Goal: Task Accomplishment & Management: Use online tool/utility

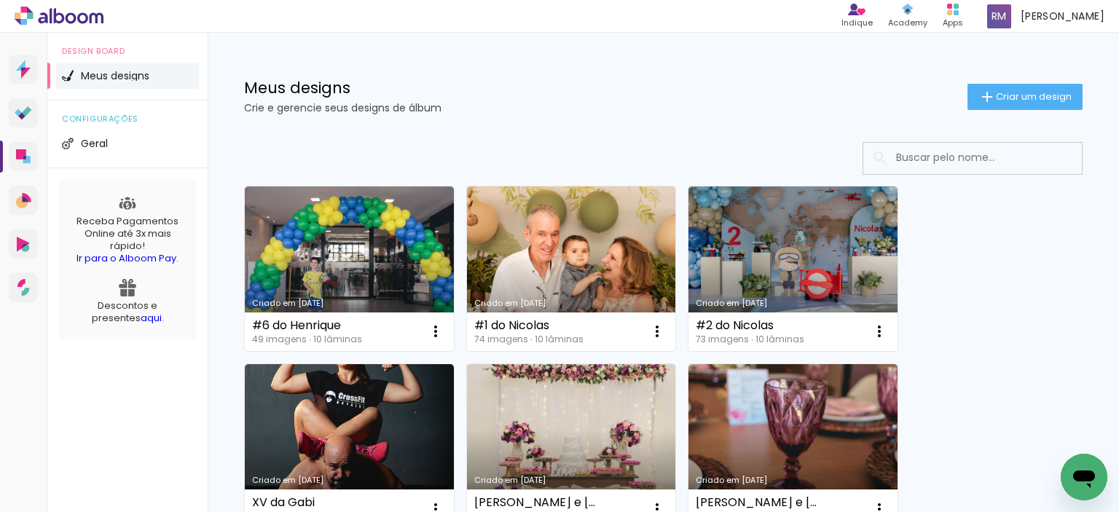
click at [1083, 0] on div at bounding box center [559, 0] width 1119 height 0
click at [995, 92] on span "Criar um design" at bounding box center [1033, 96] width 76 height 9
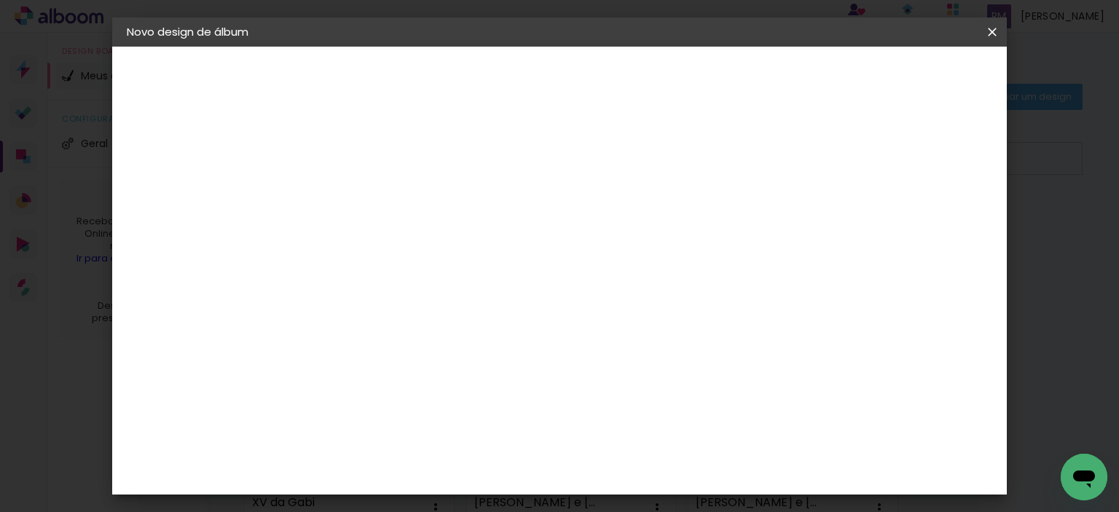
click at [365, 192] on input at bounding box center [365, 195] width 0 height 23
type input "#"
type input "3 Da [PERSON_NAME]"
type paper-input "3 Da [PERSON_NAME]"
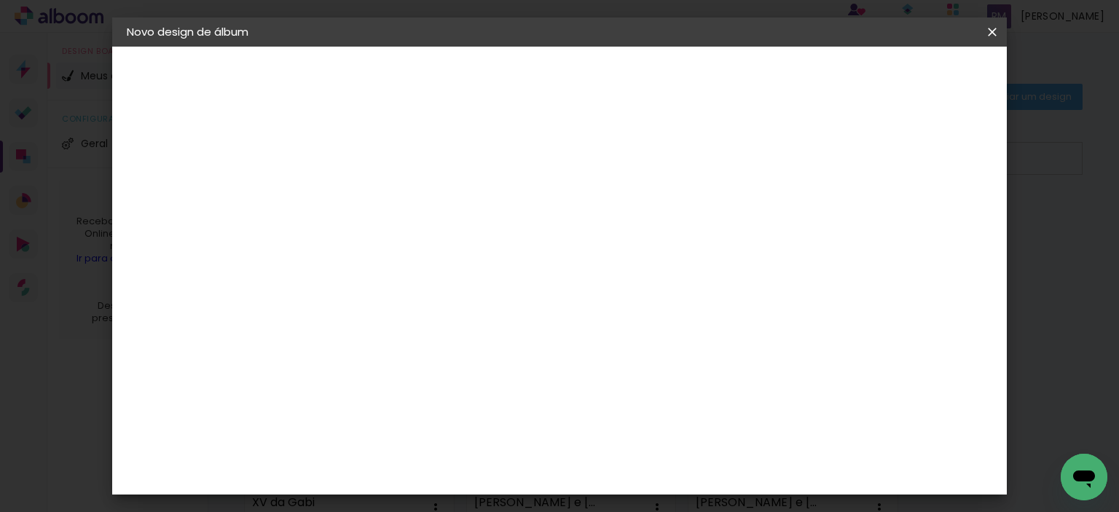
click at [0, 0] on slot "Avançar" at bounding box center [0, 0] width 0 height 0
click at [422, 247] on input "text" at bounding box center [393, 253] width 57 height 23
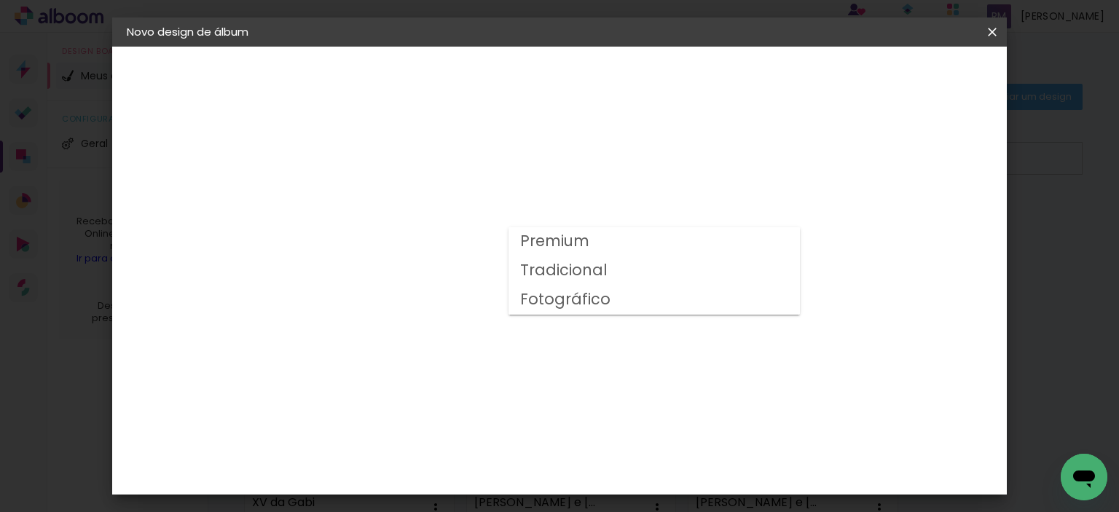
click at [605, 234] on paper-item "Premium" at bounding box center [653, 241] width 291 height 29
type input "Premium"
click at [463, 289] on span "30 × 30" at bounding box center [429, 308] width 68 height 39
click at [602, 84] on paper-button "Avançar" at bounding box center [566, 77] width 71 height 25
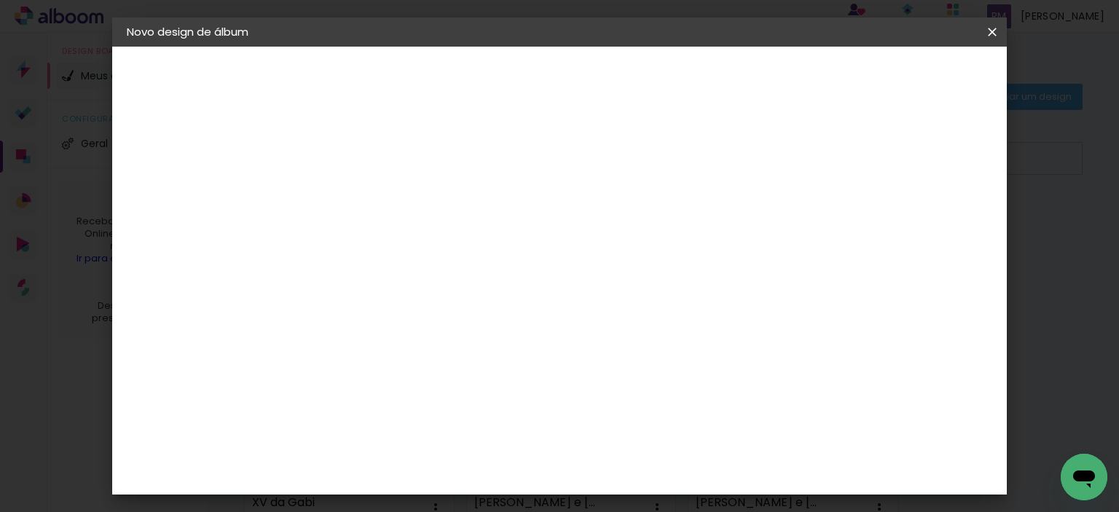
click at [738, 85] on paper-button "Iniciar design" at bounding box center [690, 77] width 95 height 25
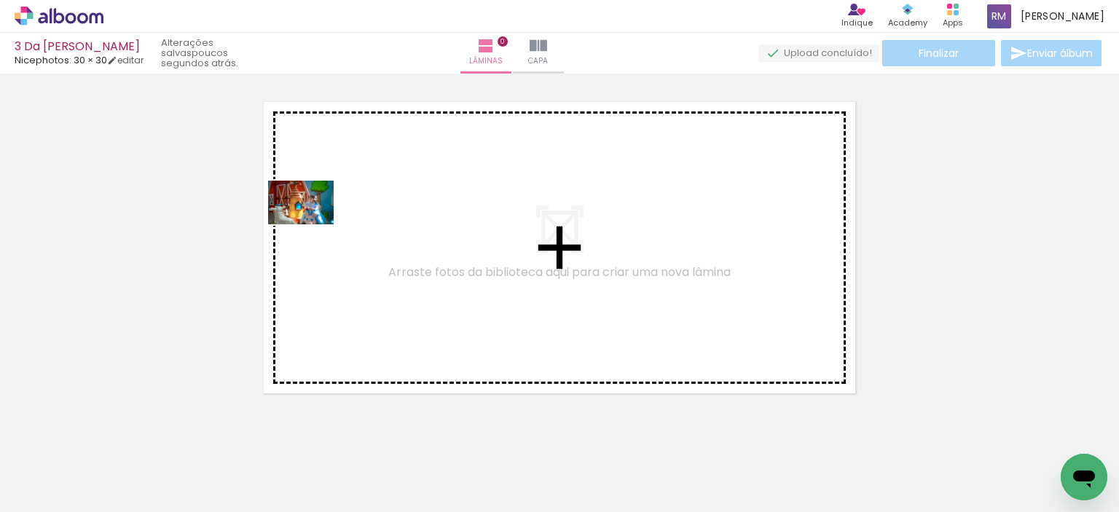
drag, startPoint x: 166, startPoint y: 468, endPoint x: 312, endPoint y: 224, distance: 284.1
click at [312, 224] on quentale-workspace at bounding box center [559, 256] width 1119 height 512
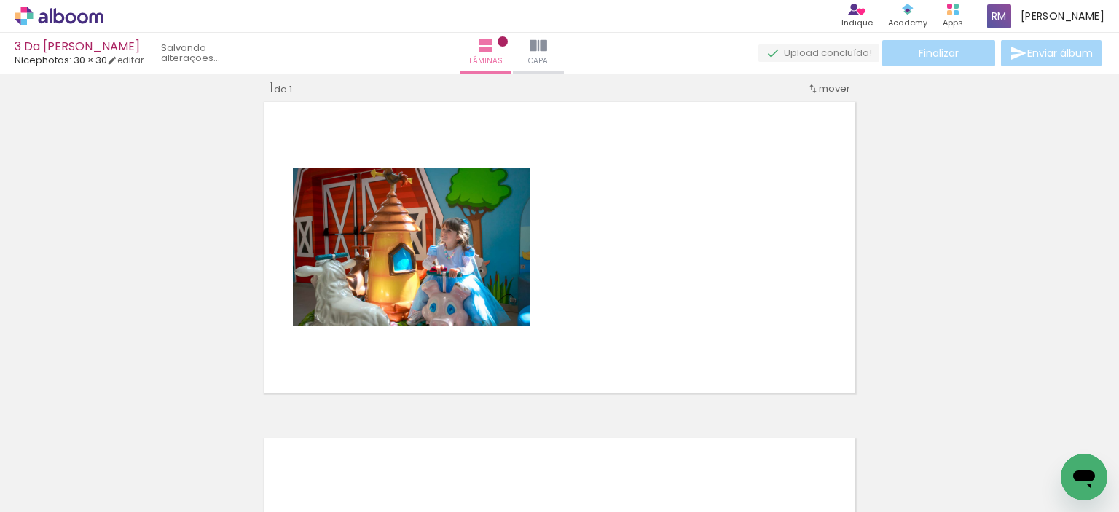
scroll to position [18, 0]
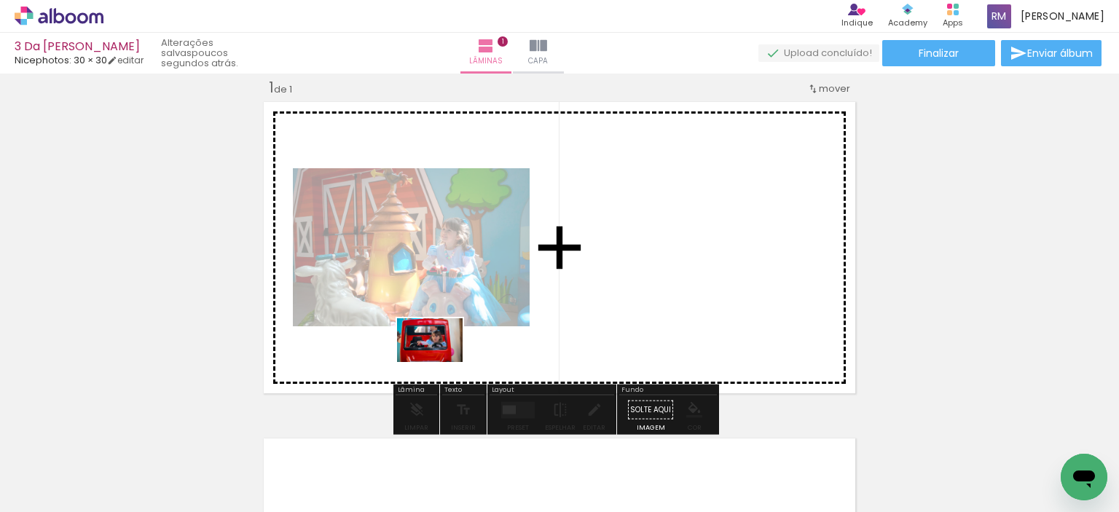
drag, startPoint x: 792, startPoint y: 484, endPoint x: 440, endPoint y: 361, distance: 372.6
click at [440, 361] on quentale-workspace at bounding box center [559, 256] width 1119 height 512
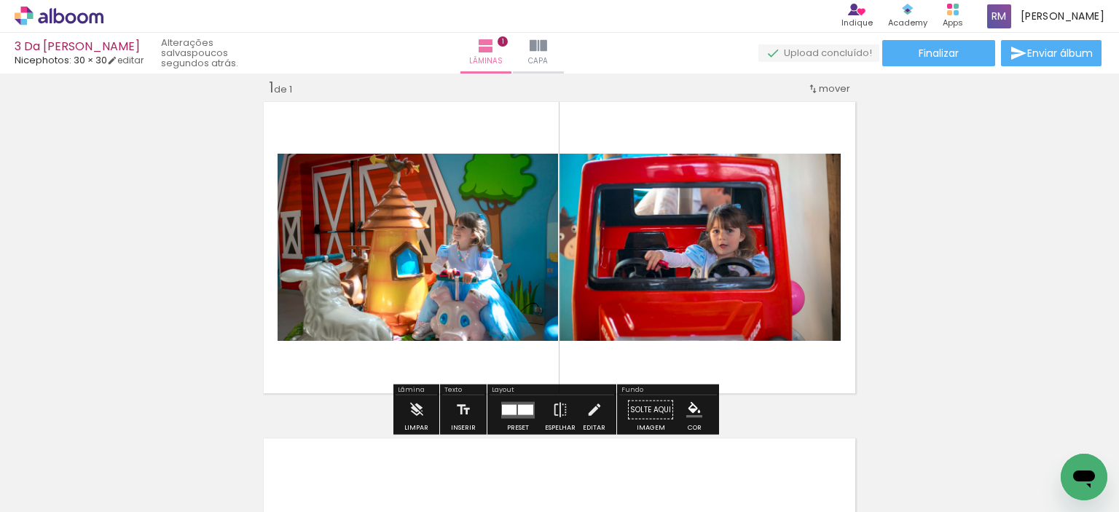
click at [18, 465] on input "Todas as fotos" at bounding box center [40, 468] width 55 height 12
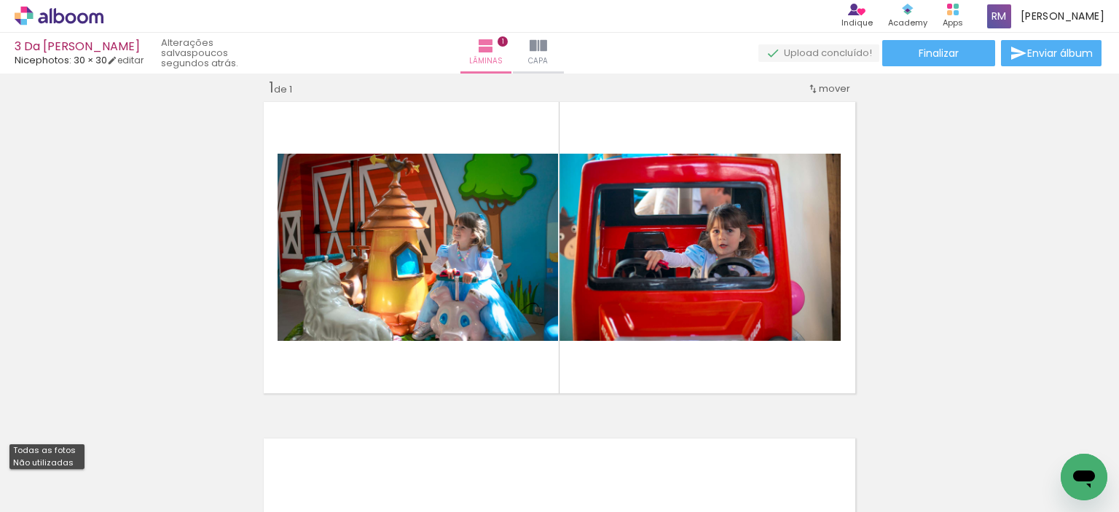
click at [0, 0] on slot "Não utilizadas" at bounding box center [0, 0] width 0 height 0
type input "Não utilizadas"
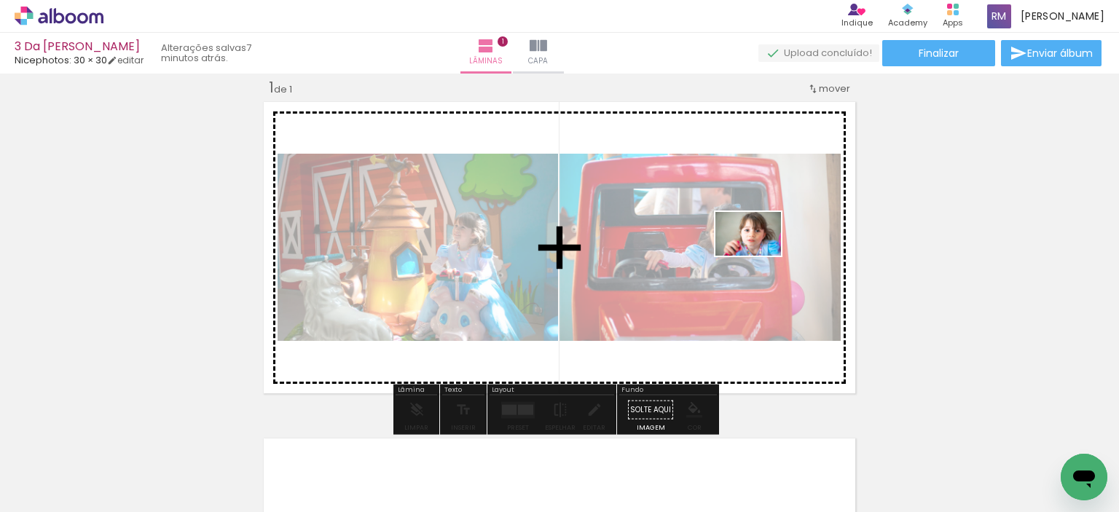
drag, startPoint x: 824, startPoint y: 486, endPoint x: 759, endPoint y: 256, distance: 239.8
click at [759, 256] on quentale-workspace at bounding box center [559, 256] width 1119 height 512
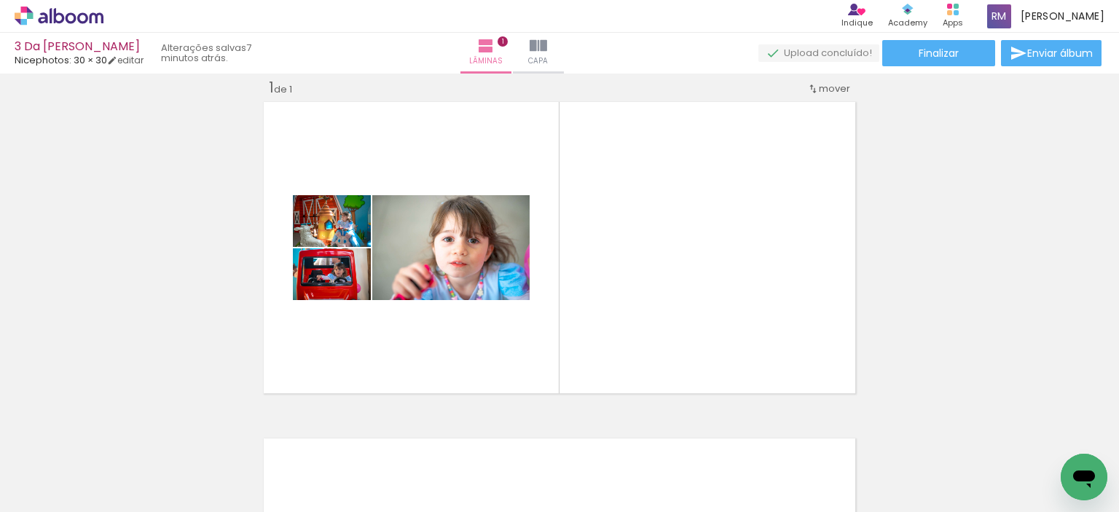
scroll to position [0, 524]
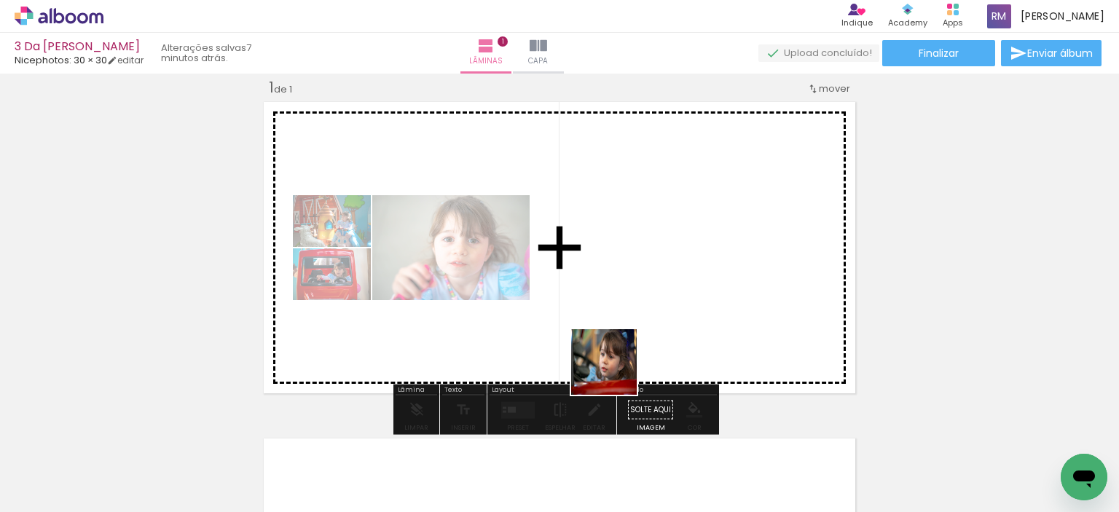
drag, startPoint x: 615, startPoint y: 474, endPoint x: 615, endPoint y: 365, distance: 109.2
click at [615, 365] on quentale-workspace at bounding box center [559, 256] width 1119 height 512
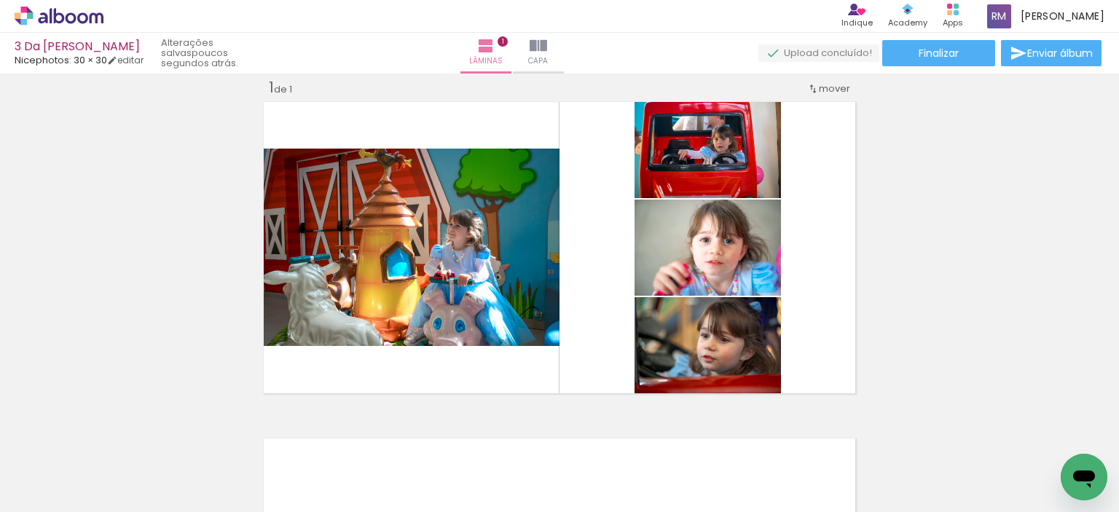
scroll to position [0, 1816]
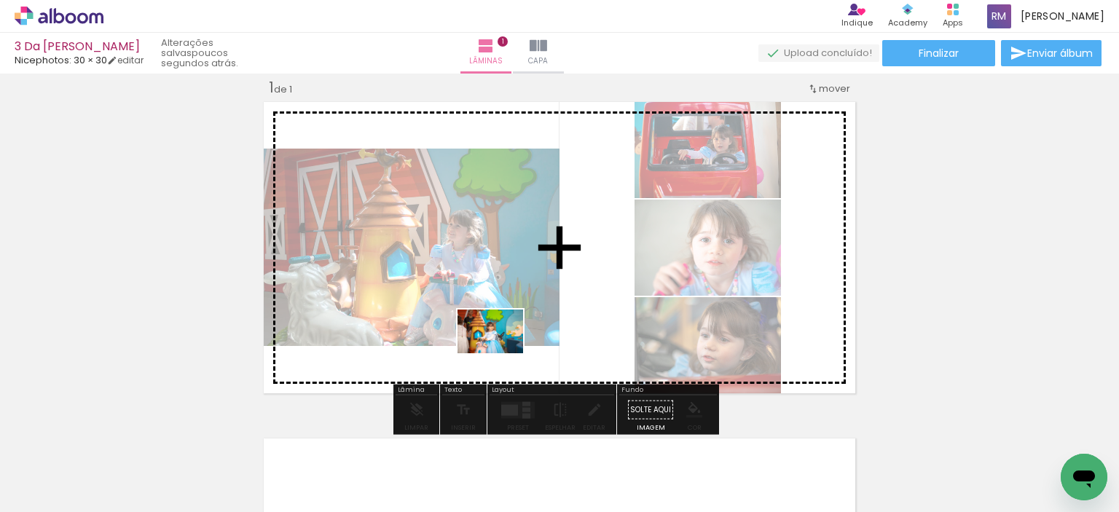
drag, startPoint x: 546, startPoint y: 486, endPoint x: 500, endPoint y: 350, distance: 143.7
click at [500, 350] on quentale-workspace at bounding box center [559, 256] width 1119 height 512
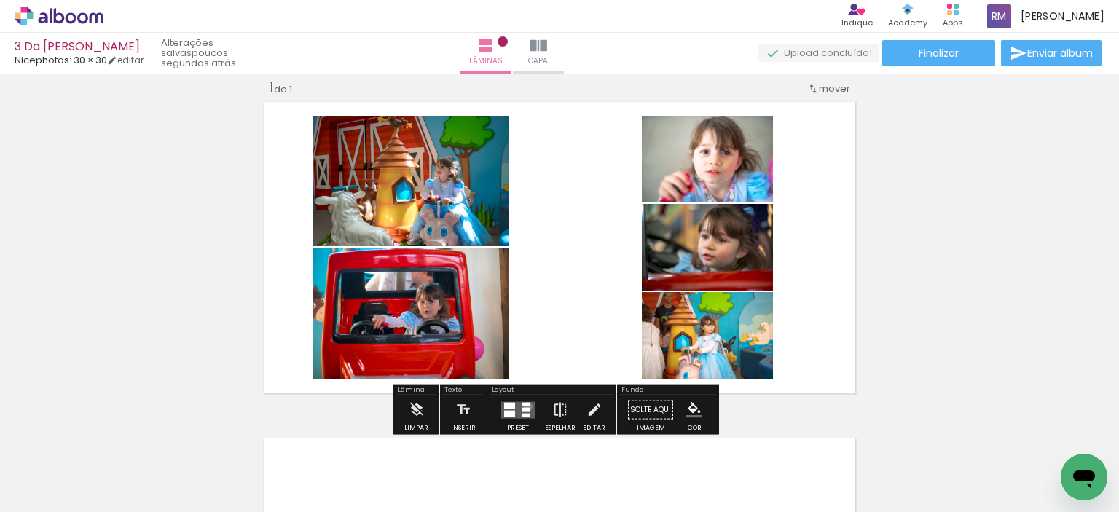
click at [524, 406] on quentale-layouter at bounding box center [517, 409] width 33 height 17
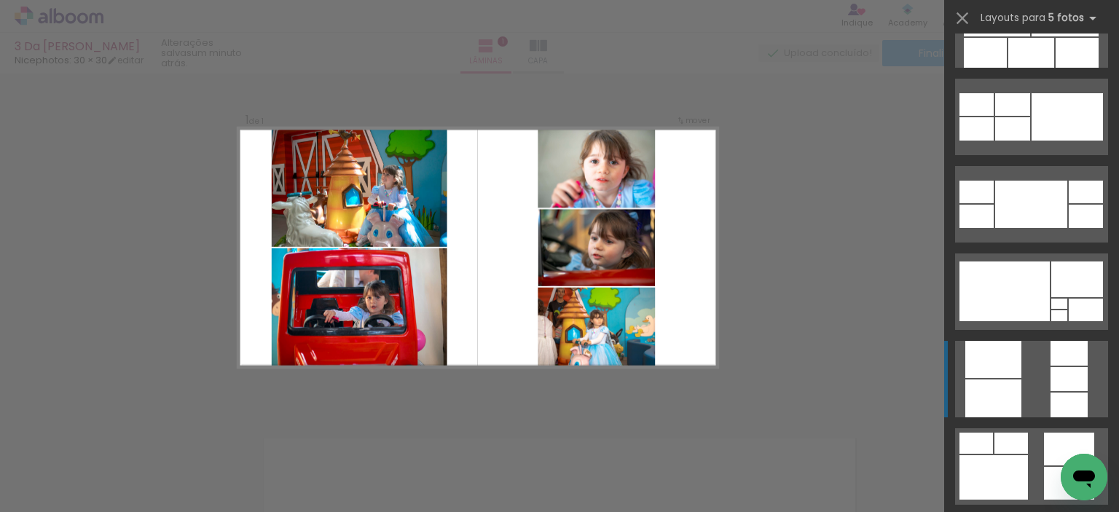
scroll to position [947, 0]
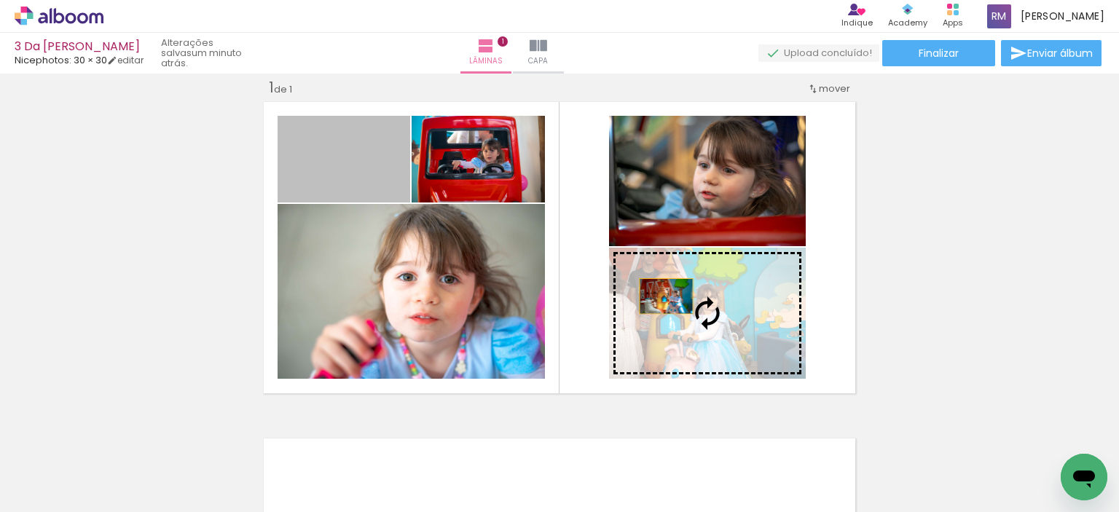
drag, startPoint x: 359, startPoint y: 165, endPoint x: 660, endPoint y: 296, distance: 328.7
click at [0, 0] on slot at bounding box center [0, 0] width 0 height 0
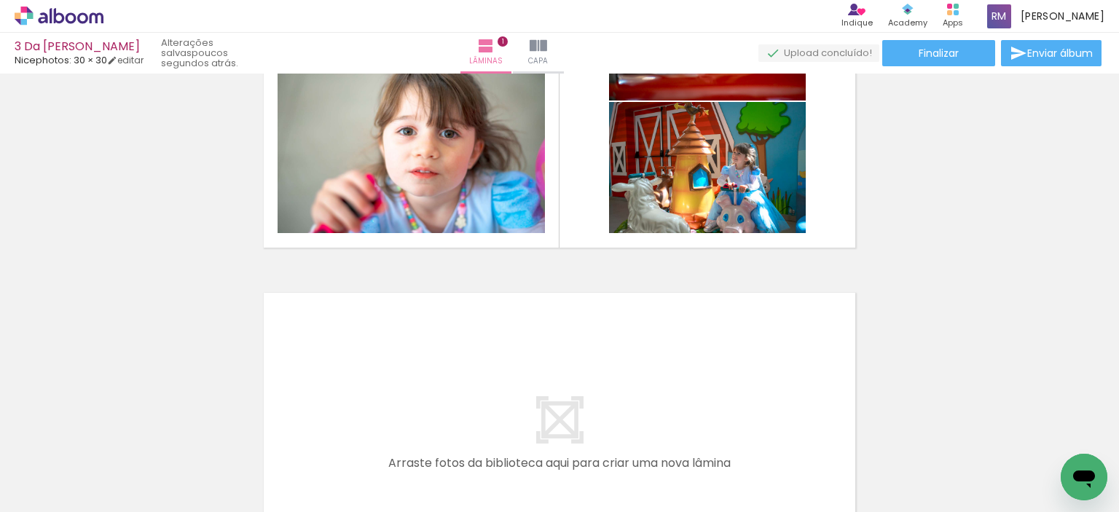
scroll to position [0, 0]
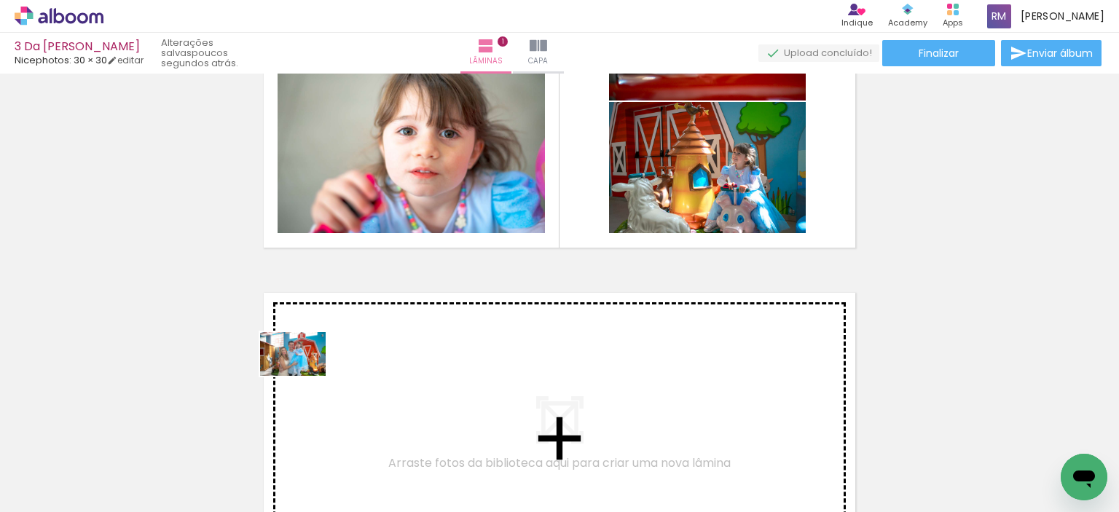
drag, startPoint x: 165, startPoint y: 465, endPoint x: 305, endPoint y: 376, distance: 166.7
click at [305, 376] on quentale-workspace at bounding box center [559, 256] width 1119 height 512
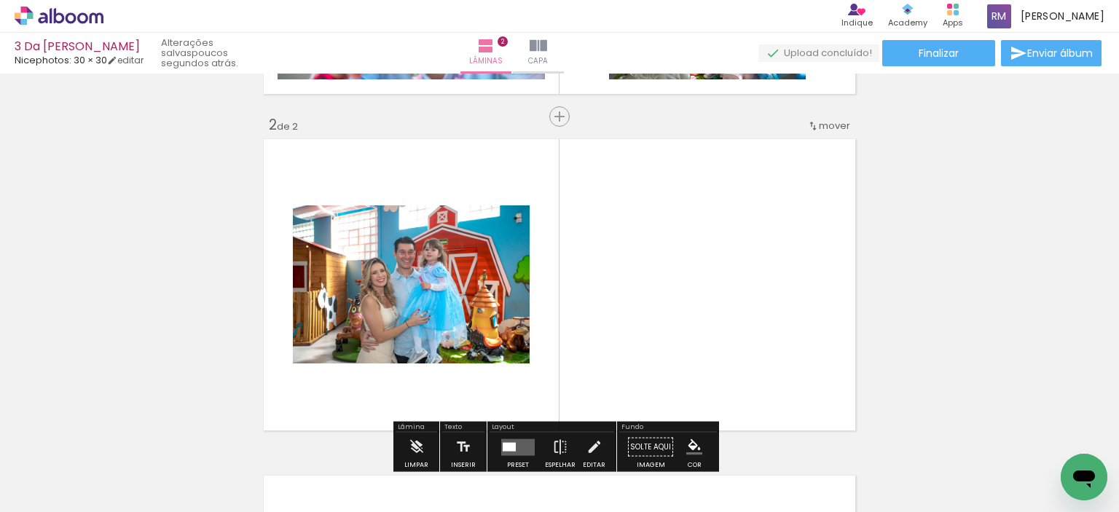
scroll to position [355, 0]
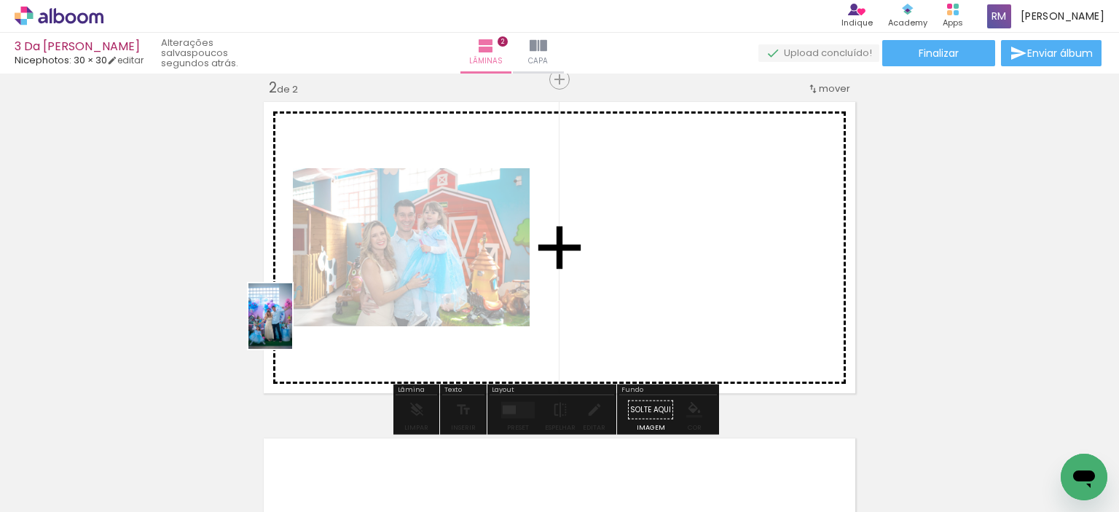
drag, startPoint x: 158, startPoint y: 459, endPoint x: 292, endPoint y: 327, distance: 187.9
click at [292, 327] on quentale-workspace at bounding box center [559, 256] width 1119 height 512
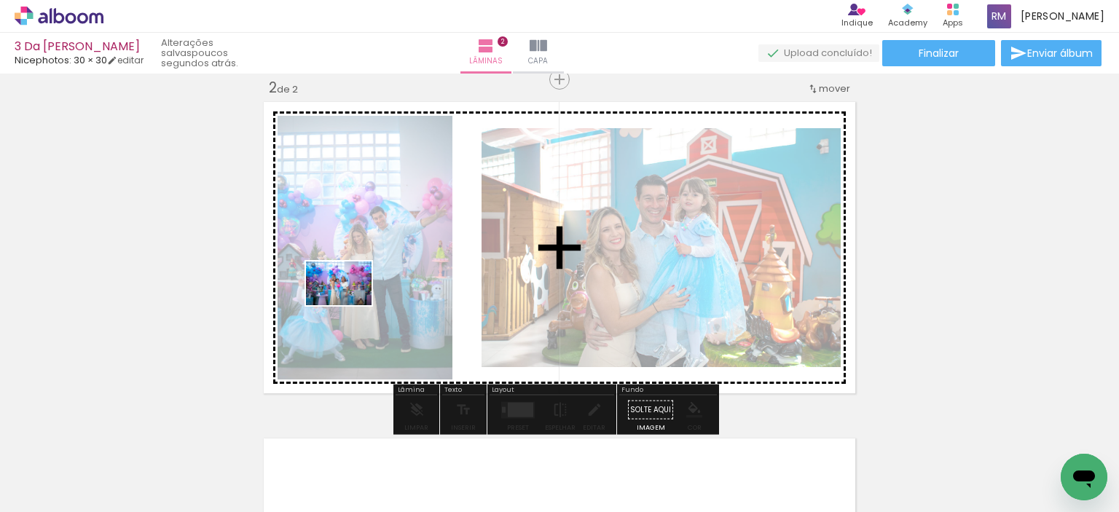
drag, startPoint x: 169, startPoint y: 468, endPoint x: 350, endPoint y: 305, distance: 242.9
click at [350, 305] on quentale-workspace at bounding box center [559, 256] width 1119 height 512
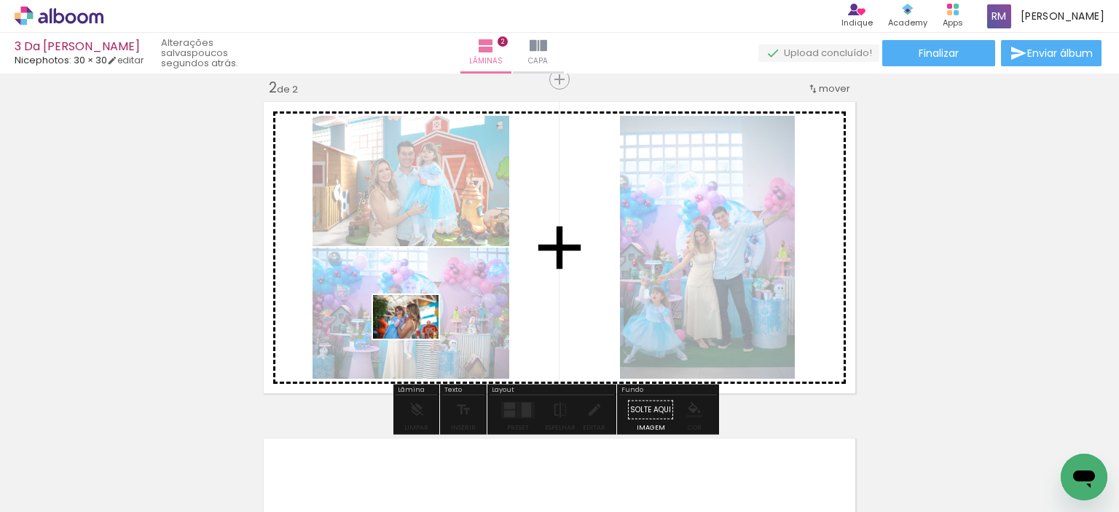
drag, startPoint x: 315, startPoint y: 483, endPoint x: 417, endPoint y: 339, distance: 176.2
click at [417, 339] on quentale-workspace at bounding box center [559, 256] width 1119 height 512
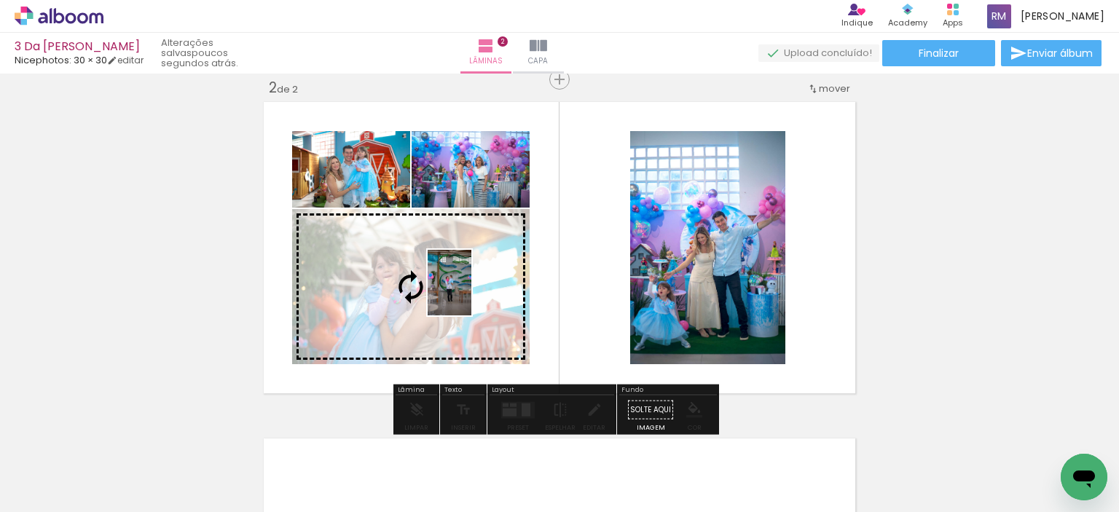
drag, startPoint x: 321, startPoint y: 474, endPoint x: 471, endPoint y: 293, distance: 234.8
click at [471, 293] on quentale-workspace at bounding box center [559, 256] width 1119 height 512
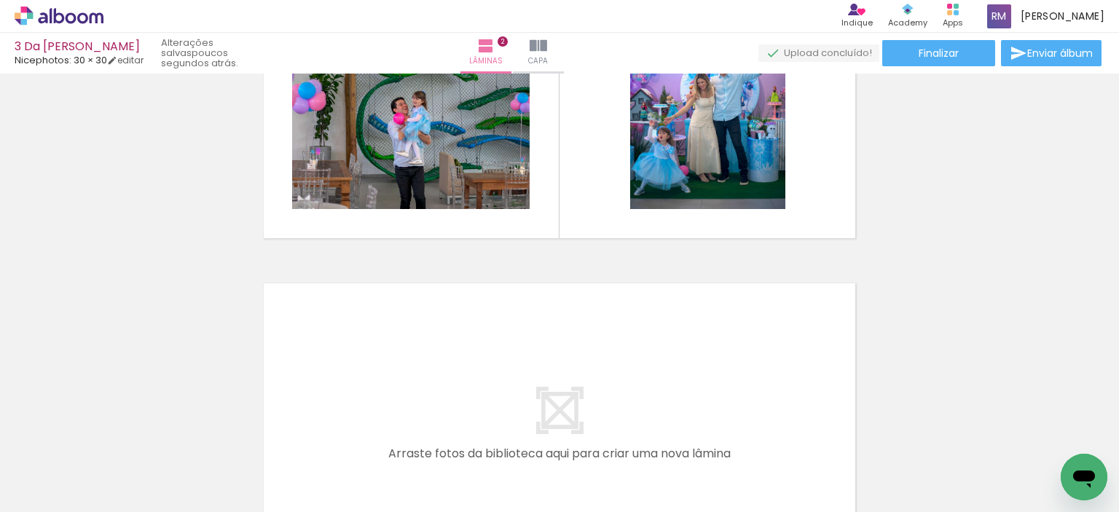
scroll to position [364, 0]
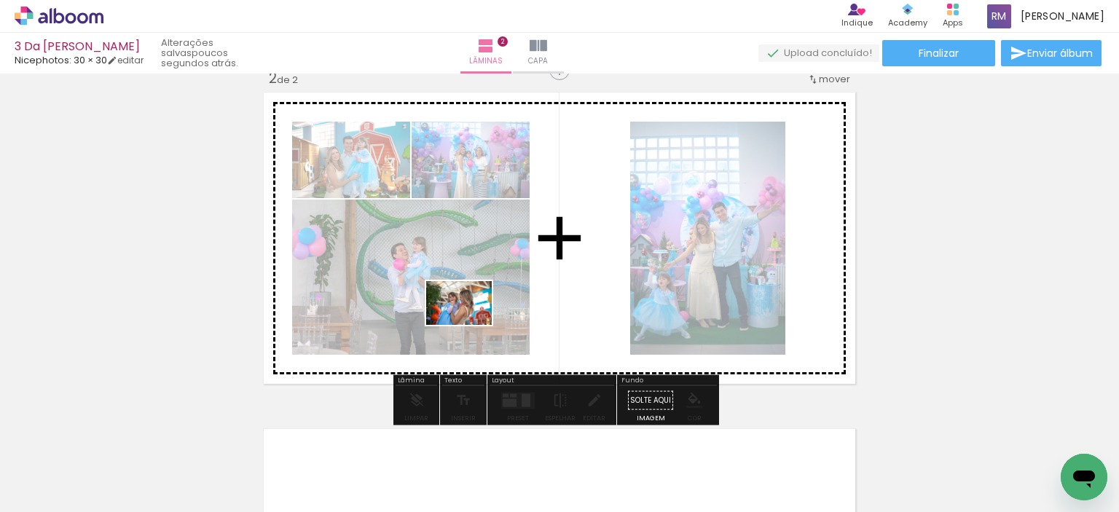
drag, startPoint x: 329, startPoint y: 473, endPoint x: 470, endPoint y: 325, distance: 204.5
click at [470, 325] on quentale-workspace at bounding box center [559, 256] width 1119 height 512
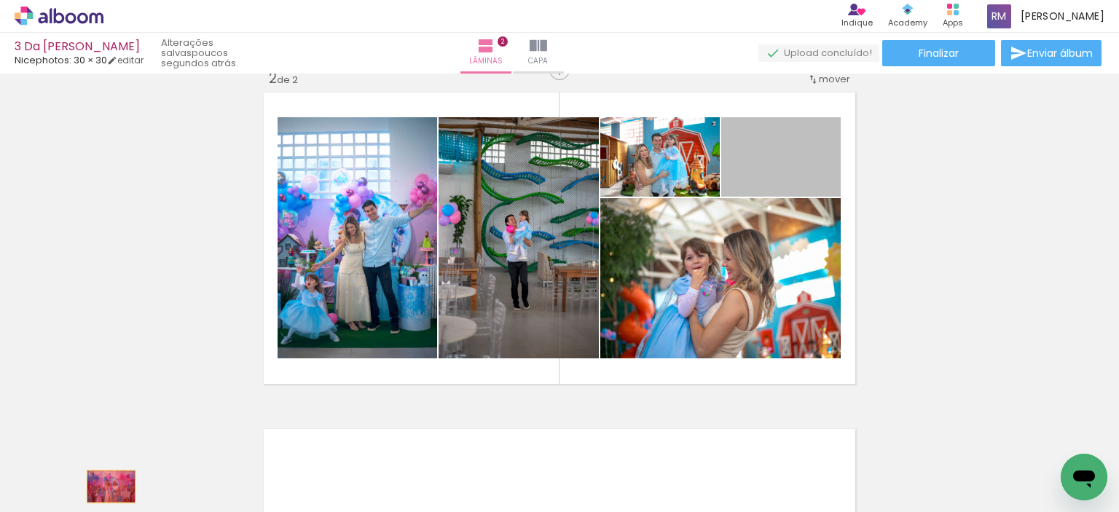
drag, startPoint x: 804, startPoint y: 154, endPoint x: 106, endPoint y: 486, distance: 773.3
click at [106, 486] on quentale-workspace at bounding box center [559, 256] width 1119 height 512
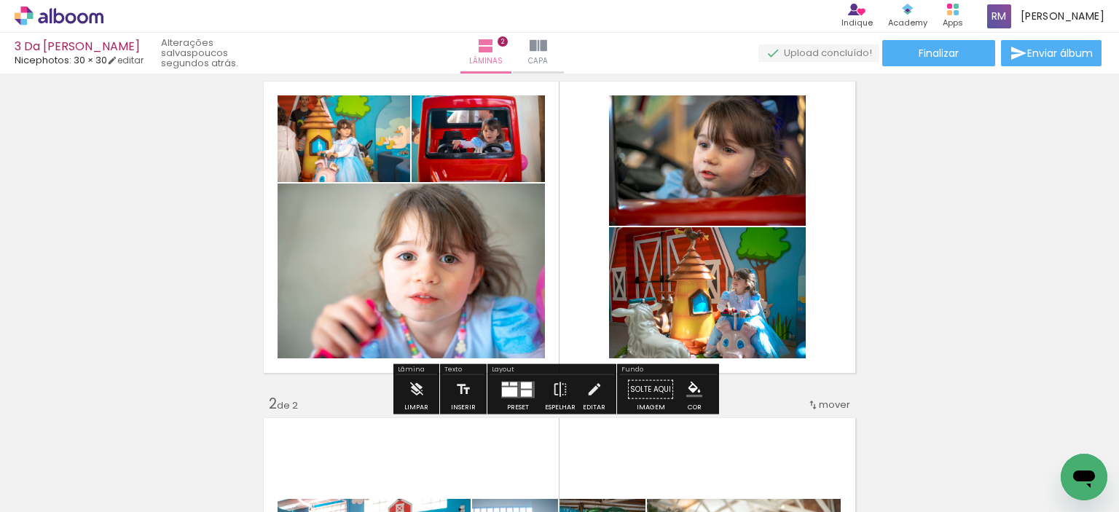
scroll to position [73, 0]
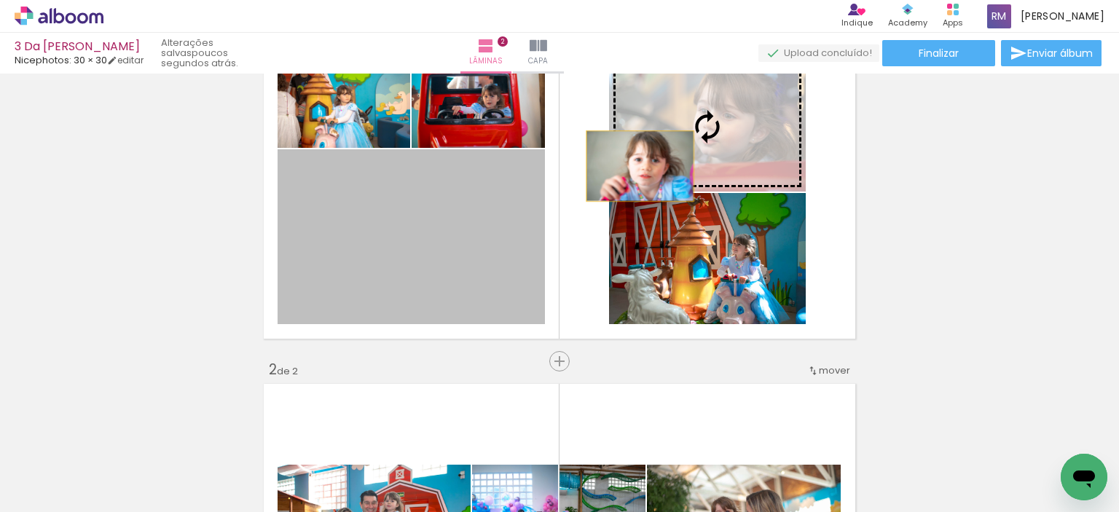
drag, startPoint x: 463, startPoint y: 250, endPoint x: 634, endPoint y: 166, distance: 190.5
click at [0, 0] on slot at bounding box center [0, 0] width 0 height 0
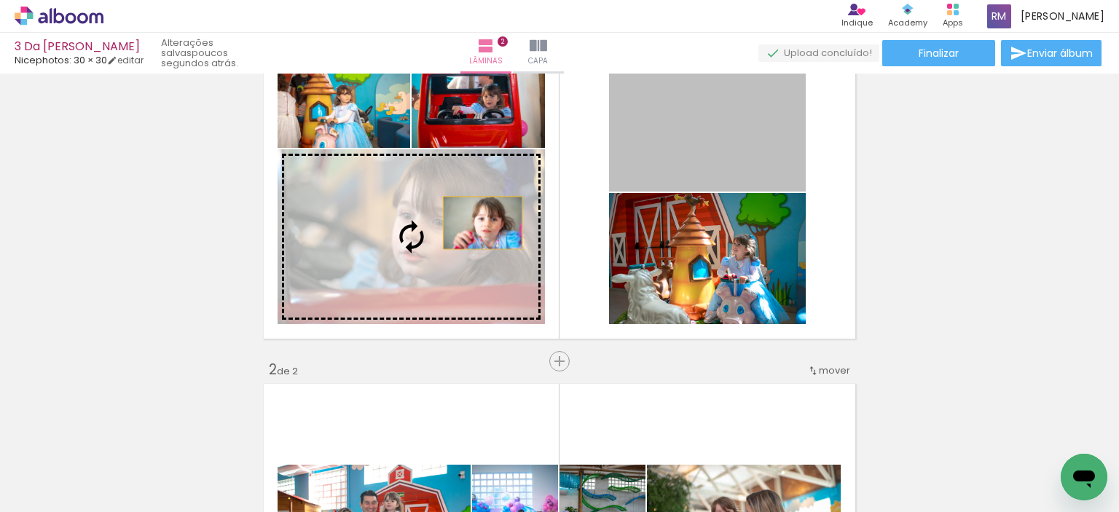
drag, startPoint x: 676, startPoint y: 150, endPoint x: 477, endPoint y: 223, distance: 212.4
click at [0, 0] on slot at bounding box center [0, 0] width 0 height 0
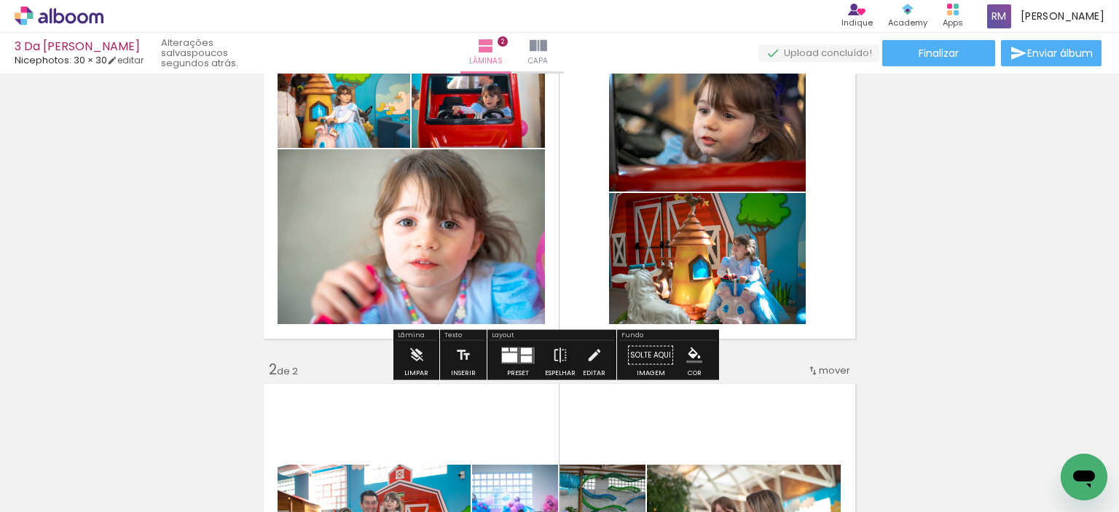
click at [516, 370] on div "Preset" at bounding box center [518, 373] width 22 height 7
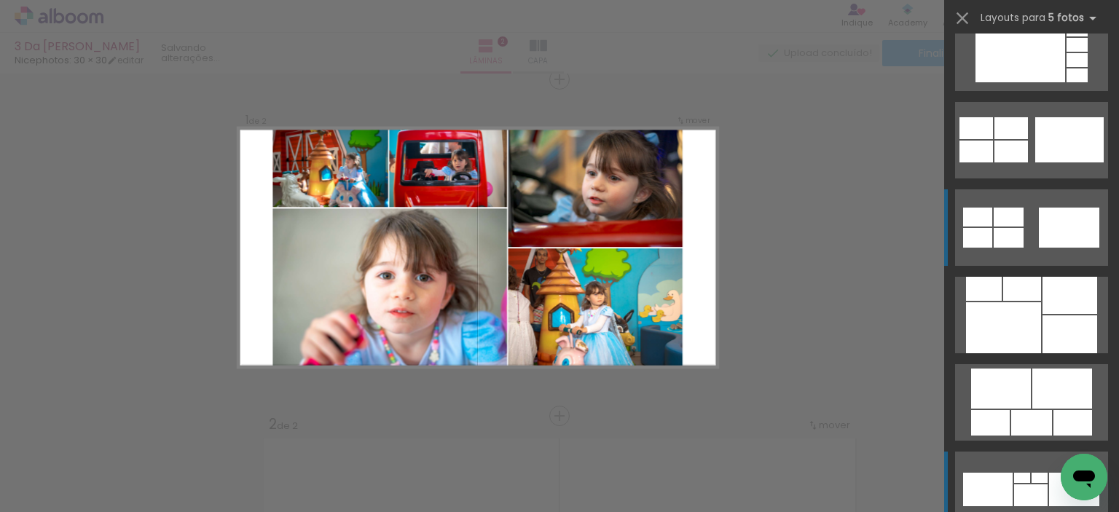
scroll to position [1442, 0]
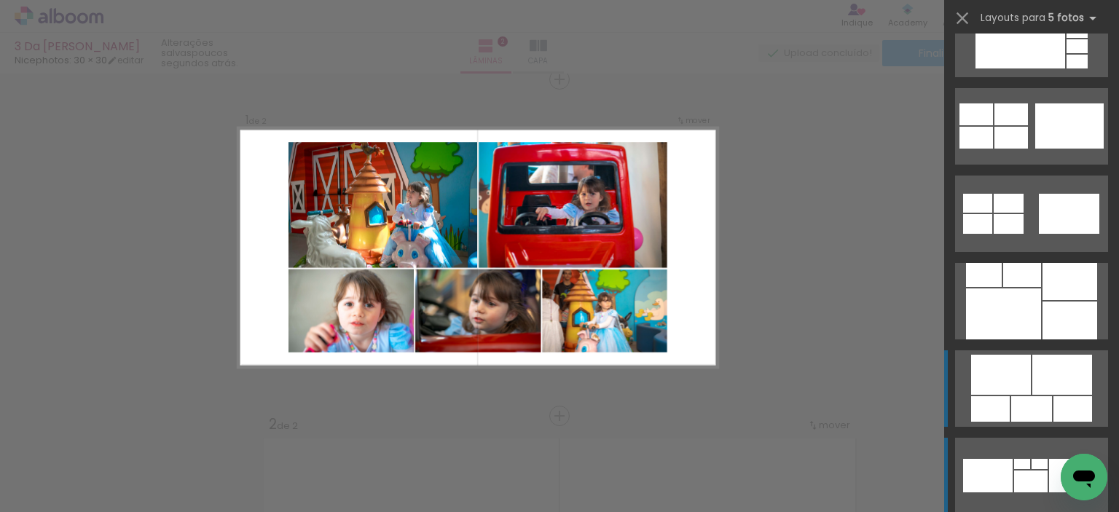
click at [1054, 339] on div at bounding box center [1069, 320] width 55 height 38
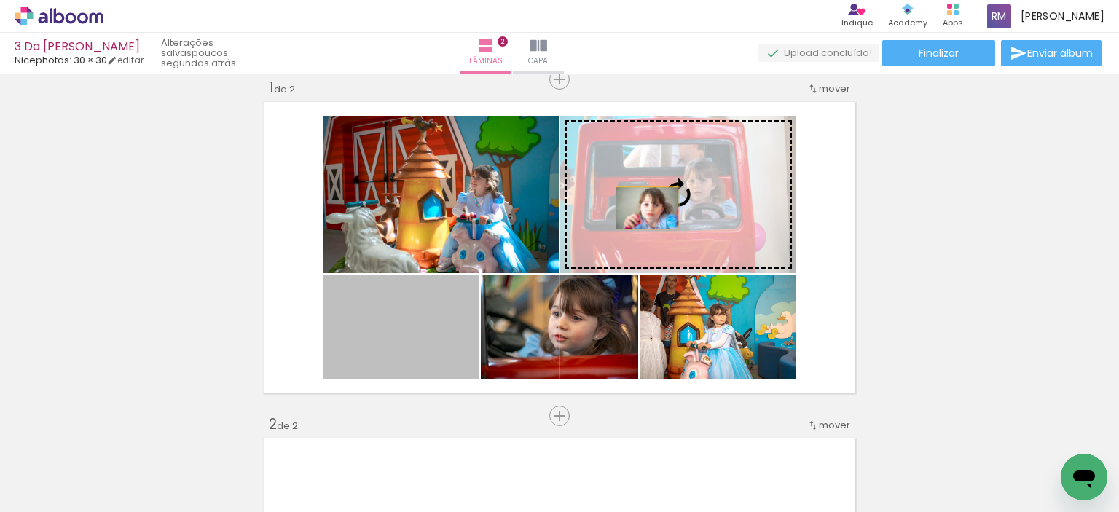
drag, startPoint x: 389, startPoint y: 345, endPoint x: 647, endPoint y: 204, distance: 294.0
click at [0, 0] on slot at bounding box center [0, 0] width 0 height 0
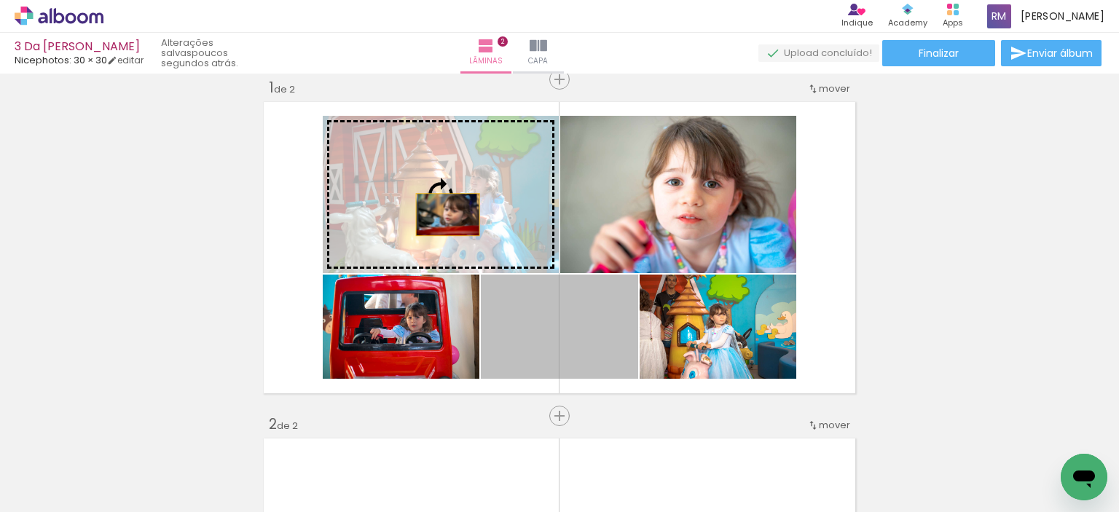
drag, startPoint x: 558, startPoint y: 322, endPoint x: 442, endPoint y: 214, distance: 158.2
click at [0, 0] on slot at bounding box center [0, 0] width 0 height 0
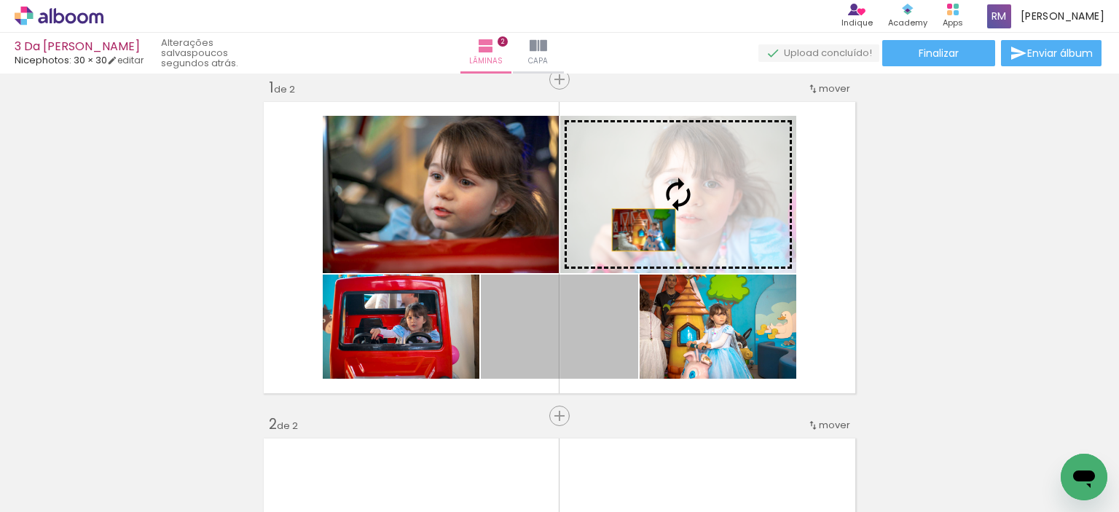
drag, startPoint x: 559, startPoint y: 346, endPoint x: 638, endPoint y: 229, distance: 140.6
click at [0, 0] on slot at bounding box center [0, 0] width 0 height 0
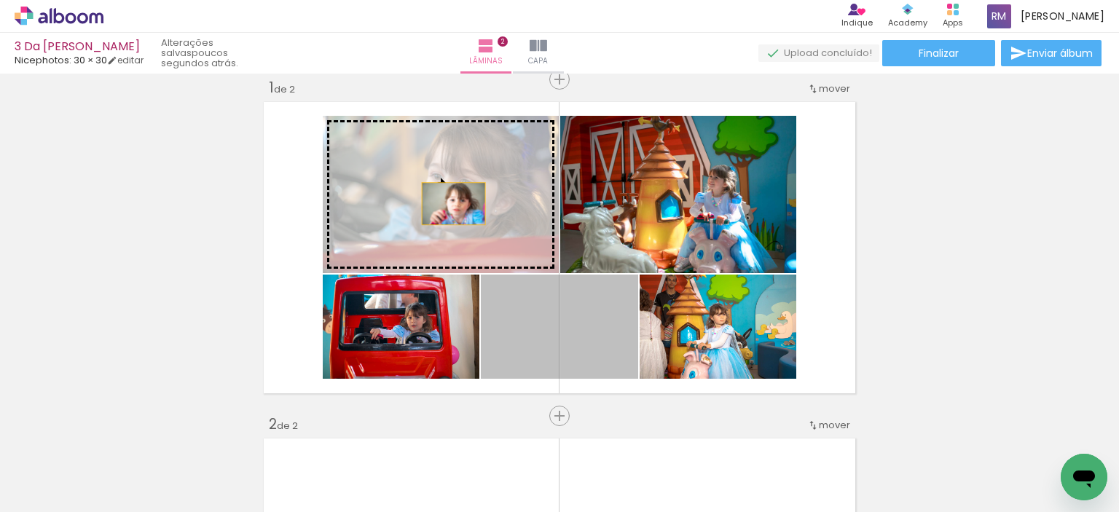
drag, startPoint x: 611, startPoint y: 326, endPoint x: 447, endPoint y: 202, distance: 205.4
click at [0, 0] on slot at bounding box center [0, 0] width 0 height 0
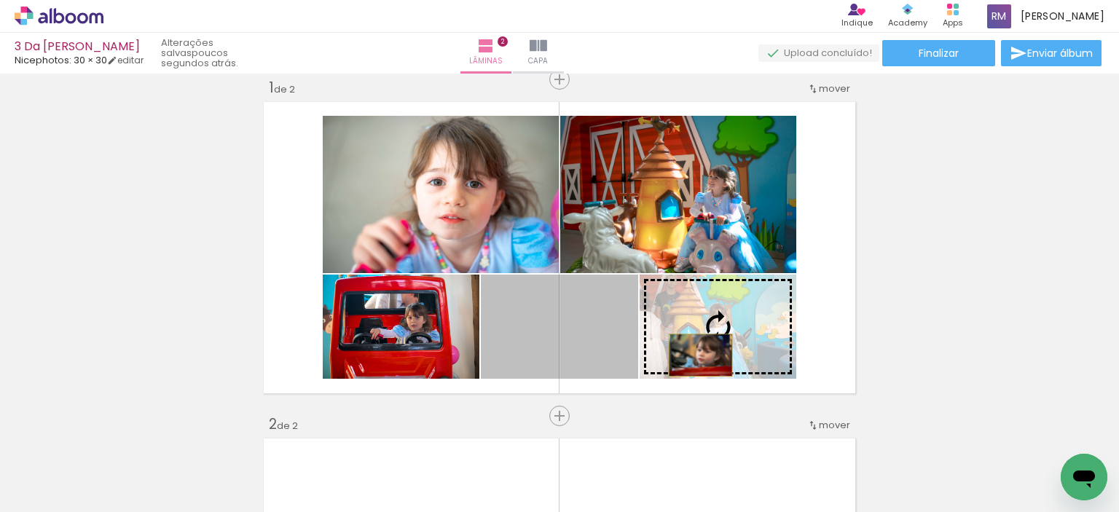
drag, startPoint x: 597, startPoint y: 358, endPoint x: 695, endPoint y: 355, distance: 97.6
click at [0, 0] on slot at bounding box center [0, 0] width 0 height 0
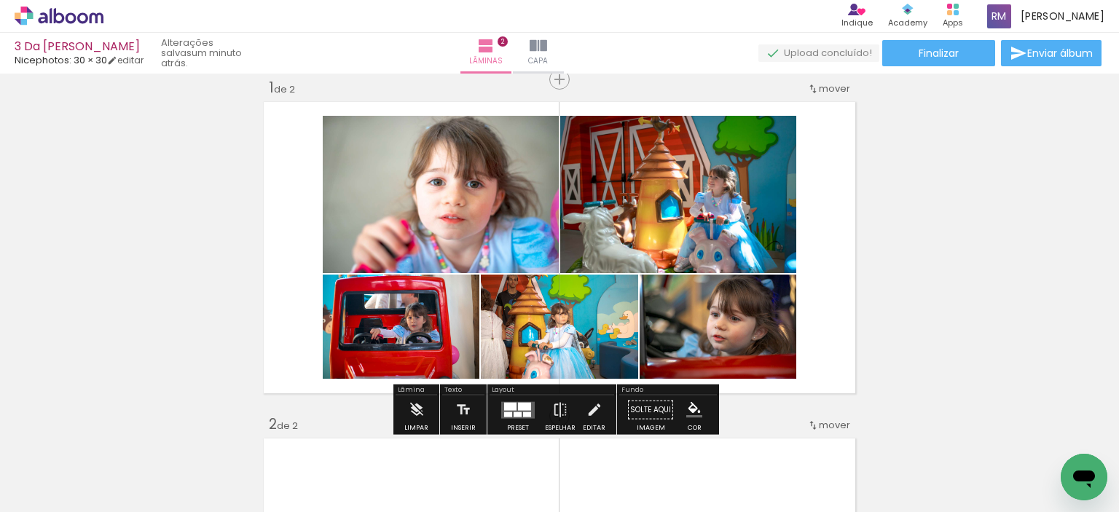
click at [523, 412] on div at bounding box center [527, 413] width 8 height 5
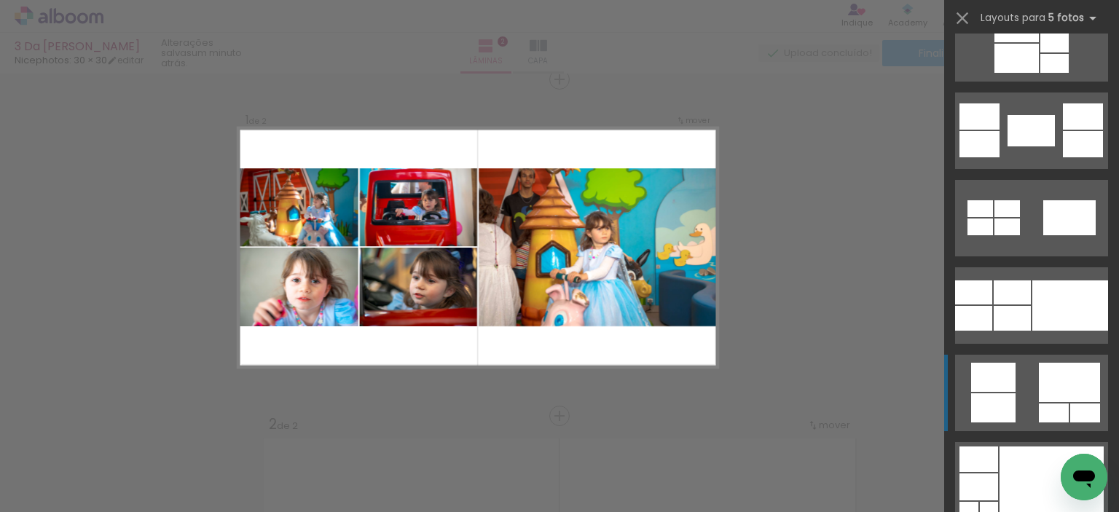
scroll to position [2330, 0]
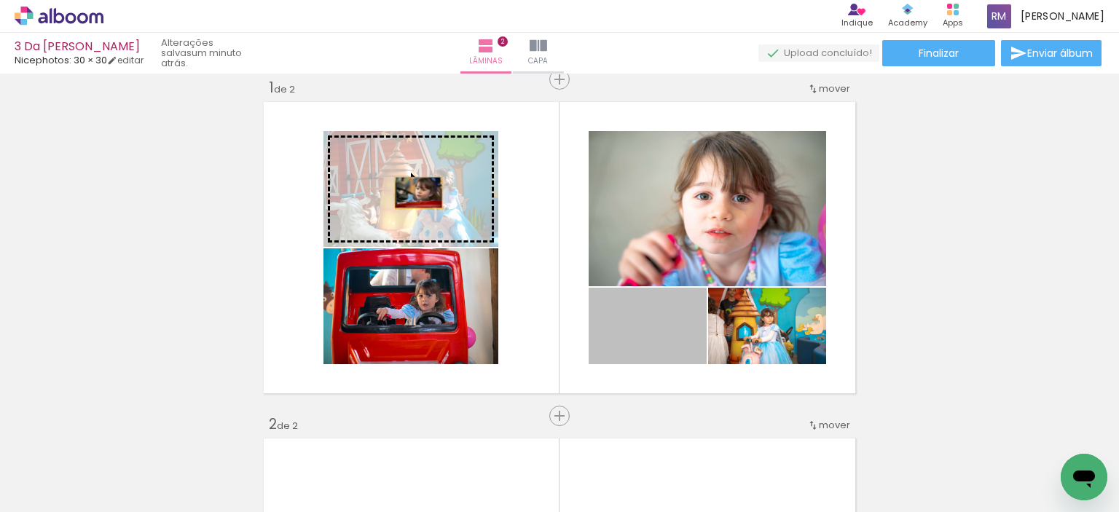
drag, startPoint x: 652, startPoint y: 347, endPoint x: 413, endPoint y: 192, distance: 285.0
click at [0, 0] on slot at bounding box center [0, 0] width 0 height 0
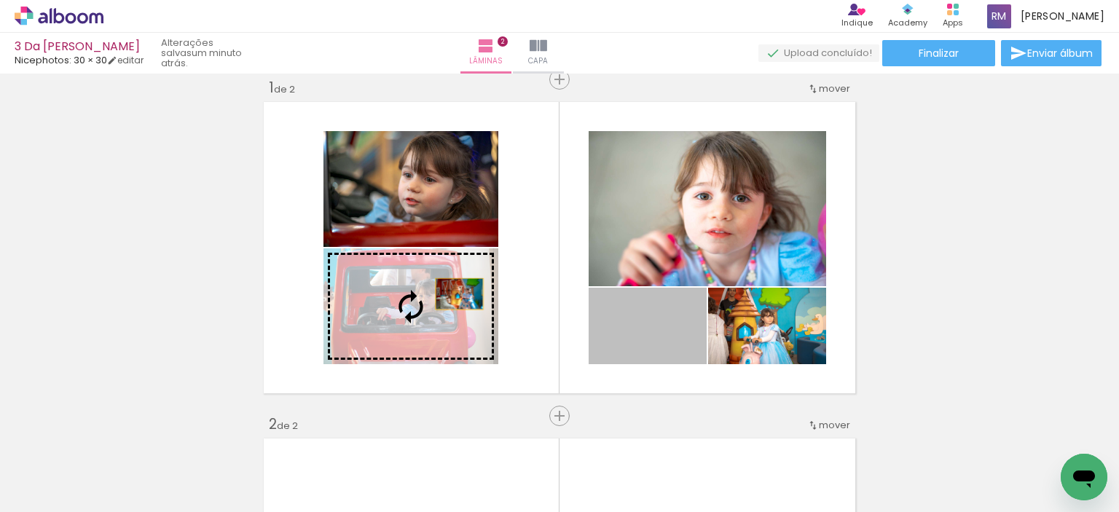
drag, startPoint x: 665, startPoint y: 328, endPoint x: 435, endPoint y: 293, distance: 232.7
click at [0, 0] on slot at bounding box center [0, 0] width 0 height 0
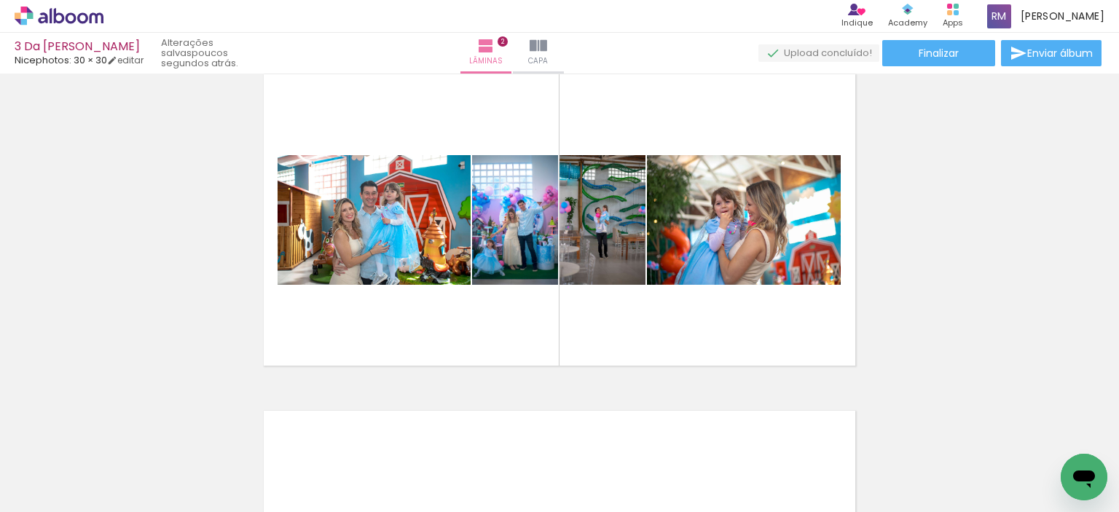
scroll to position [0, 0]
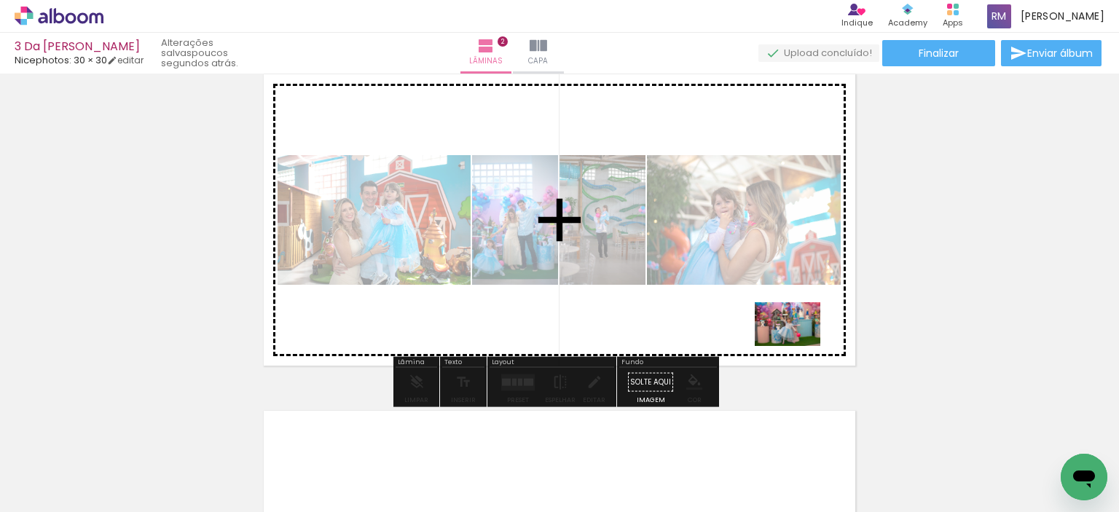
drag, startPoint x: 818, startPoint y: 477, endPoint x: 798, endPoint y: 346, distance: 132.7
click at [798, 346] on quentale-workspace at bounding box center [559, 256] width 1119 height 512
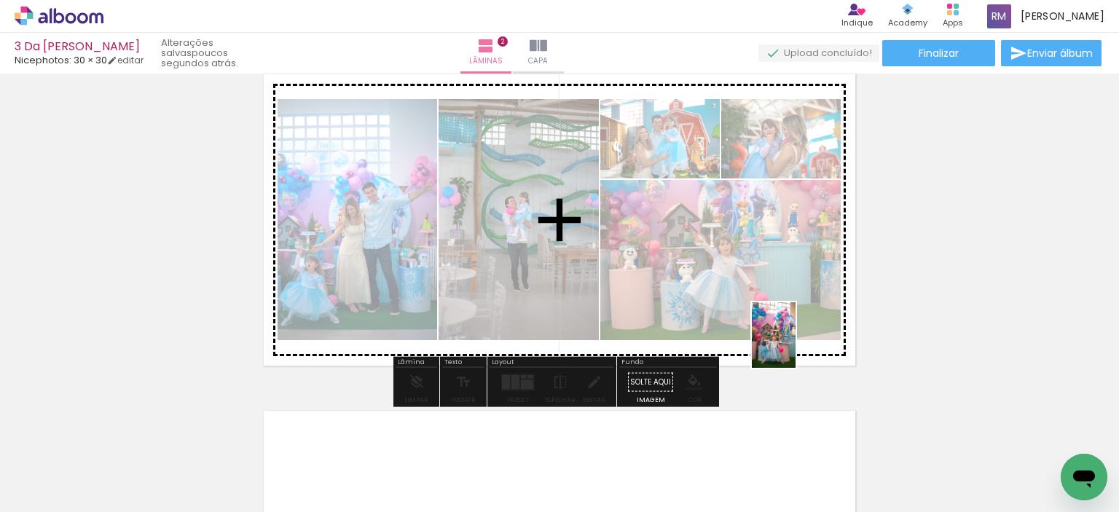
drag, startPoint x: 819, startPoint y: 478, endPoint x: 793, endPoint y: 339, distance: 142.3
click at [793, 339] on quentale-workspace at bounding box center [559, 256] width 1119 height 512
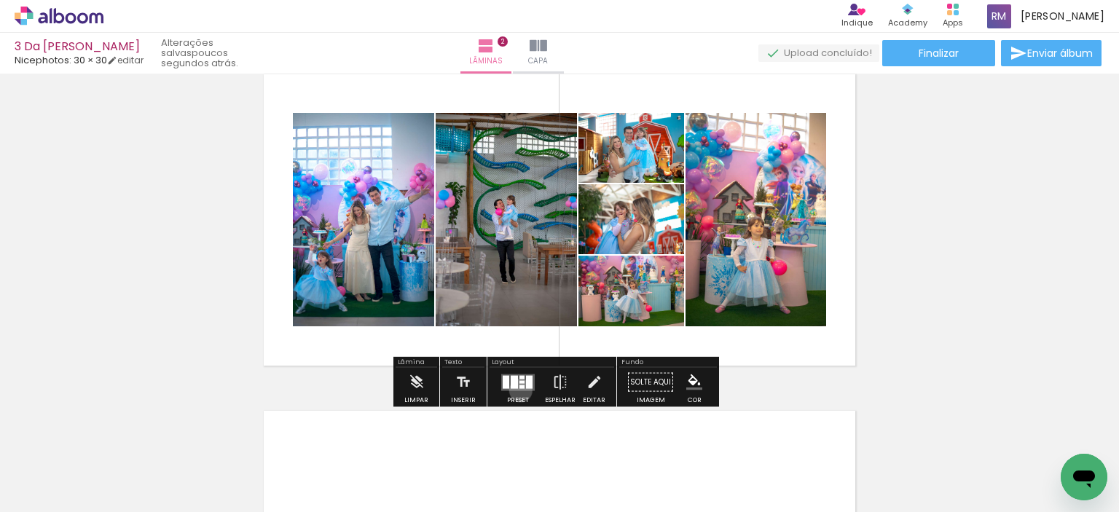
click at [517, 390] on div at bounding box center [517, 382] width 39 height 29
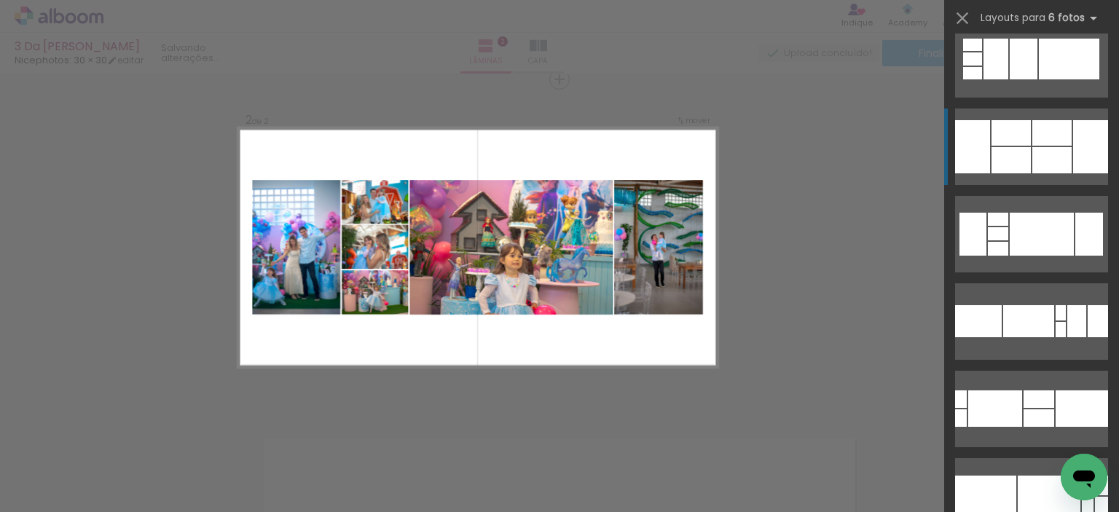
scroll to position [4151, 0]
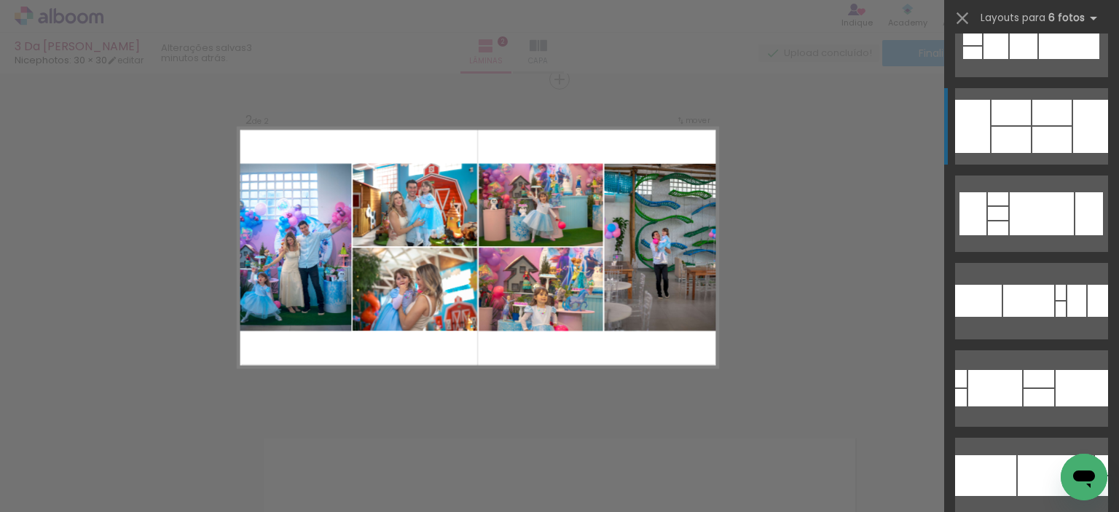
click at [1055, 370] on div at bounding box center [1081, 388] width 52 height 36
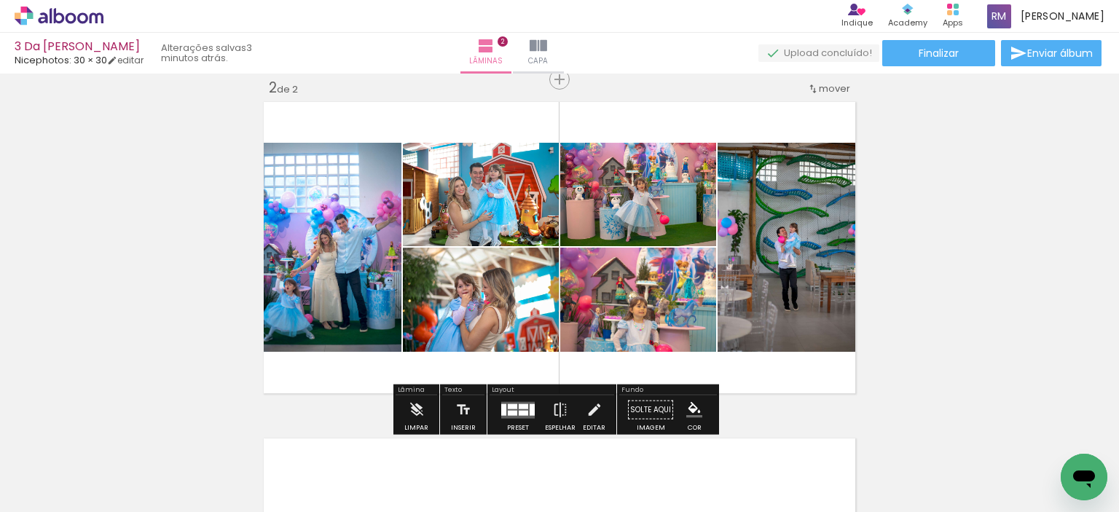
click at [513, 406] on div at bounding box center [512, 405] width 9 height 5
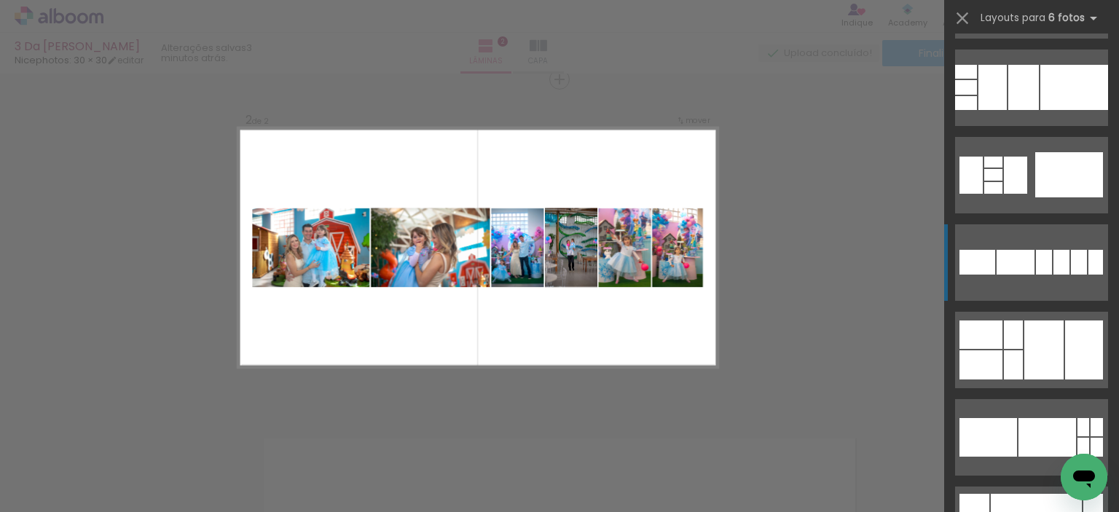
scroll to position [4995, 0]
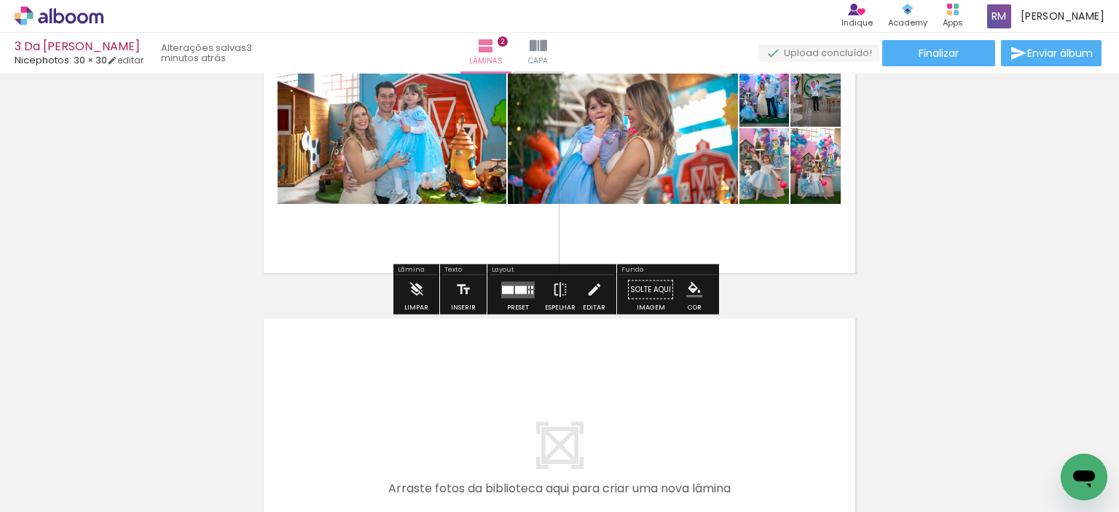
scroll to position [500, 0]
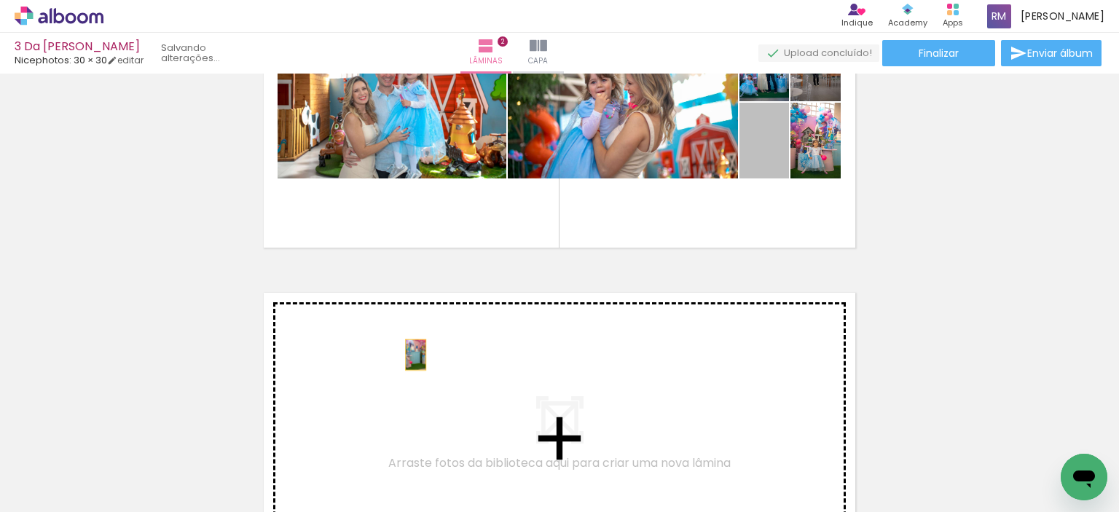
drag, startPoint x: 770, startPoint y: 152, endPoint x: 410, endPoint y: 355, distance: 412.8
click at [410, 355] on div "Inserir lâmina 1 de 2 Inserir lâmina 2 de 2" at bounding box center [559, 83] width 1119 height 1010
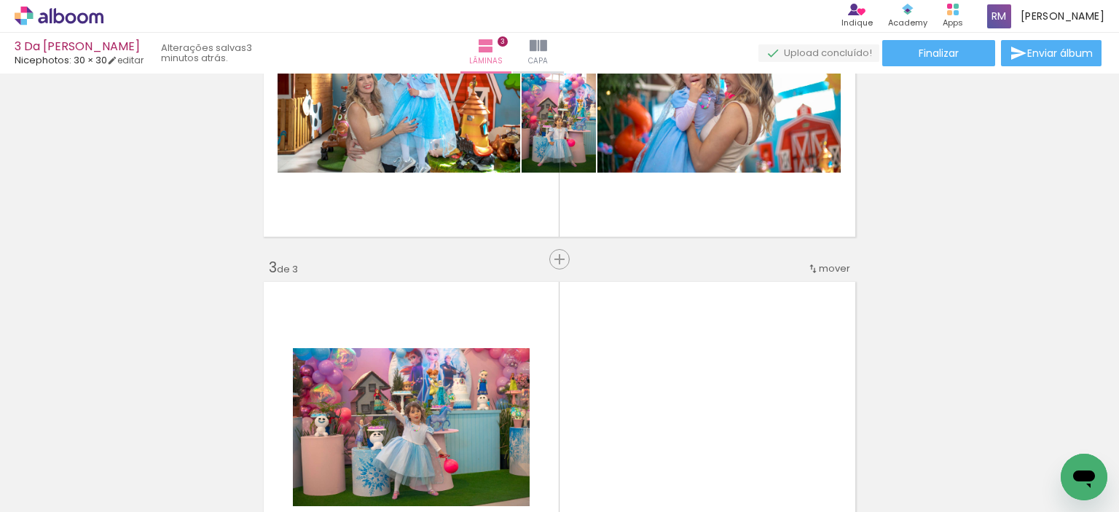
scroll to position [473, 0]
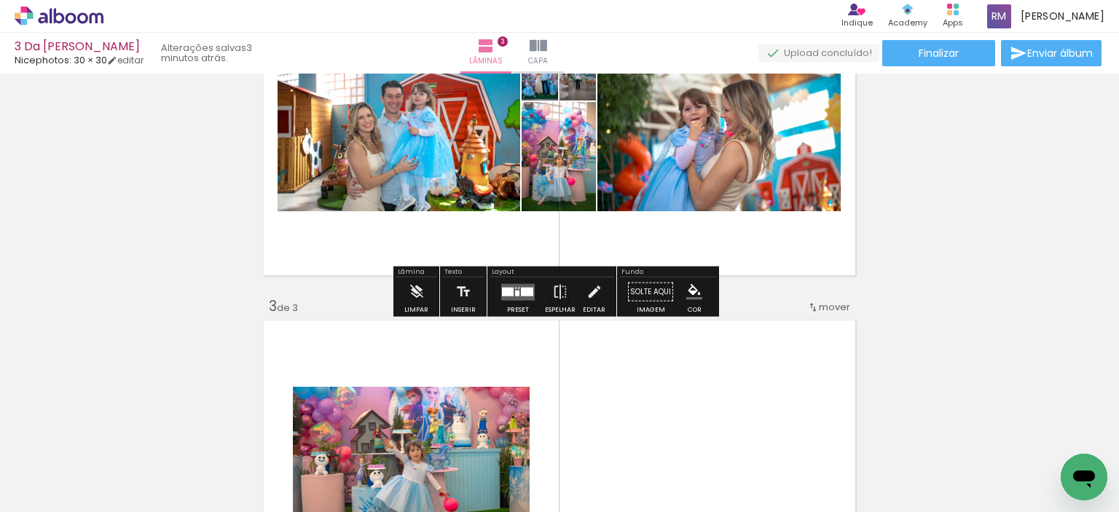
click at [778, 168] on quentale-photo at bounding box center [718, 129] width 243 height 163
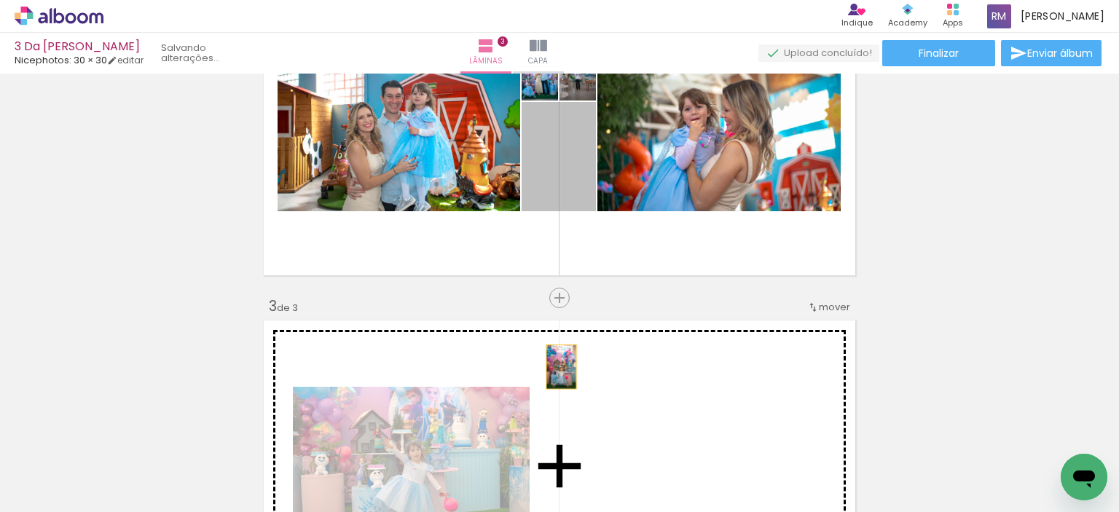
drag, startPoint x: 565, startPoint y: 165, endPoint x: 556, endPoint y: 366, distance: 201.9
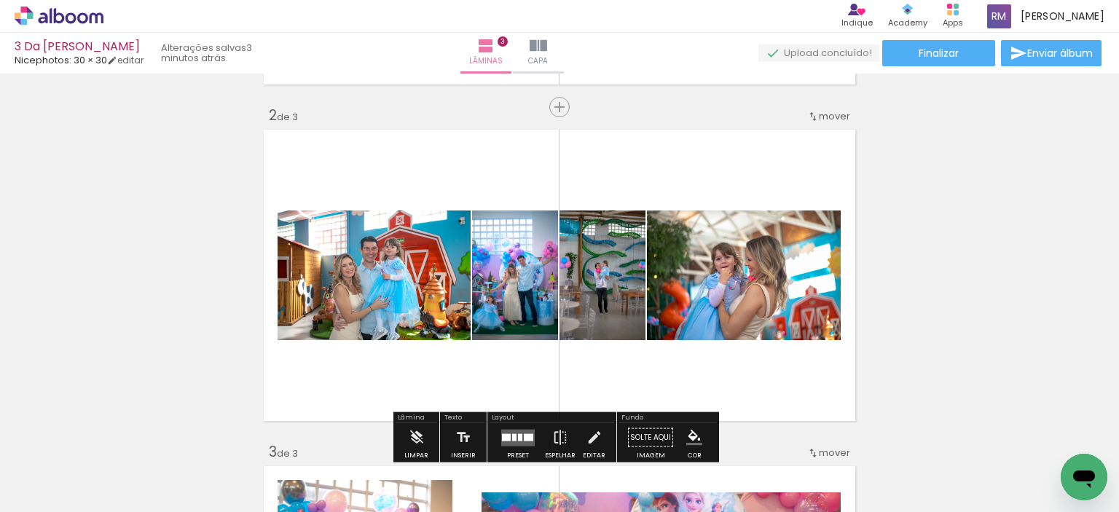
scroll to position [400, 0]
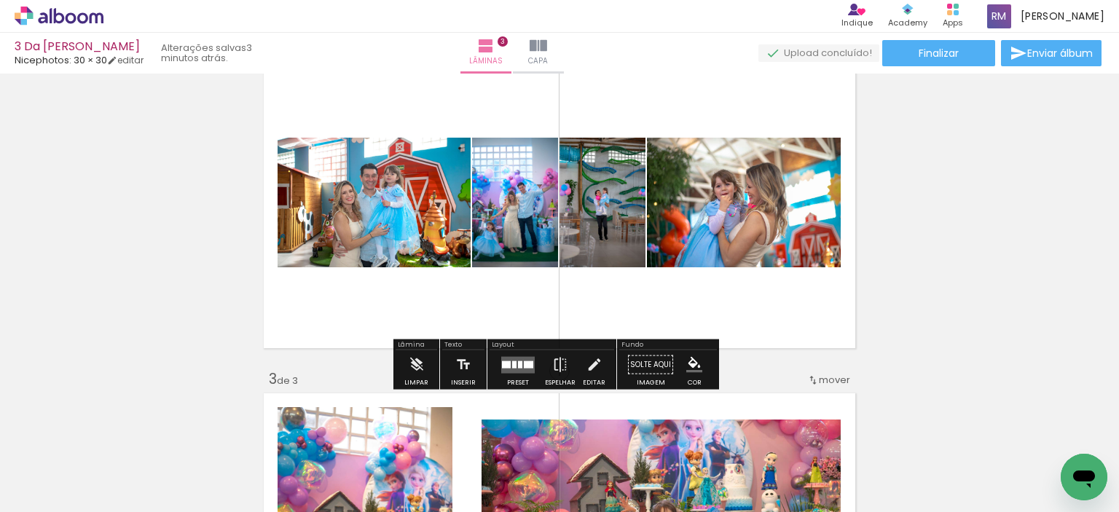
click at [517, 369] on quentale-layouter at bounding box center [517, 364] width 33 height 17
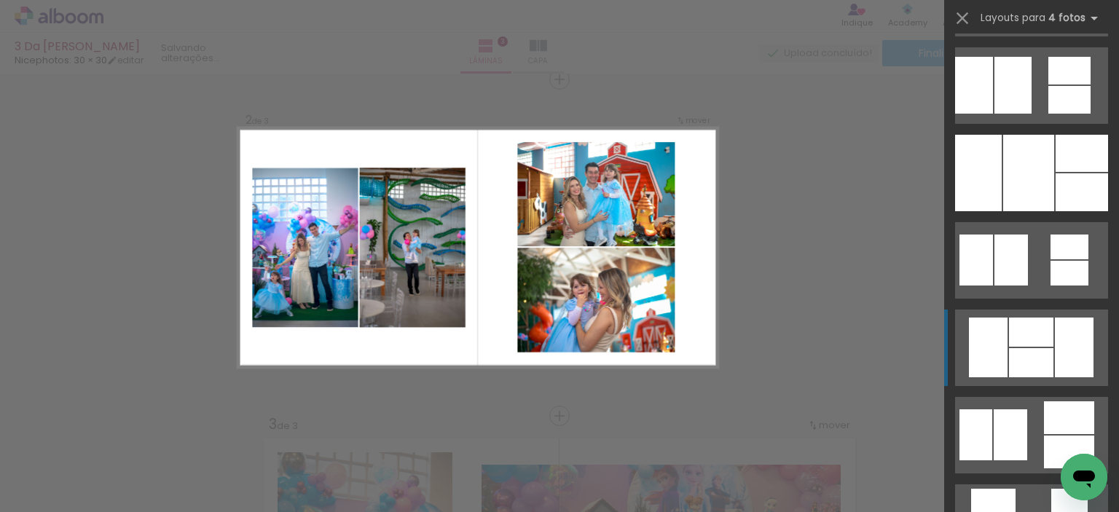
scroll to position [1311, 0]
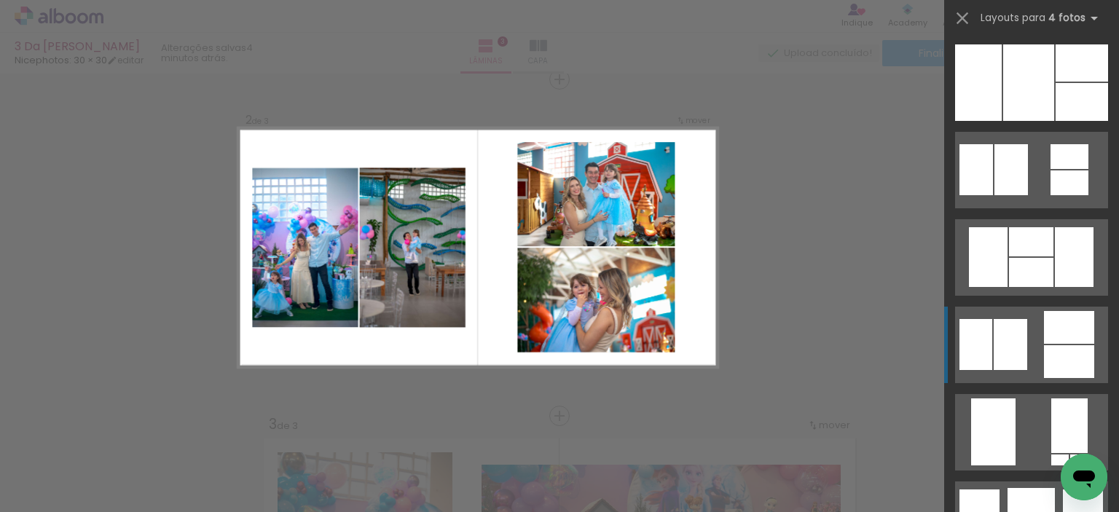
click at [1025, 394] on quentale-layouter at bounding box center [1031, 432] width 153 height 76
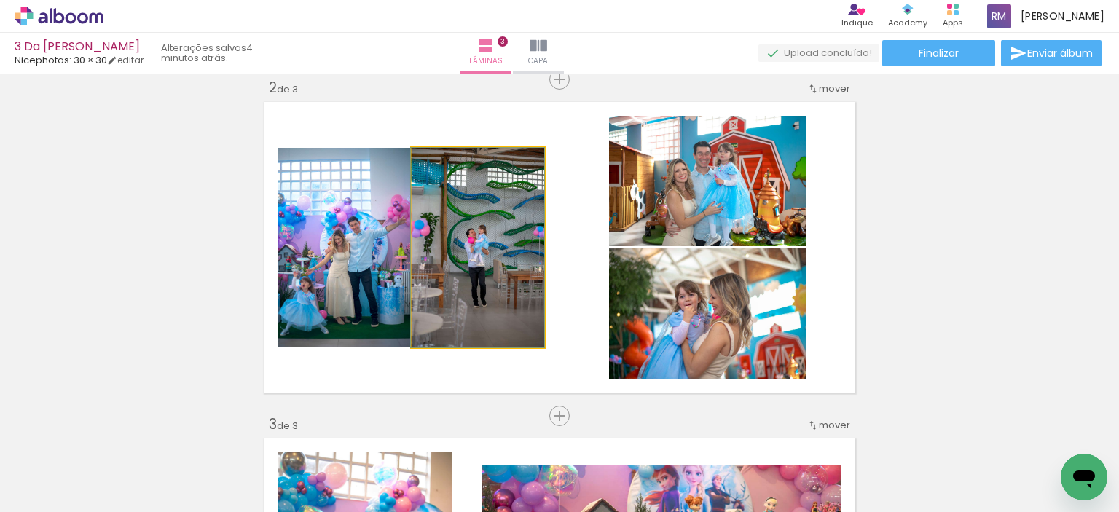
click at [490, 261] on quentale-photo at bounding box center [477, 248] width 133 height 200
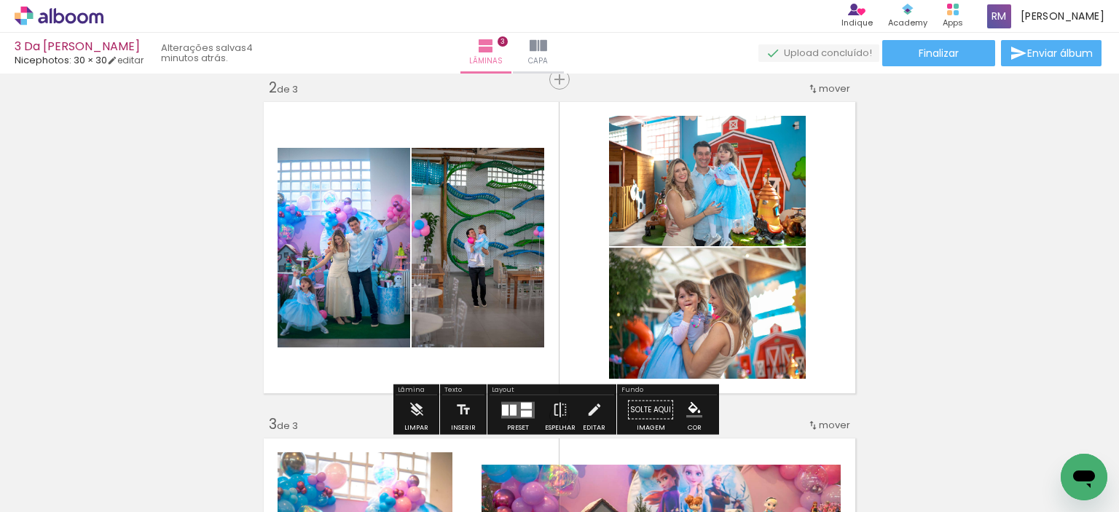
click at [458, 194] on quentale-photo at bounding box center [477, 248] width 133 height 200
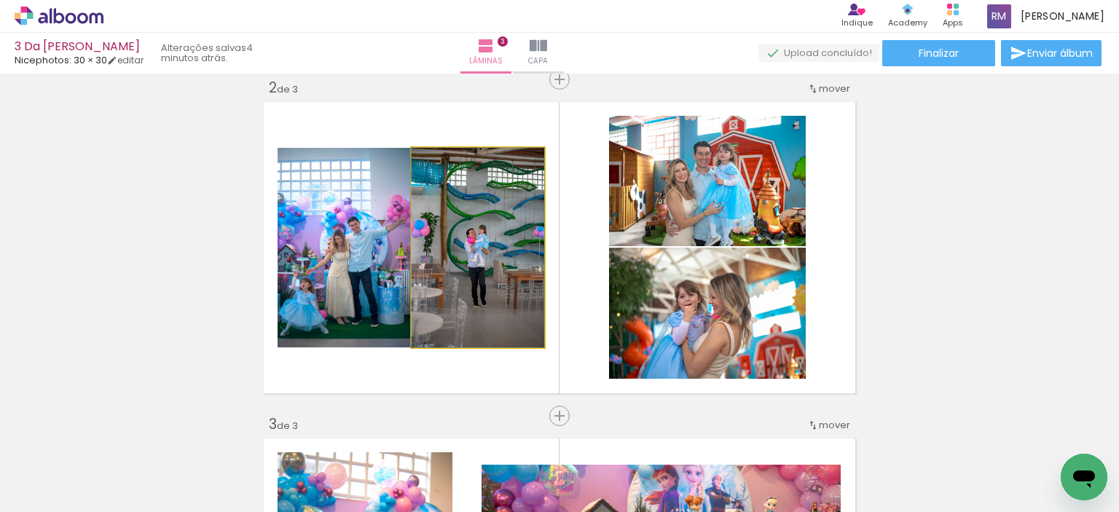
click at [459, 196] on quentale-photo at bounding box center [477, 248] width 133 height 200
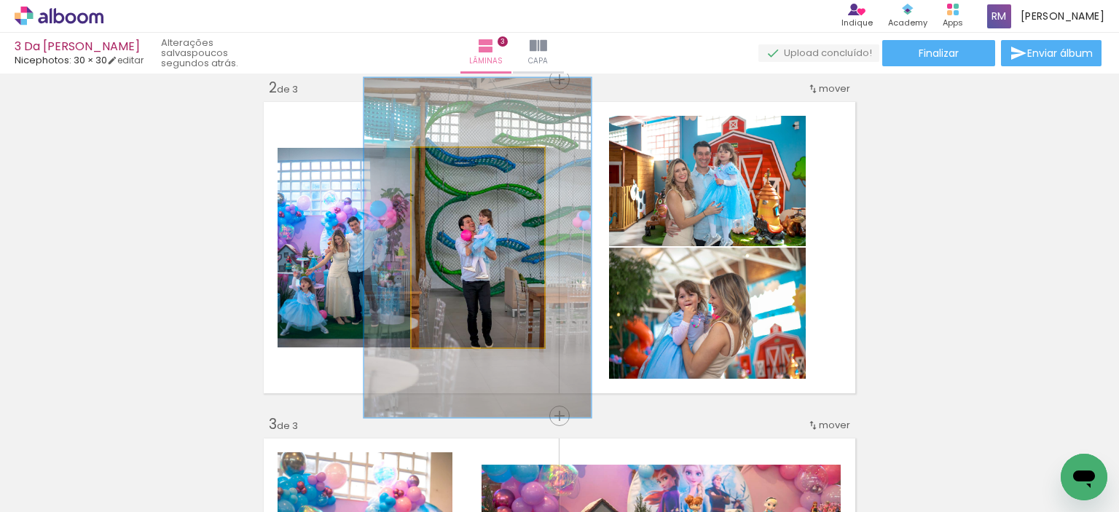
drag, startPoint x: 442, startPoint y: 165, endPoint x: 477, endPoint y: 165, distance: 35.0
click at [477, 165] on div at bounding box center [480, 163] width 13 height 13
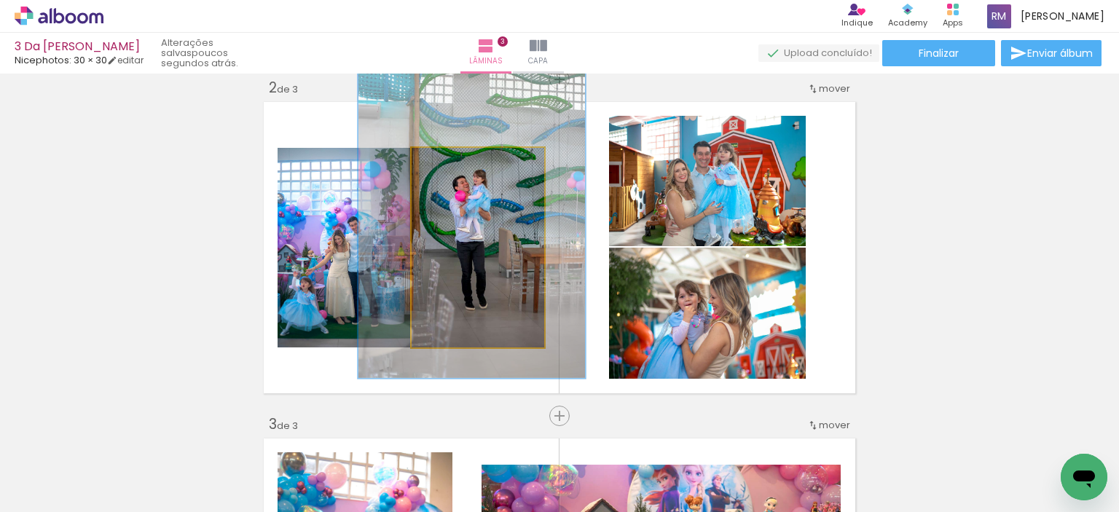
drag, startPoint x: 492, startPoint y: 242, endPoint x: 486, endPoint y: 203, distance: 39.8
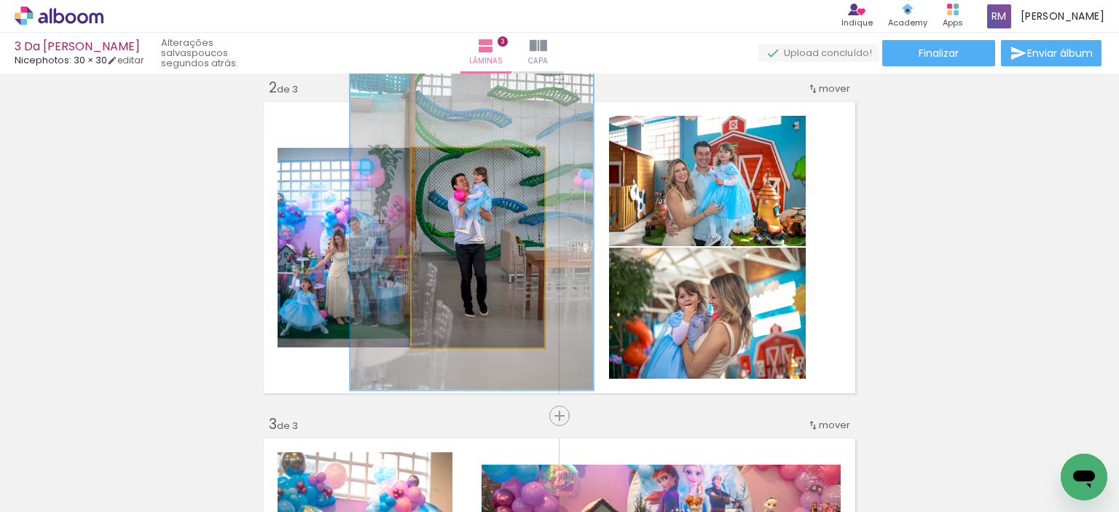
type paper-slider "182"
click at [489, 165] on div at bounding box center [492, 163] width 13 height 13
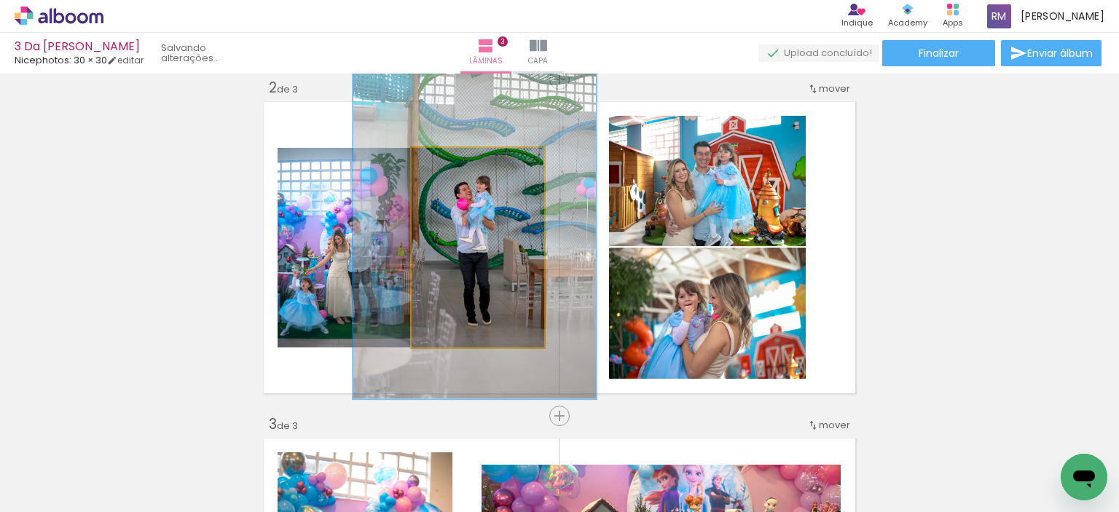
drag, startPoint x: 481, startPoint y: 224, endPoint x: 484, endPoint y: 232, distance: 9.2
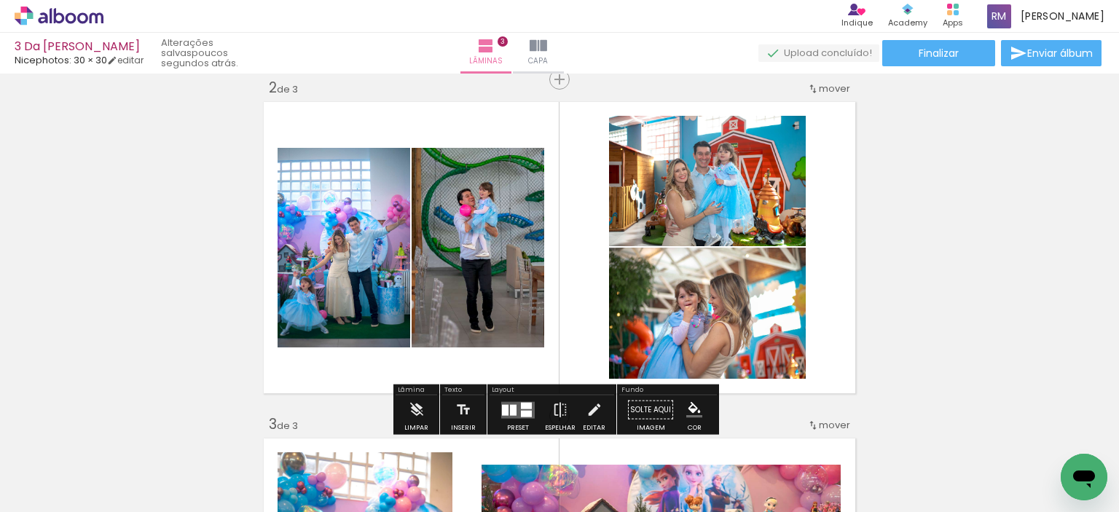
click at [857, 245] on div "Inserir lâmina 1 de 3 Inserir lâmina 2 de 3 Inserir lâmina 3 de 3" at bounding box center [559, 397] width 1119 height 1346
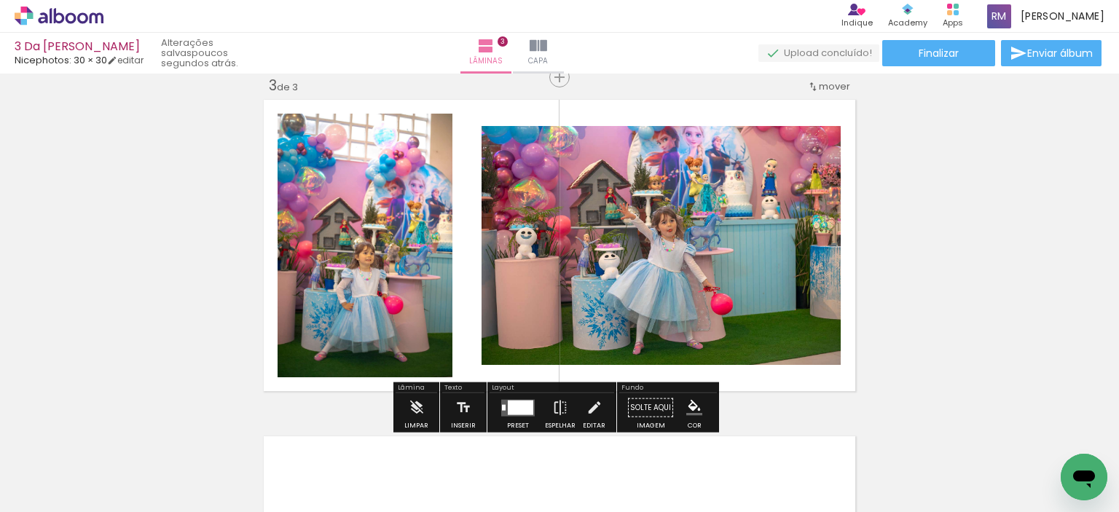
scroll to position [719, 0]
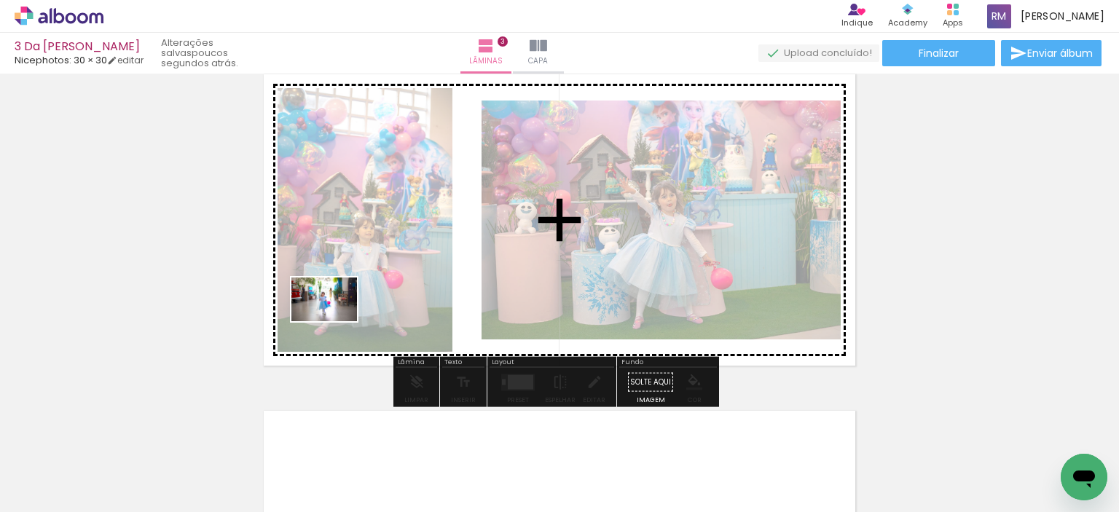
drag, startPoint x: 243, startPoint y: 470, endPoint x: 370, endPoint y: 291, distance: 218.8
click at [370, 291] on quentale-workspace at bounding box center [559, 256] width 1119 height 512
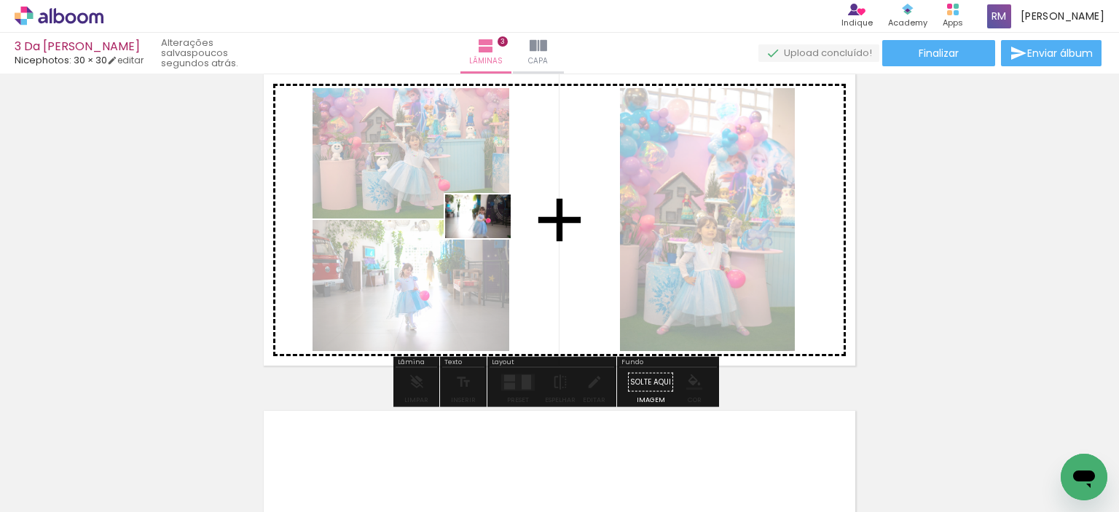
drag, startPoint x: 228, startPoint y: 476, endPoint x: 489, endPoint y: 238, distance: 353.1
click at [489, 238] on quentale-workspace at bounding box center [559, 256] width 1119 height 512
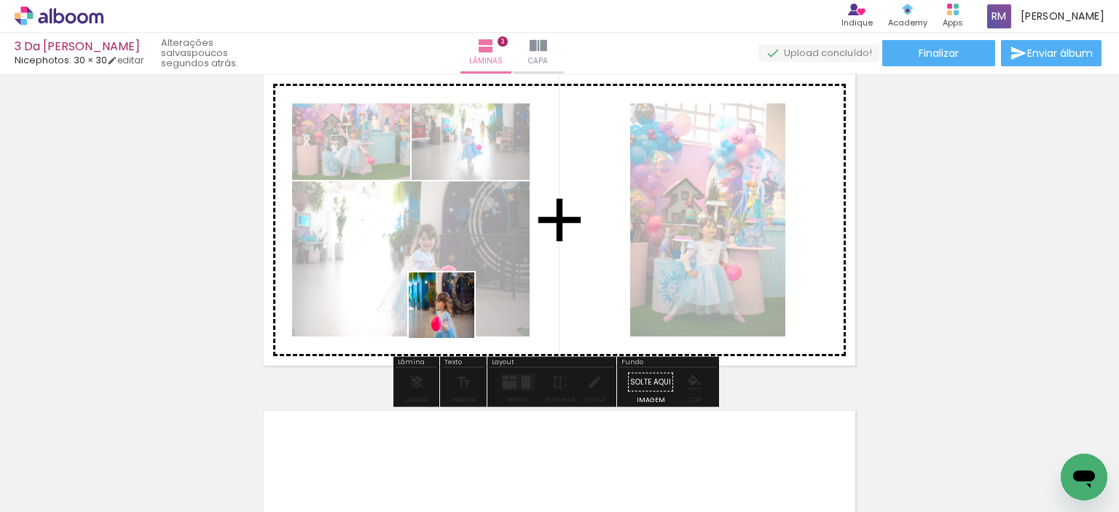
drag, startPoint x: 401, startPoint y: 480, endPoint x: 441, endPoint y: 384, distance: 103.7
click at [462, 292] on quentale-workspace at bounding box center [559, 256] width 1119 height 512
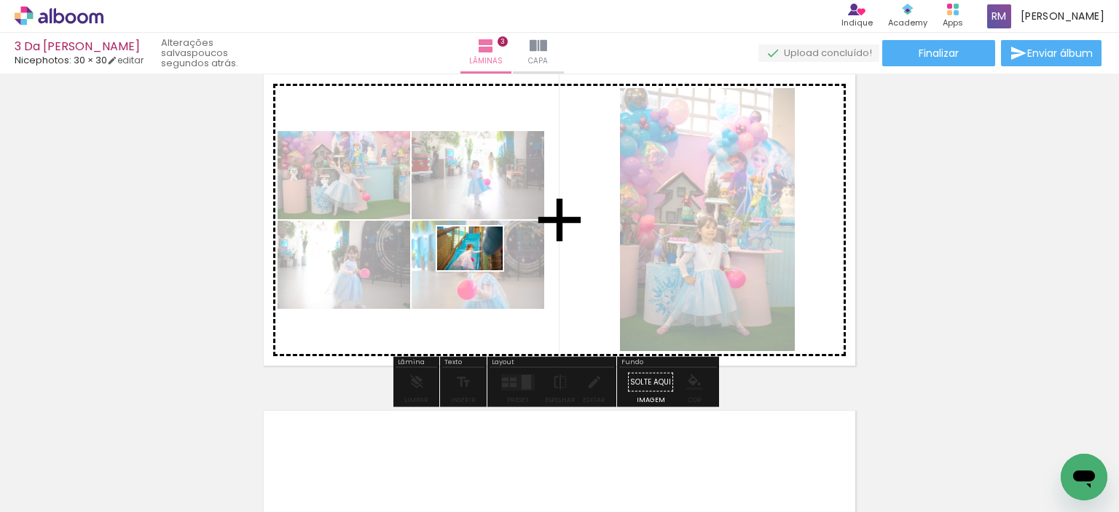
drag, startPoint x: 395, startPoint y: 470, endPoint x: 481, endPoint y: 270, distance: 217.0
click at [481, 270] on quentale-workspace at bounding box center [559, 256] width 1119 height 512
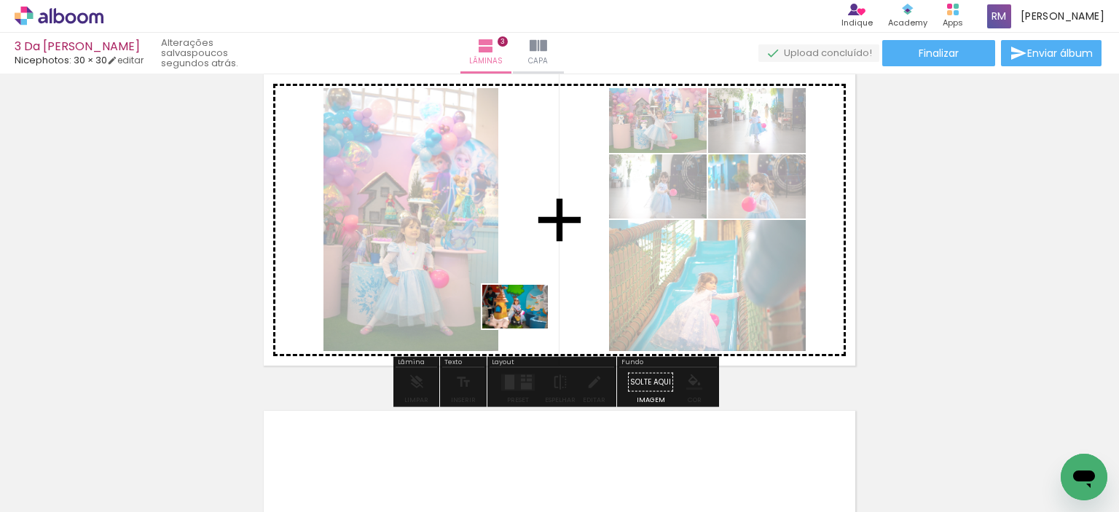
drag, startPoint x: 501, startPoint y: 474, endPoint x: 526, endPoint y: 328, distance: 147.7
click at [526, 328] on quentale-workspace at bounding box center [559, 256] width 1119 height 512
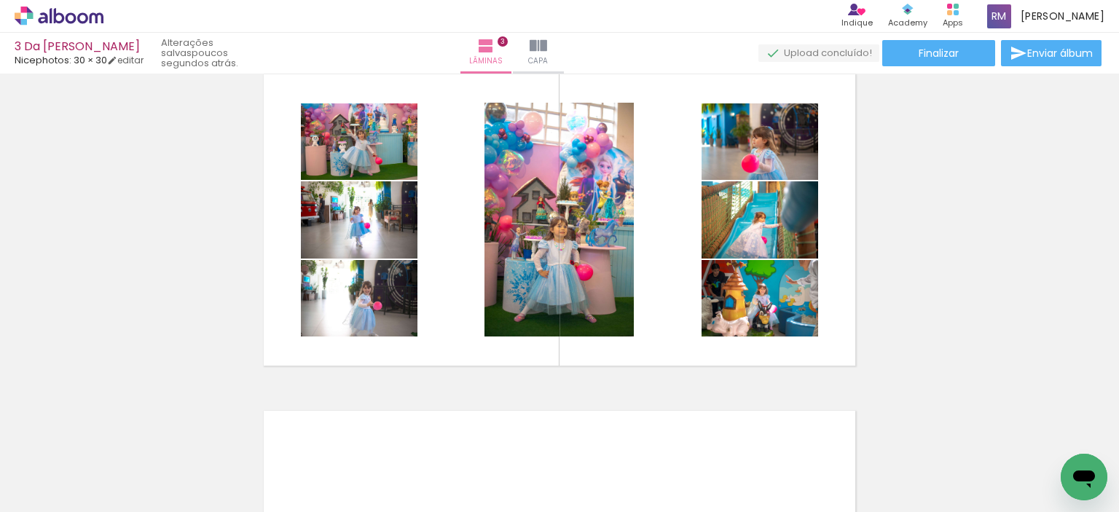
scroll to position [1311, 0]
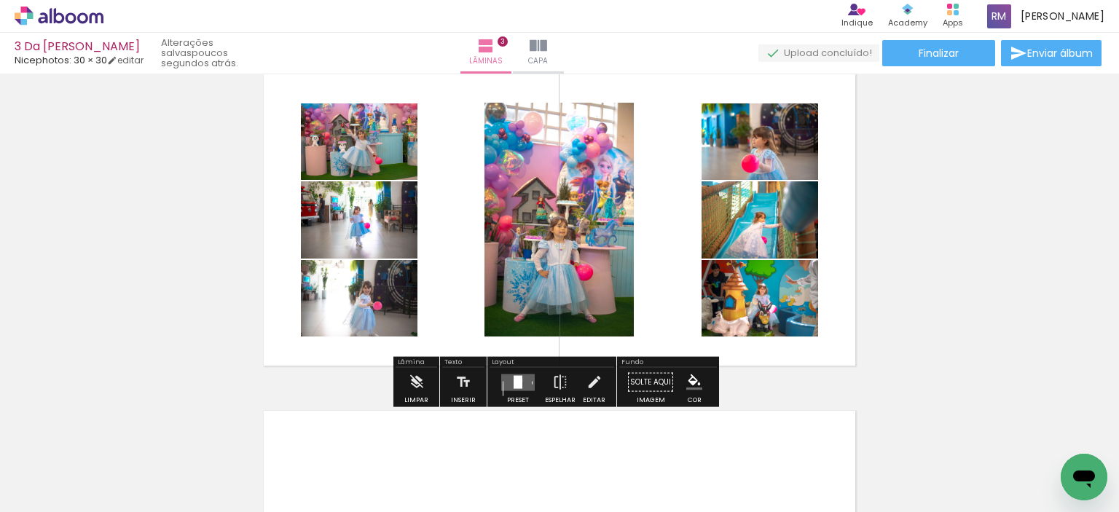
click at [516, 380] on div at bounding box center [517, 381] width 9 height 13
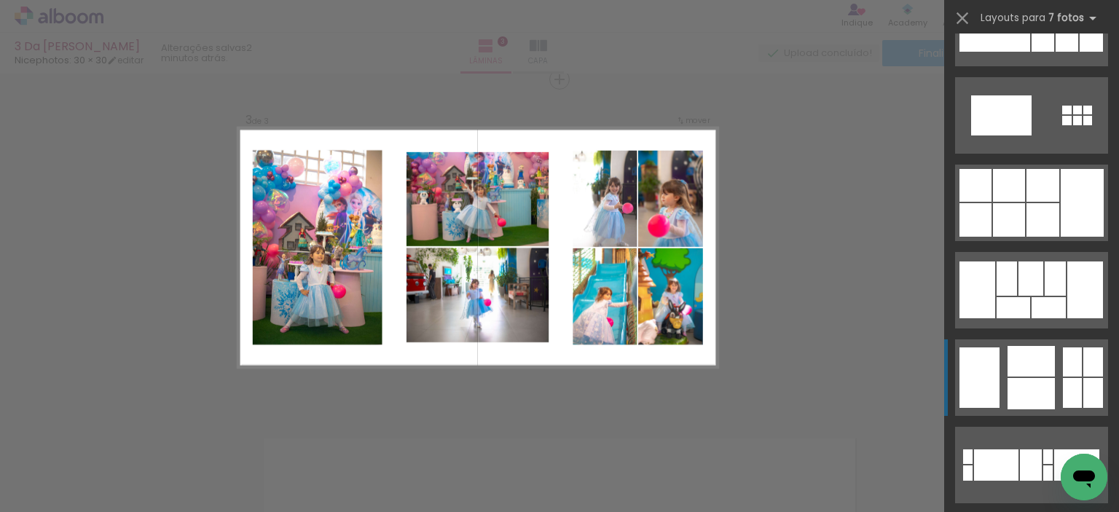
scroll to position [13108, 0]
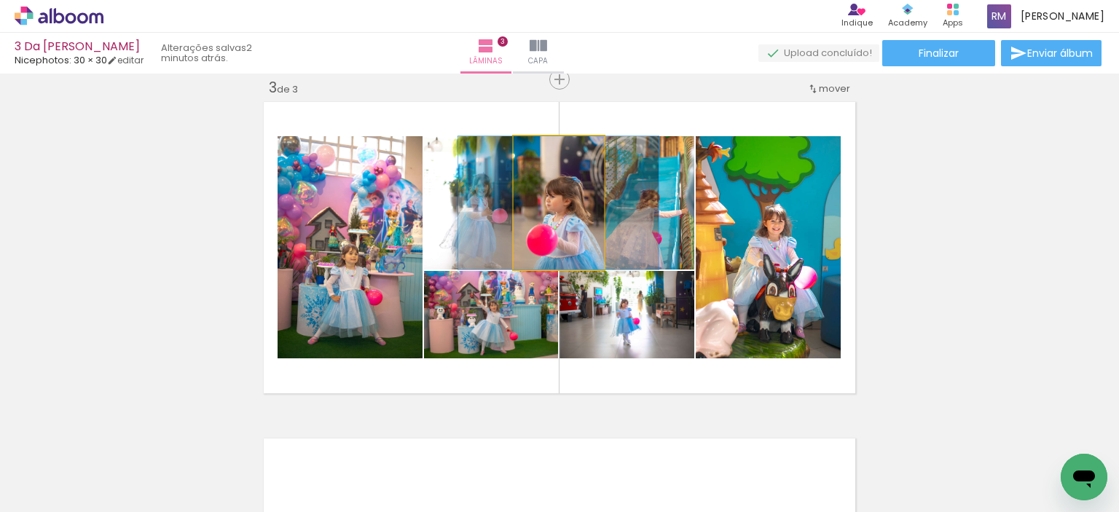
drag, startPoint x: 548, startPoint y: 224, endPoint x: 548, endPoint y: 198, distance: 25.5
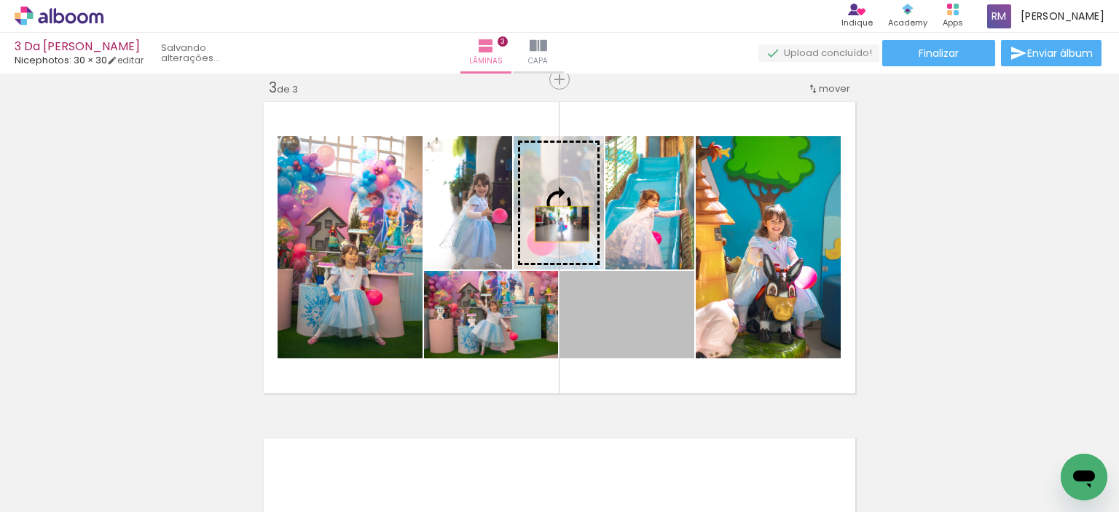
drag, startPoint x: 620, startPoint y: 319, endPoint x: 556, endPoint y: 224, distance: 114.5
click at [0, 0] on slot at bounding box center [0, 0] width 0 height 0
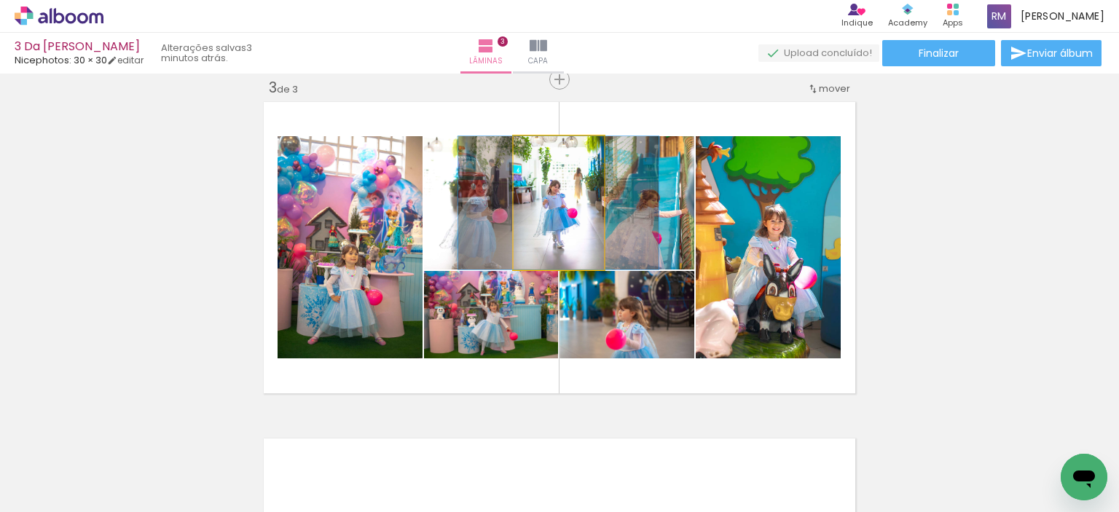
click at [572, 232] on quentale-photo at bounding box center [558, 202] width 90 height 133
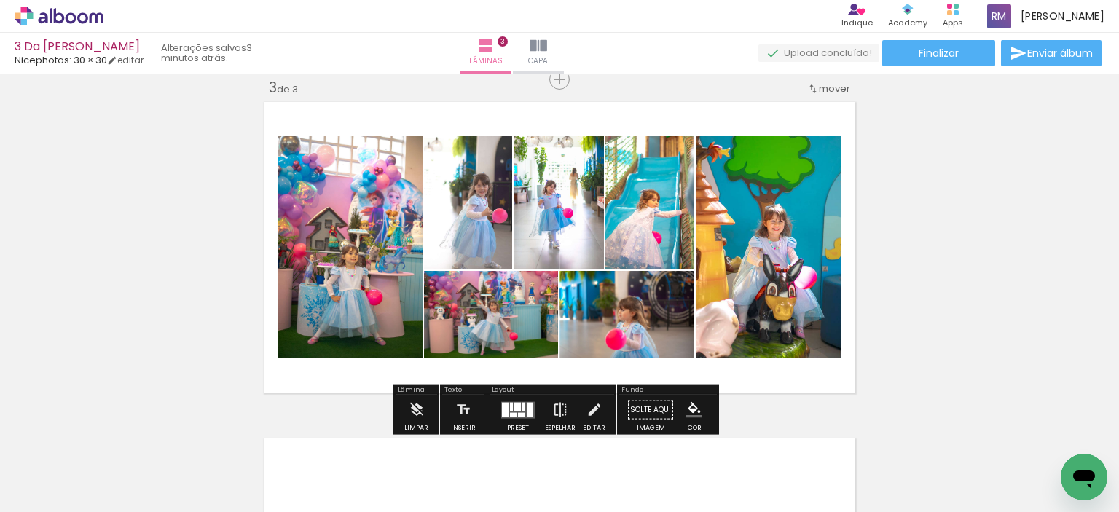
click at [567, 226] on quentale-photo at bounding box center [558, 202] width 90 height 133
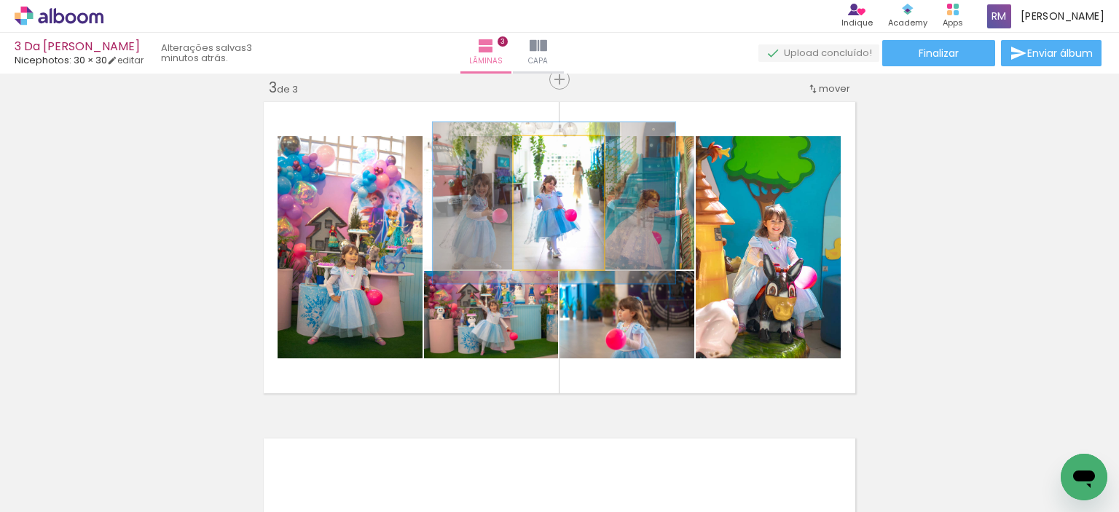
drag, startPoint x: 537, startPoint y: 155, endPoint x: 545, endPoint y: 154, distance: 7.3
type paper-slider "121"
click at [545, 154] on div at bounding box center [551, 151] width 23 height 23
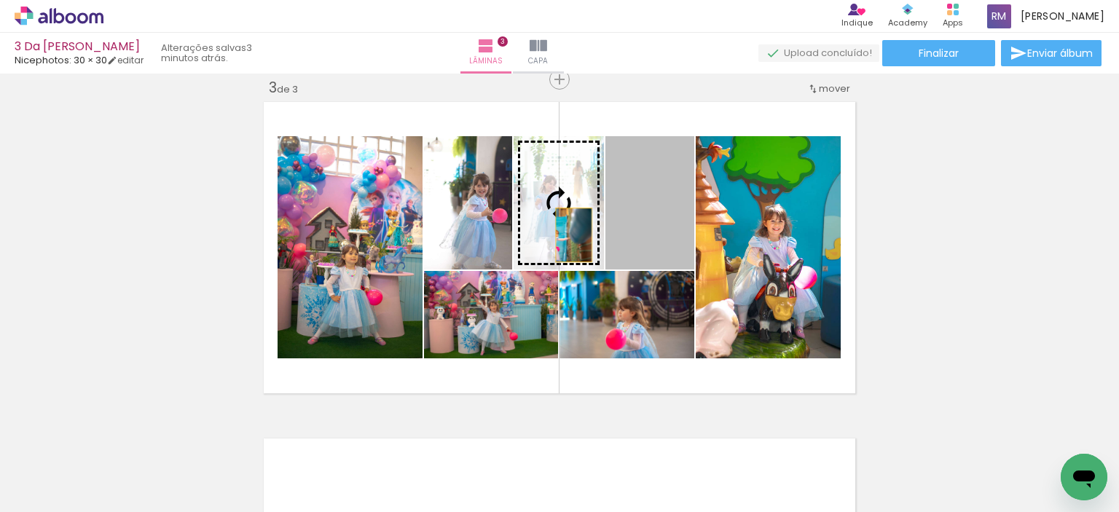
drag, startPoint x: 643, startPoint y: 237, endPoint x: 567, endPoint y: 234, distance: 75.8
click at [0, 0] on slot at bounding box center [0, 0] width 0 height 0
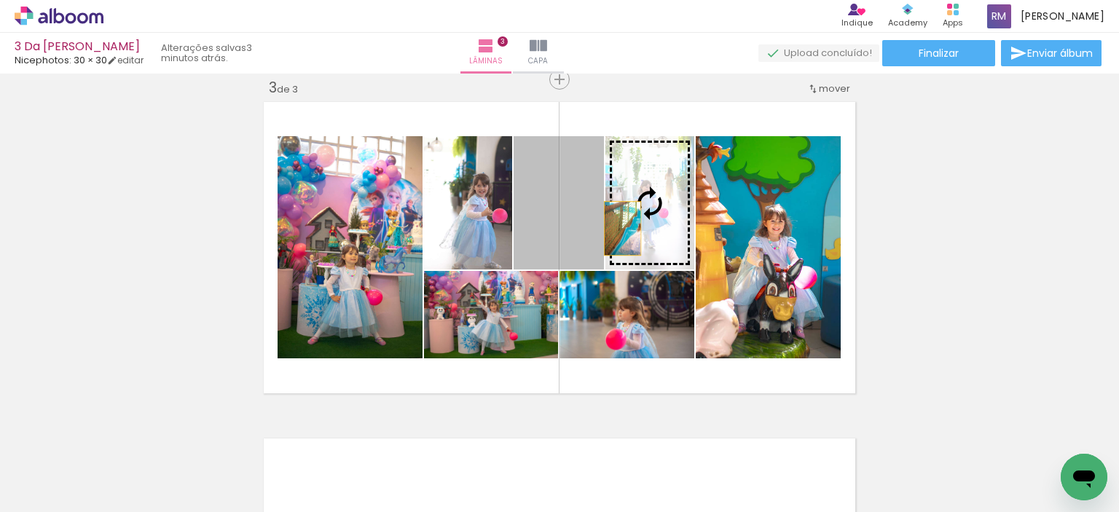
drag, startPoint x: 555, startPoint y: 222, endPoint x: 617, endPoint y: 228, distance: 62.2
click at [0, 0] on slot at bounding box center [0, 0] width 0 height 0
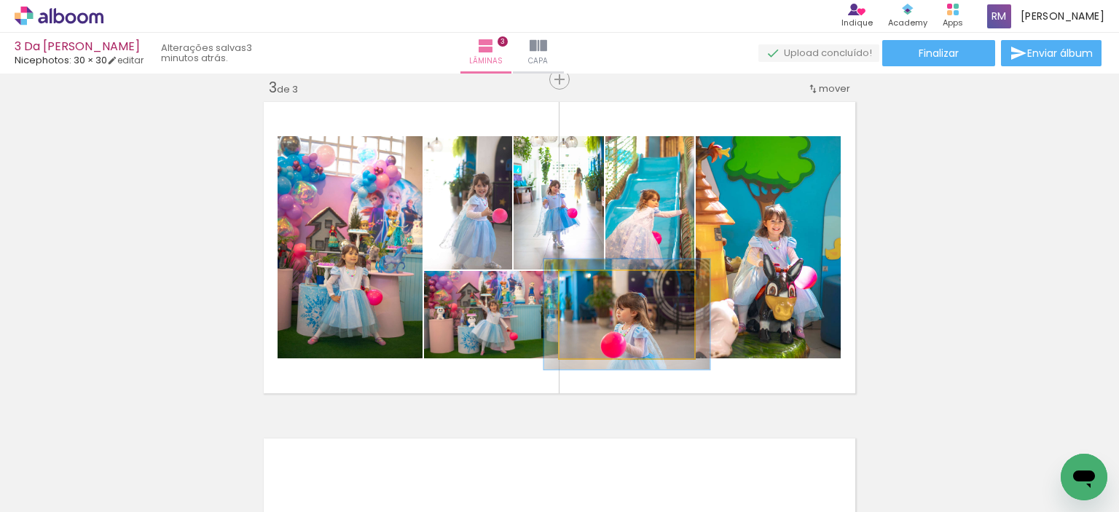
drag, startPoint x: 594, startPoint y: 291, endPoint x: 606, endPoint y: 291, distance: 11.7
type paper-slider "123"
click at [606, 291] on div at bounding box center [604, 286] width 23 height 23
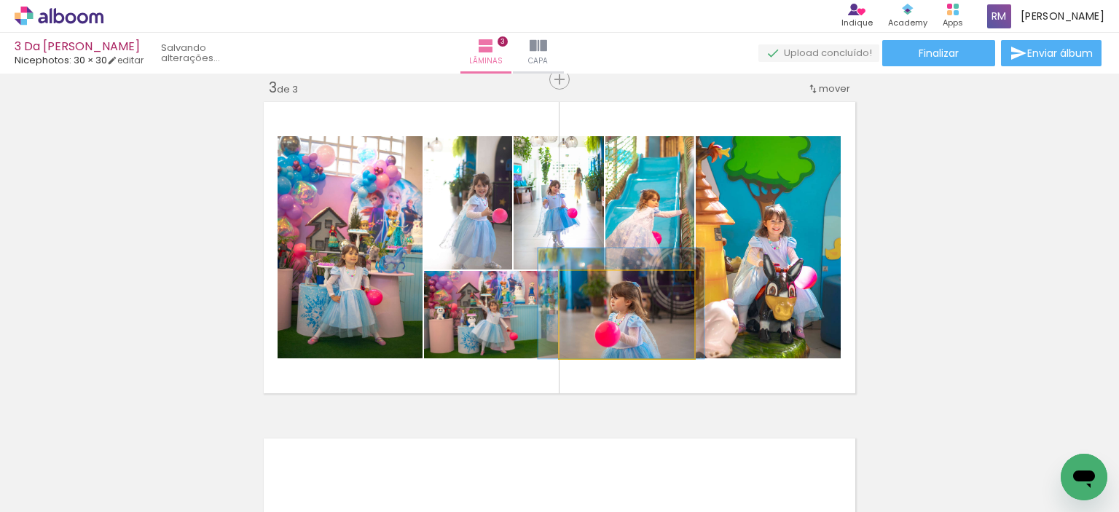
drag, startPoint x: 636, startPoint y: 330, endPoint x: 635, endPoint y: 323, distance: 7.3
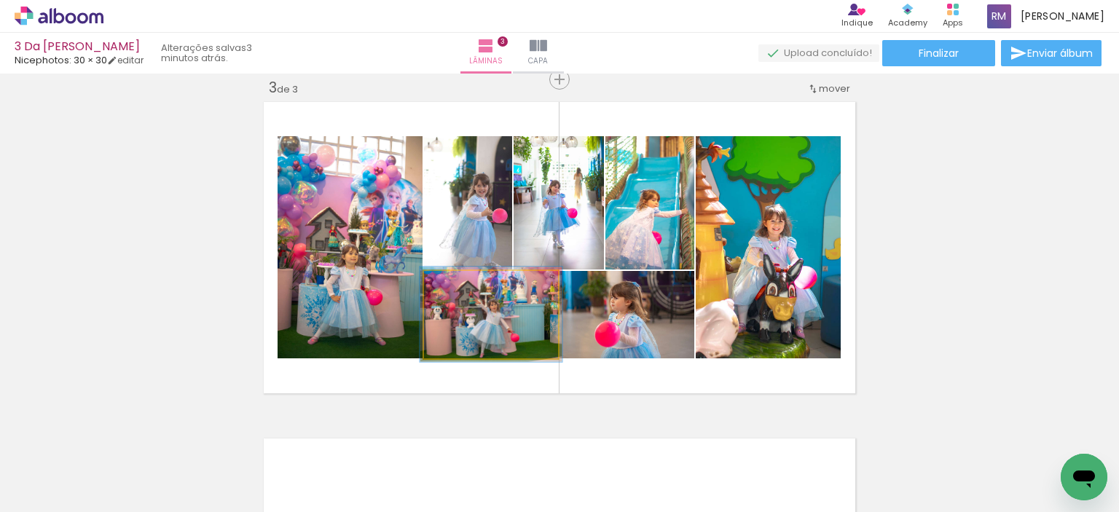
type paper-slider "106"
click at [459, 288] on div at bounding box center [460, 286] width 23 height 23
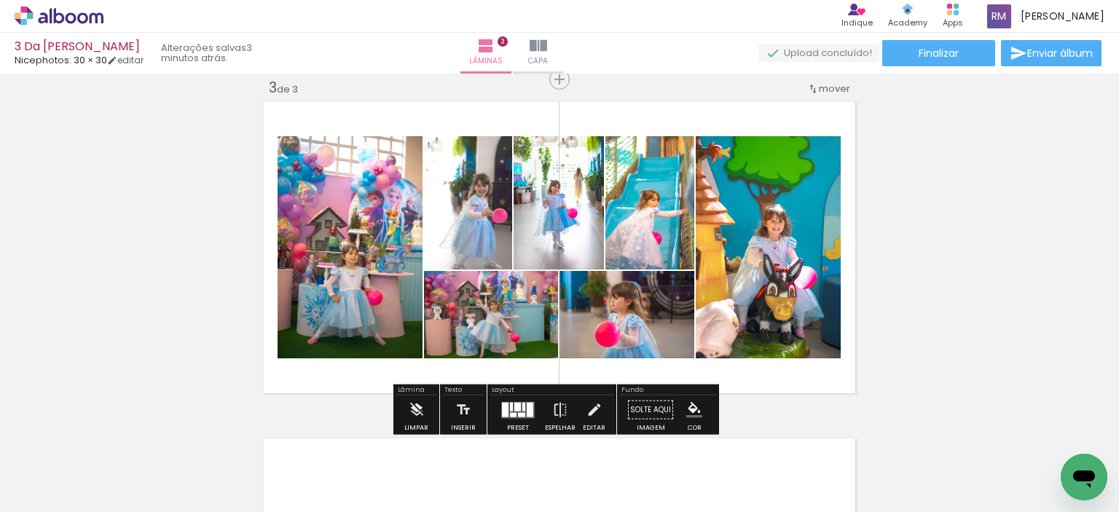
click at [518, 412] on div at bounding box center [521, 414] width 7 height 4
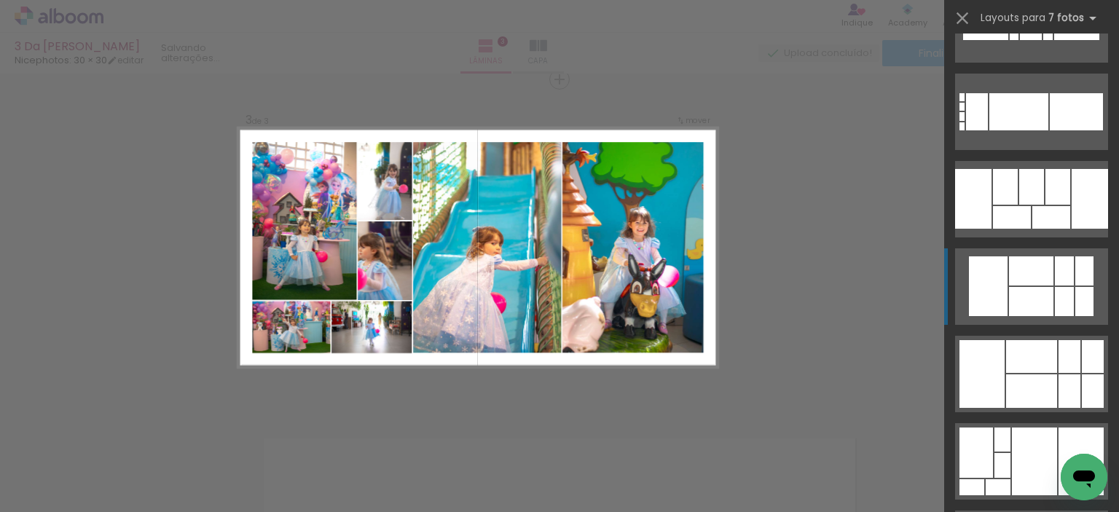
scroll to position [14375, 0]
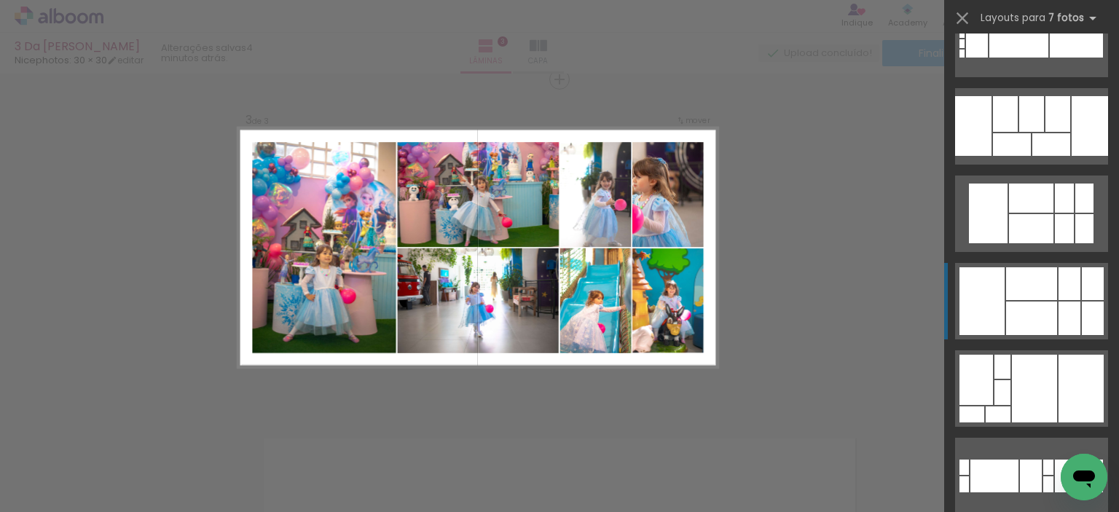
click at [1044, 132] on div at bounding box center [1031, 114] width 25 height 36
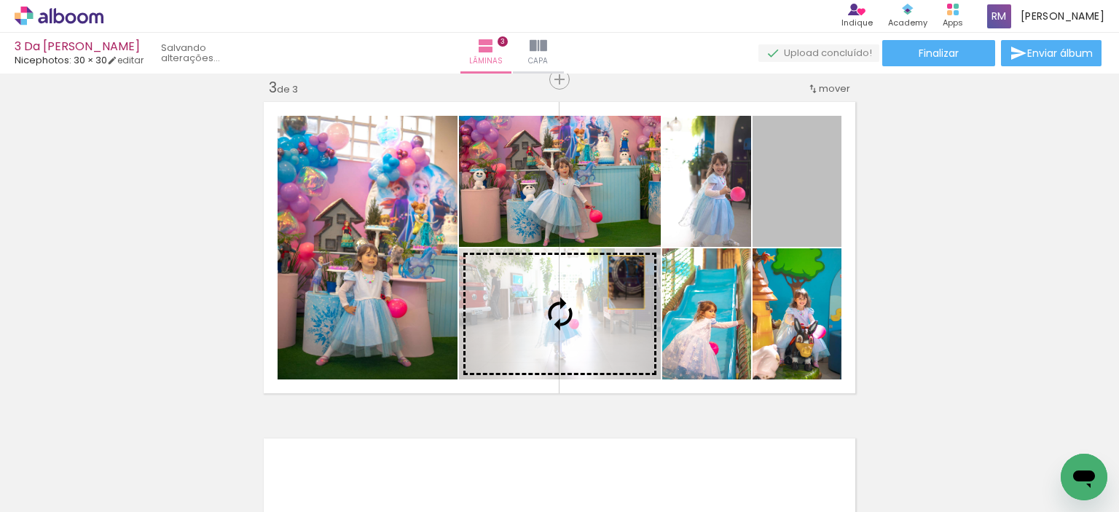
drag, startPoint x: 797, startPoint y: 194, endPoint x: 620, endPoint y: 282, distance: 197.0
click at [0, 0] on slot at bounding box center [0, 0] width 0 height 0
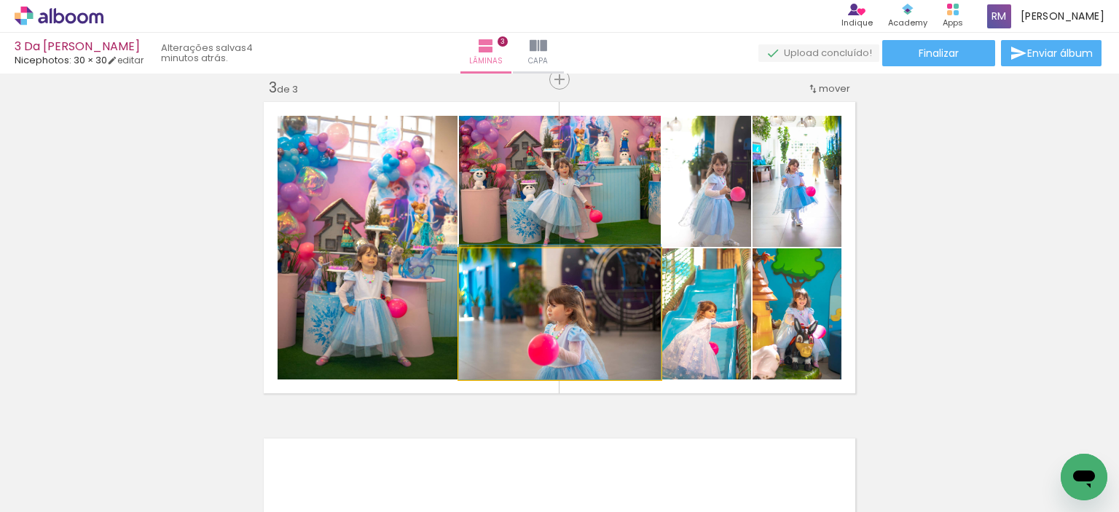
drag, startPoint x: 564, startPoint y: 322, endPoint x: 545, endPoint y: 306, distance: 24.8
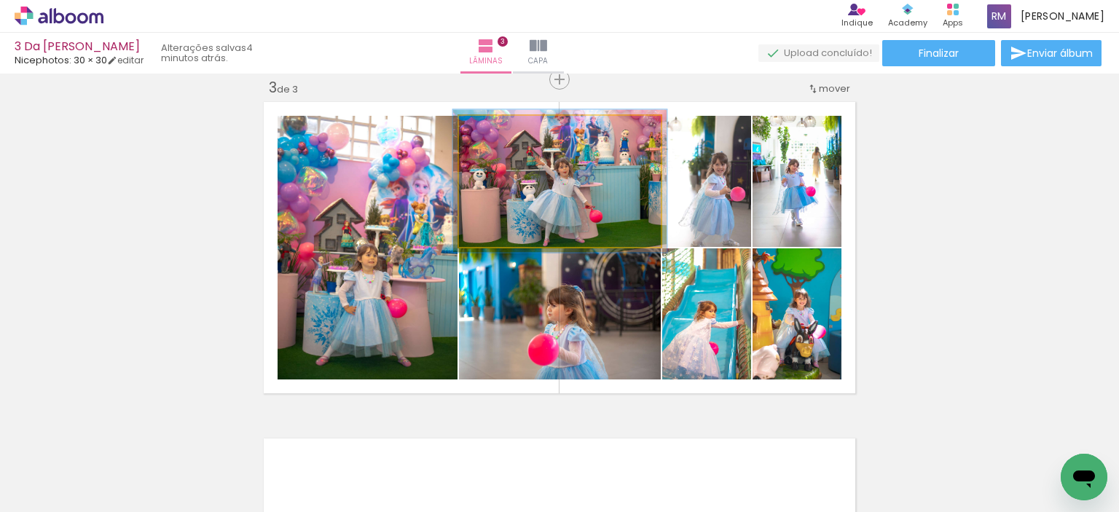
click at [600, 205] on quentale-photo at bounding box center [560, 181] width 202 height 131
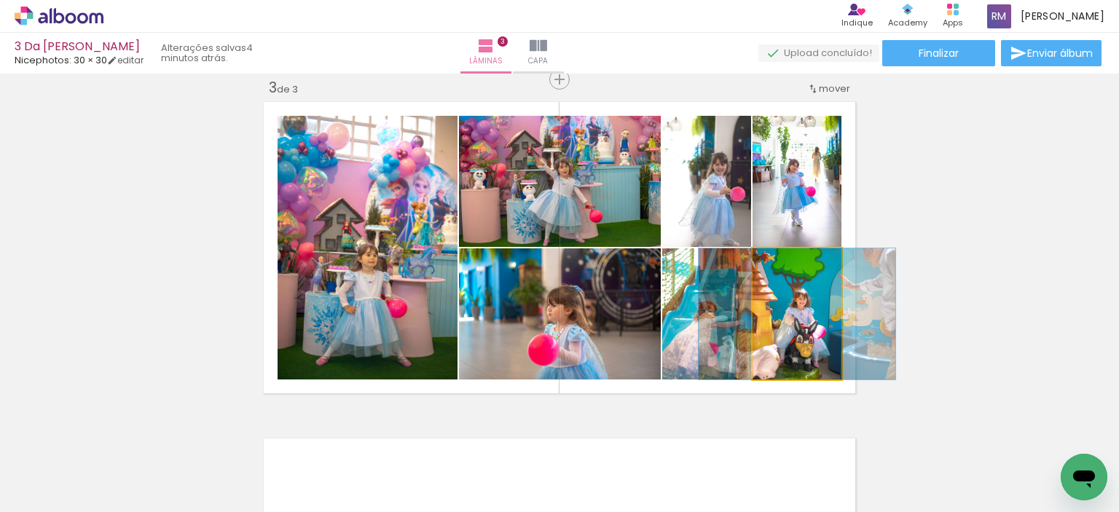
click at [797, 326] on quentale-photo at bounding box center [796, 313] width 89 height 131
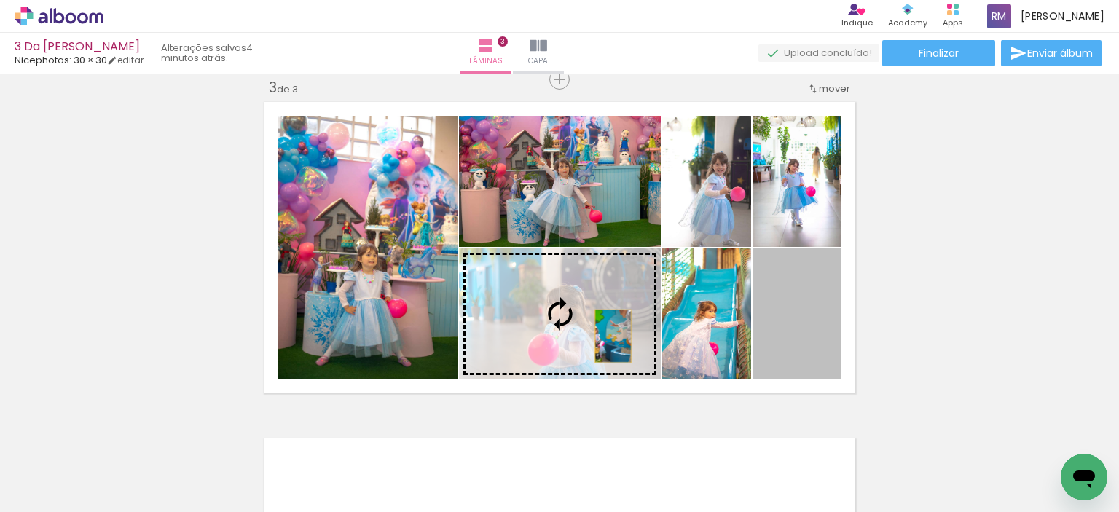
drag, startPoint x: 797, startPoint y: 326, endPoint x: 602, endPoint y: 337, distance: 194.8
click at [0, 0] on slot at bounding box center [0, 0] width 0 height 0
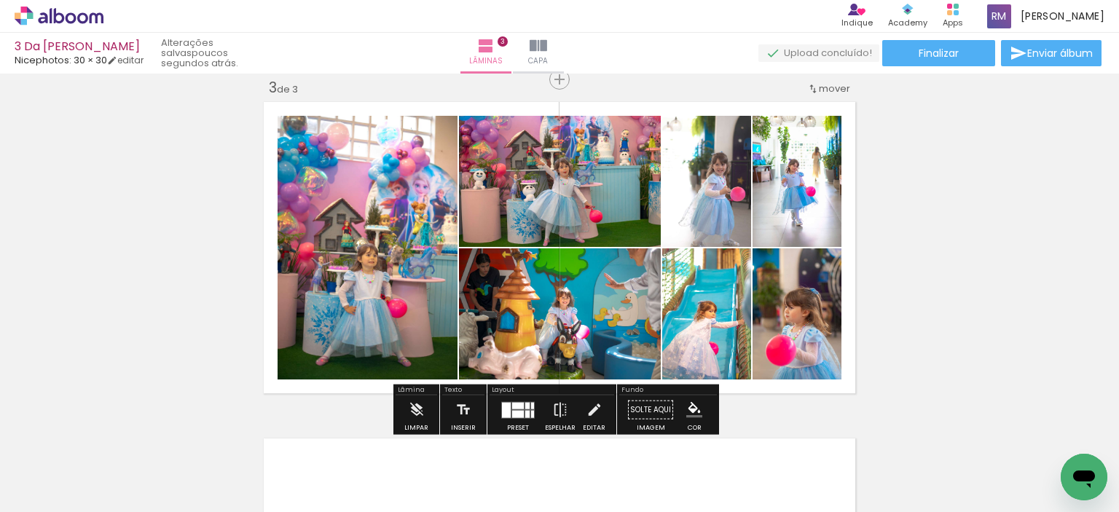
click at [803, 173] on quentale-photo at bounding box center [796, 181] width 89 height 131
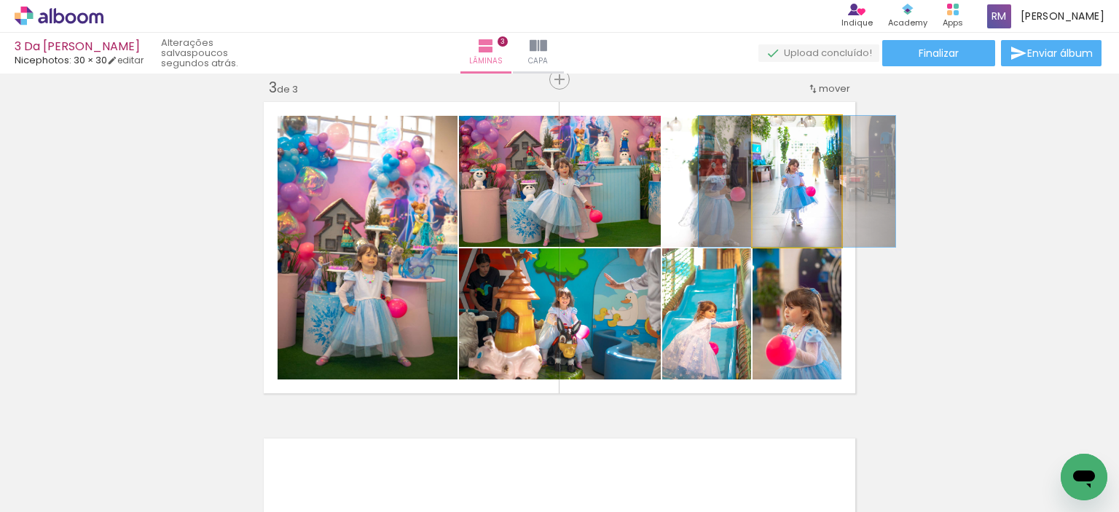
click at [803, 173] on quentale-photo at bounding box center [796, 181] width 89 height 131
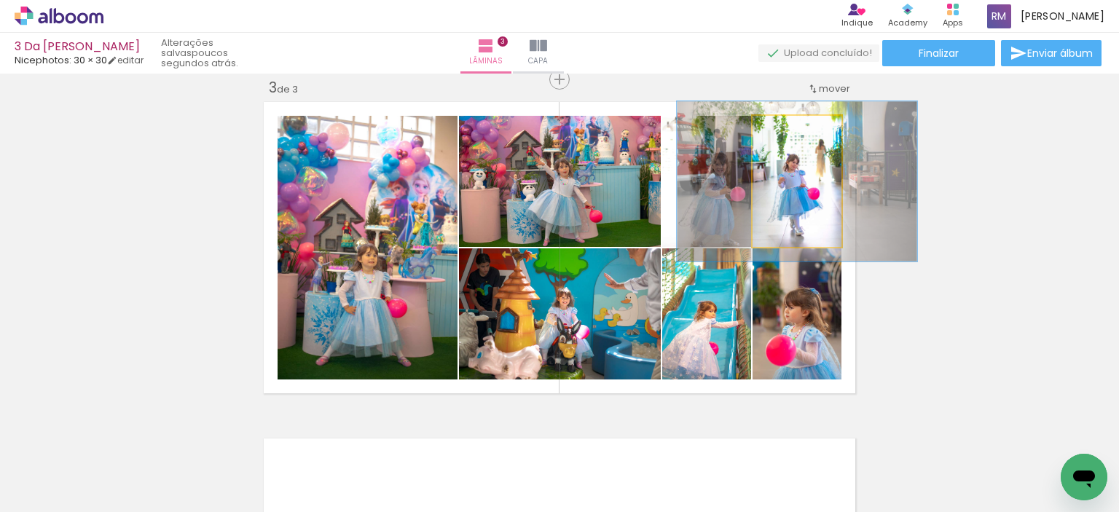
type paper-slider "122"
click at [785, 133] on div at bounding box center [790, 131] width 13 height 13
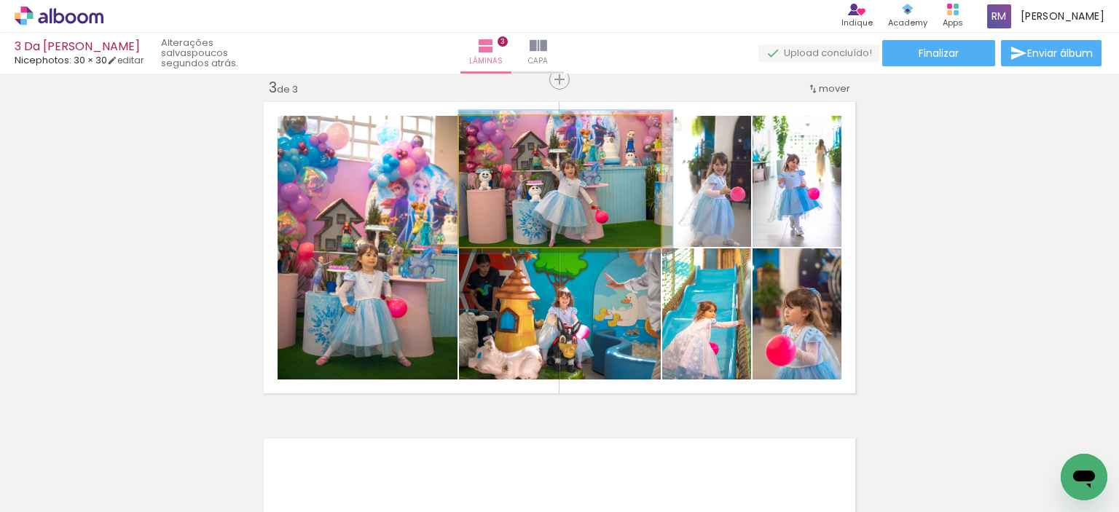
drag, startPoint x: 585, startPoint y: 203, endPoint x: 626, endPoint y: 203, distance: 40.8
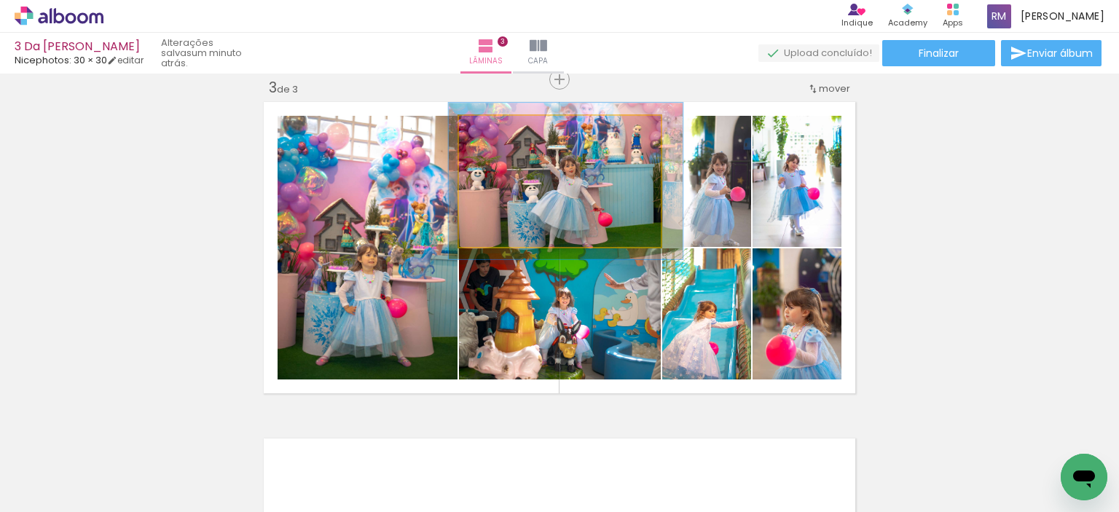
type paper-slider "116"
click at [504, 135] on div at bounding box center [501, 130] width 23 height 23
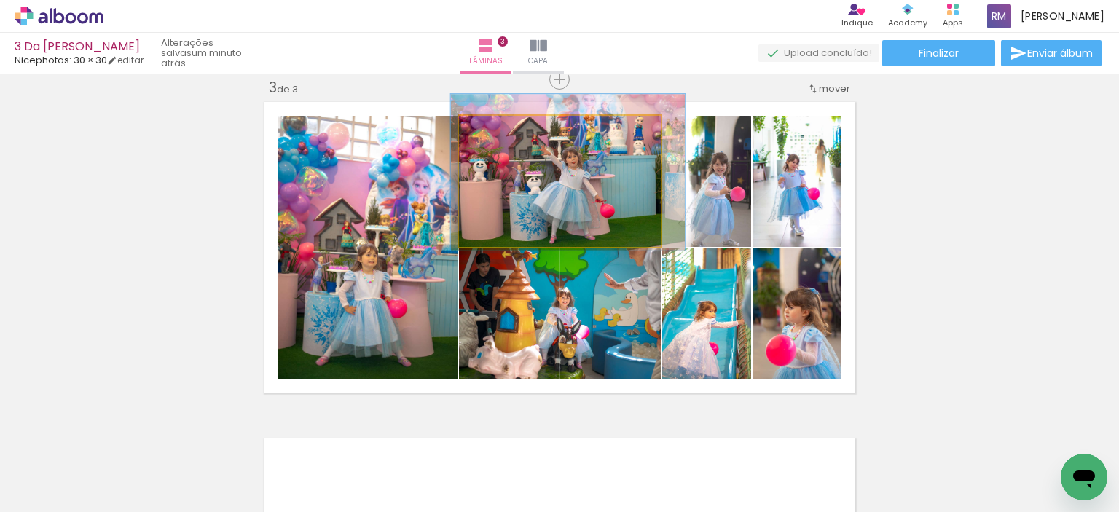
drag, startPoint x: 554, startPoint y: 184, endPoint x: 556, endPoint y: 175, distance: 9.0
click at [561, 180] on quentale-photo at bounding box center [560, 181] width 202 height 131
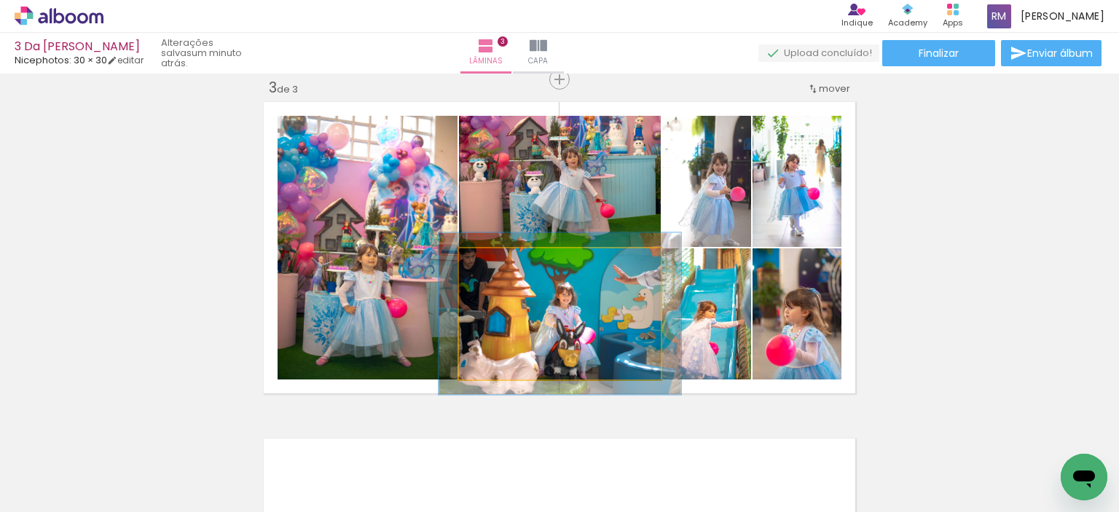
drag, startPoint x: 494, startPoint y: 266, endPoint x: 504, endPoint y: 266, distance: 10.2
type paper-slider "120"
click at [504, 266] on div at bounding box center [503, 263] width 23 height 23
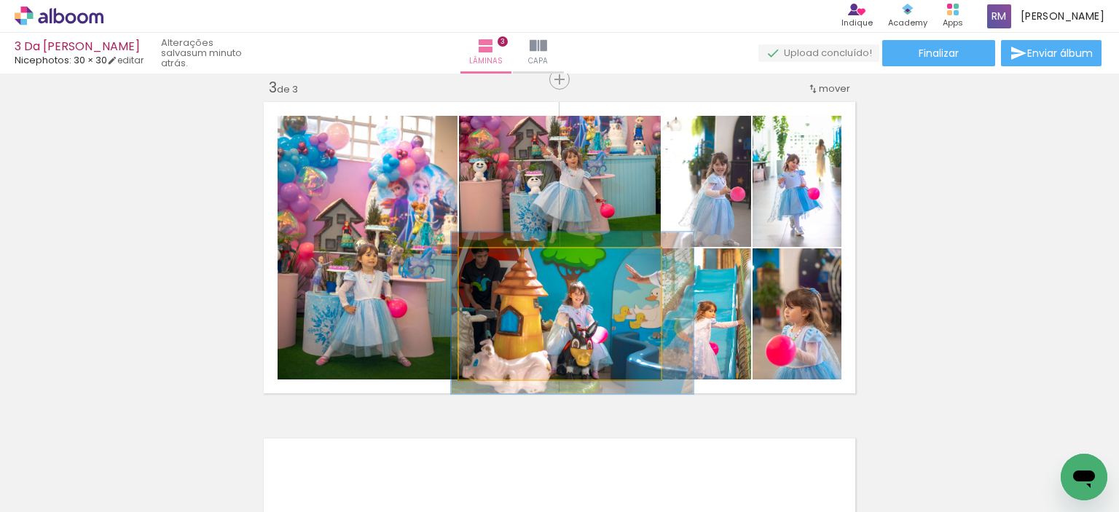
drag, startPoint x: 548, startPoint y: 301, endPoint x: 557, endPoint y: 301, distance: 8.8
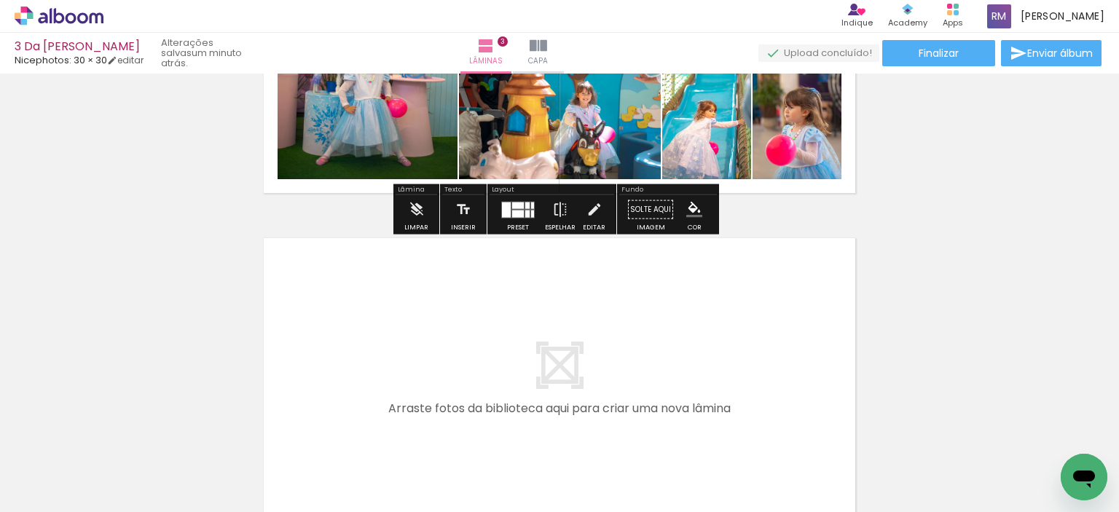
scroll to position [910, 0]
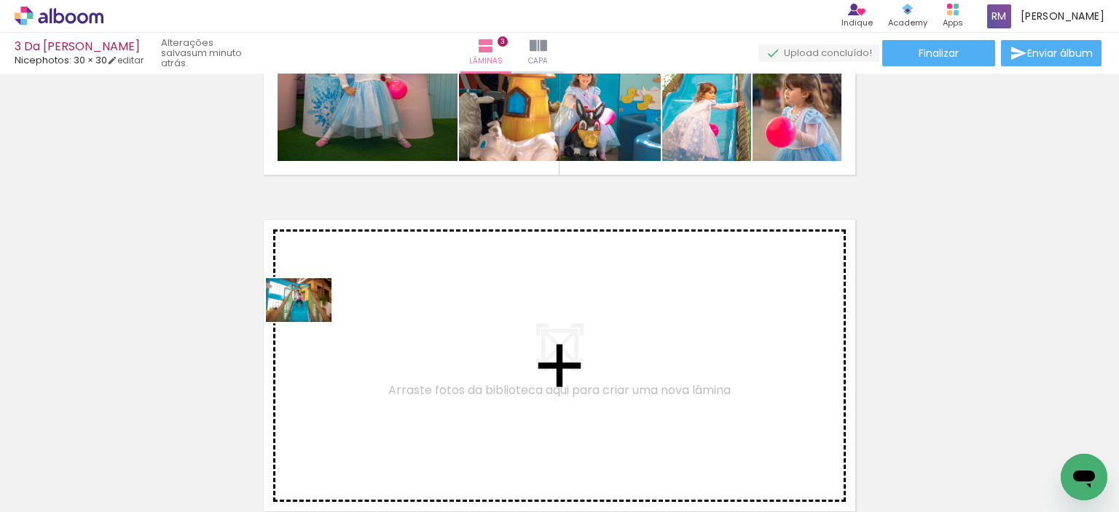
drag, startPoint x: 248, startPoint y: 468, endPoint x: 309, endPoint y: 322, distance: 158.9
click at [309, 322] on quentale-workspace at bounding box center [559, 256] width 1119 height 512
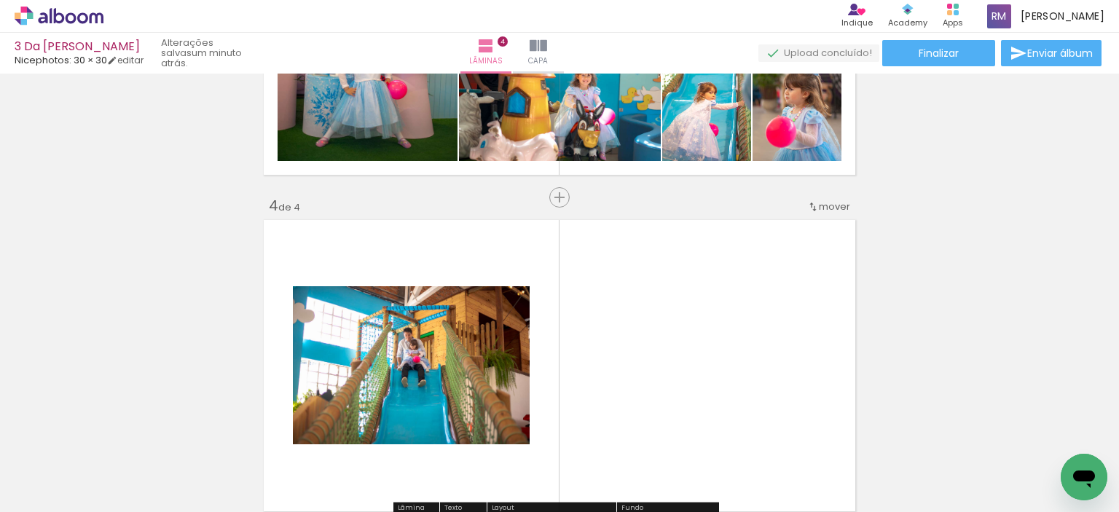
scroll to position [1027, 0]
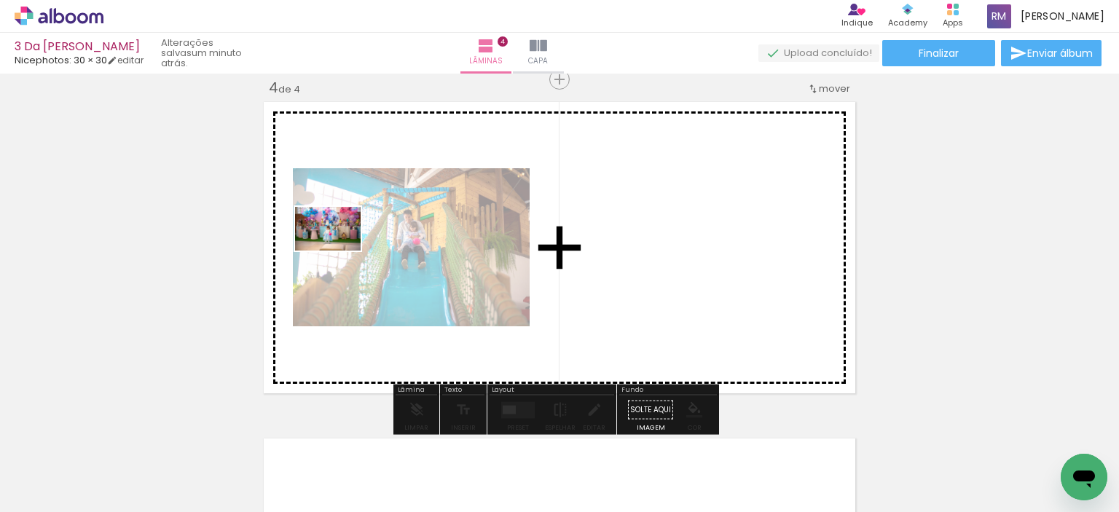
drag, startPoint x: 249, startPoint y: 487, endPoint x: 339, endPoint y: 250, distance: 253.0
click at [339, 250] on quentale-workspace at bounding box center [559, 256] width 1119 height 512
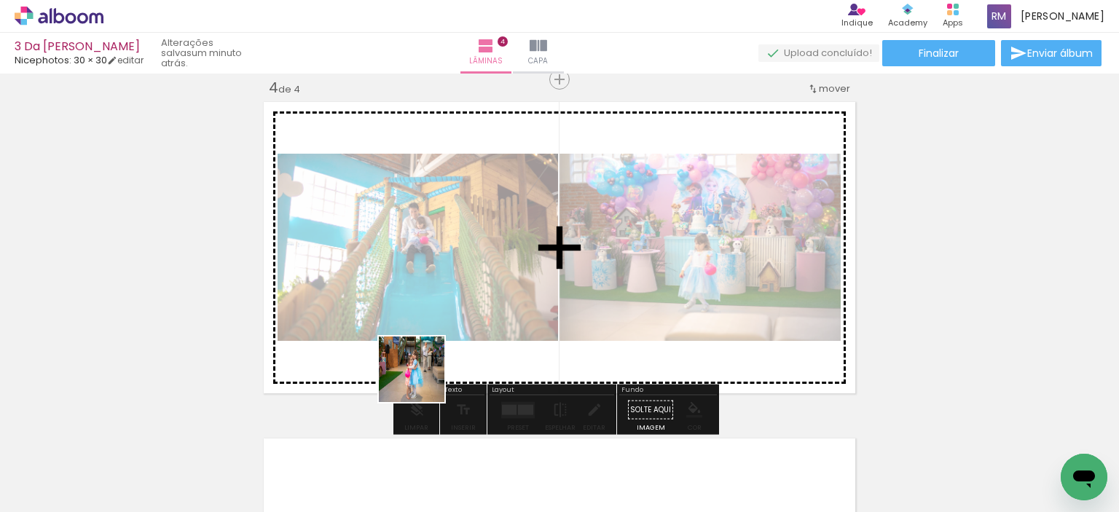
drag, startPoint x: 391, startPoint y: 479, endPoint x: 437, endPoint y: 352, distance: 135.4
click at [437, 352] on quentale-workspace at bounding box center [559, 256] width 1119 height 512
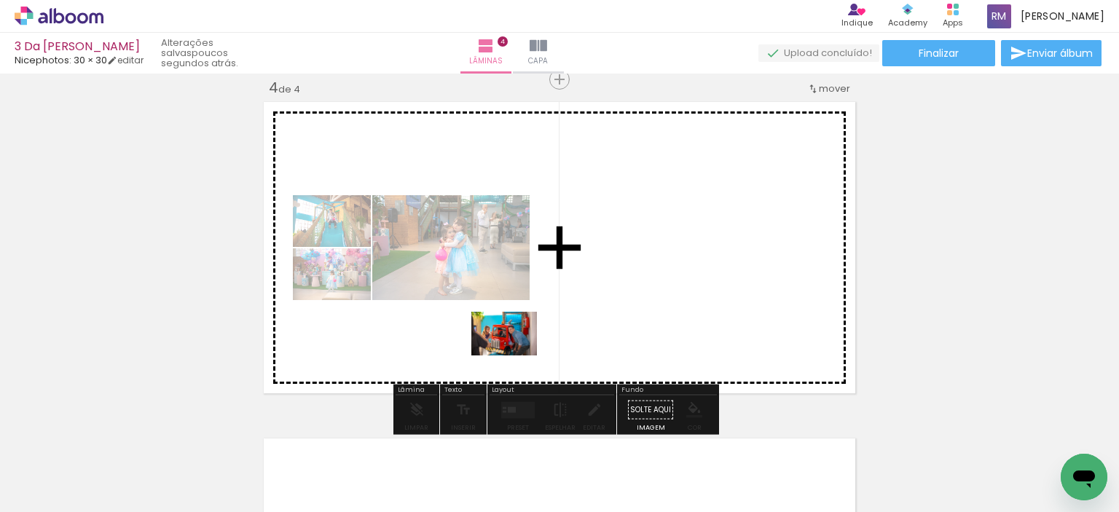
drag, startPoint x: 465, startPoint y: 467, endPoint x: 515, endPoint y: 355, distance: 121.9
click at [515, 355] on quentale-workspace at bounding box center [559, 256] width 1119 height 512
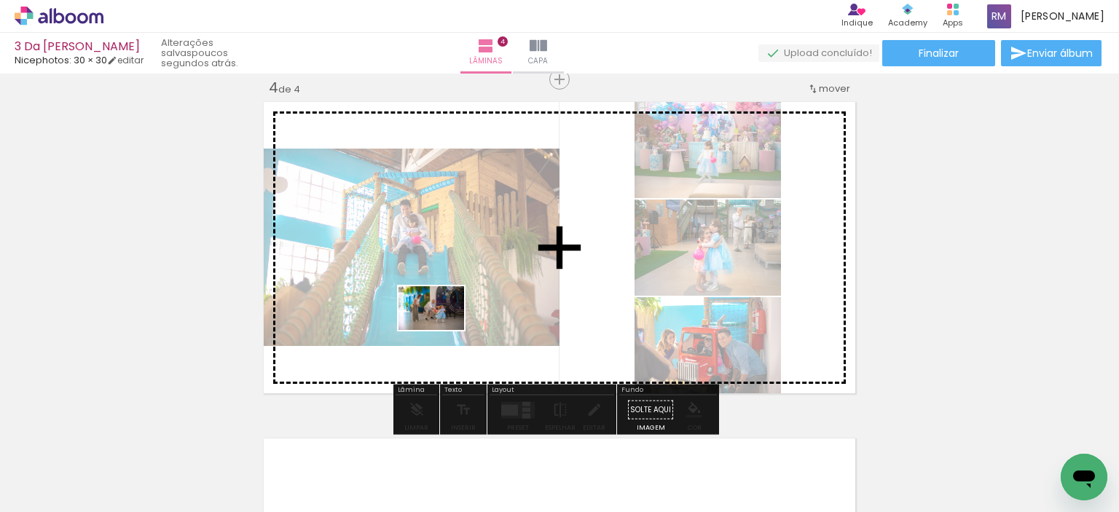
drag, startPoint x: 283, startPoint y: 443, endPoint x: 442, endPoint y: 330, distance: 195.4
click at [442, 330] on quentale-workspace at bounding box center [559, 256] width 1119 height 512
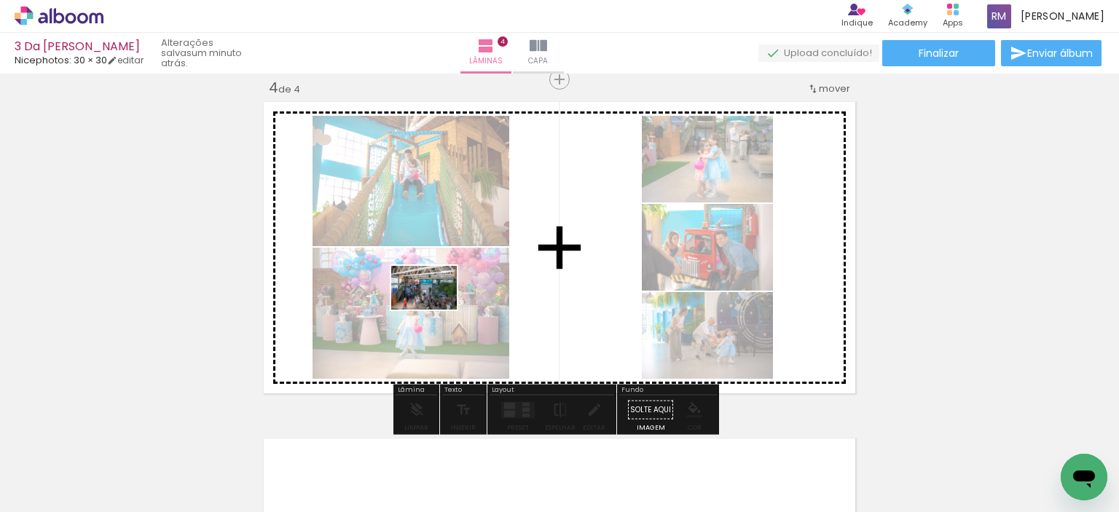
drag, startPoint x: 321, startPoint y: 476, endPoint x: 435, endPoint y: 309, distance: 201.8
click at [435, 309] on quentale-workspace at bounding box center [559, 256] width 1119 height 512
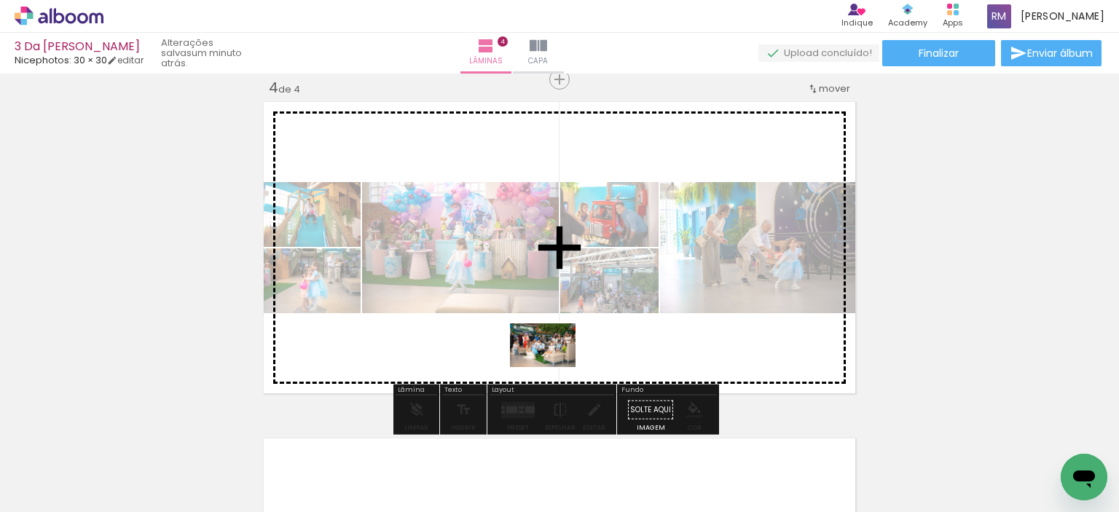
drag, startPoint x: 329, startPoint y: 476, endPoint x: 553, endPoint y: 367, distance: 249.5
click at [553, 367] on quentale-workspace at bounding box center [559, 256] width 1119 height 512
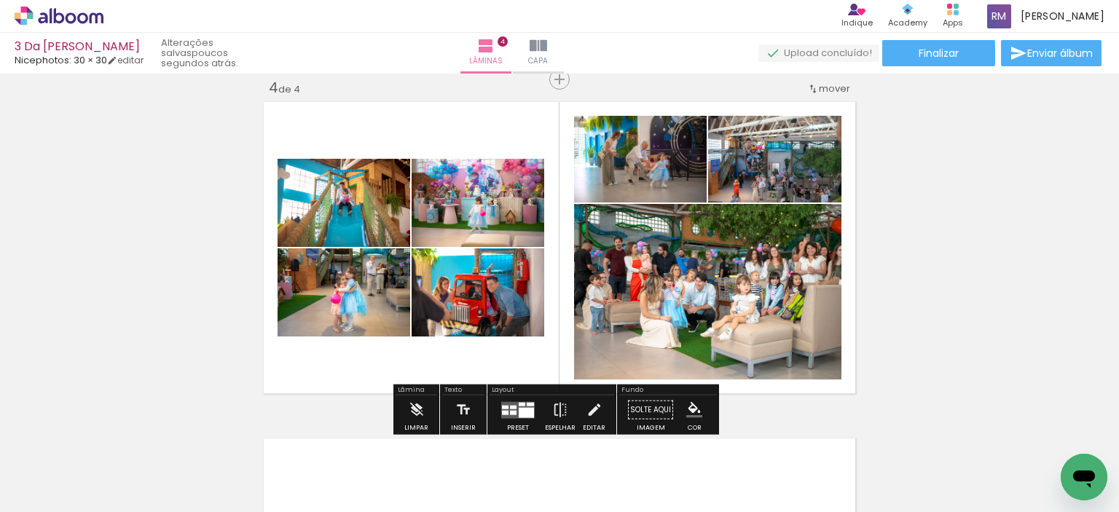
click at [521, 409] on div at bounding box center [525, 412] width 15 height 10
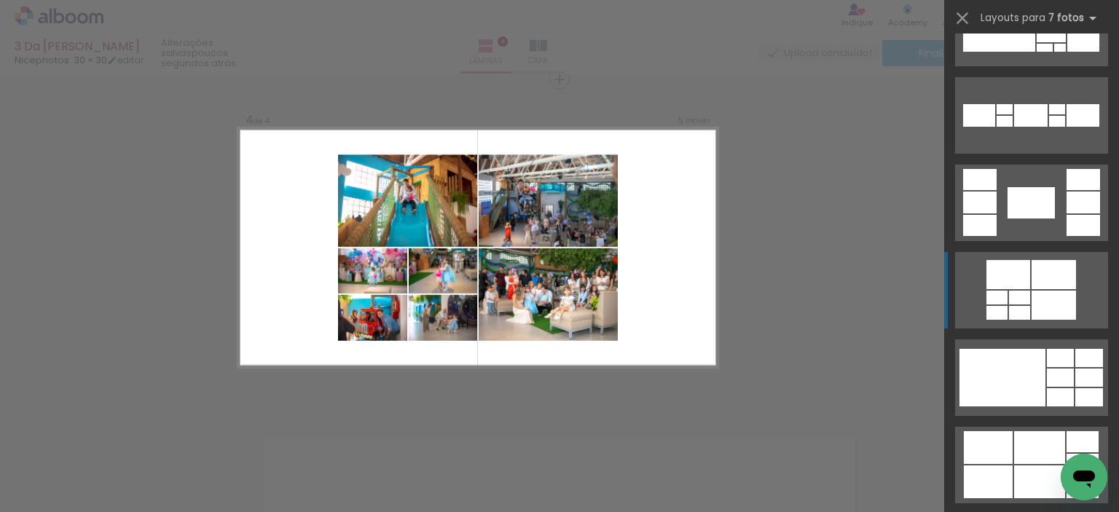
scroll to position [510, 0]
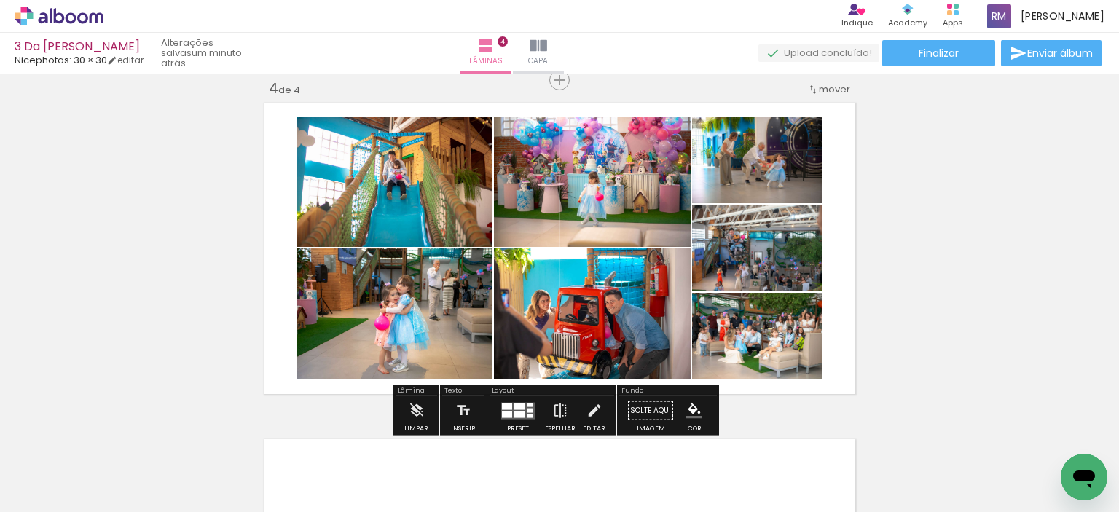
scroll to position [1027, 0]
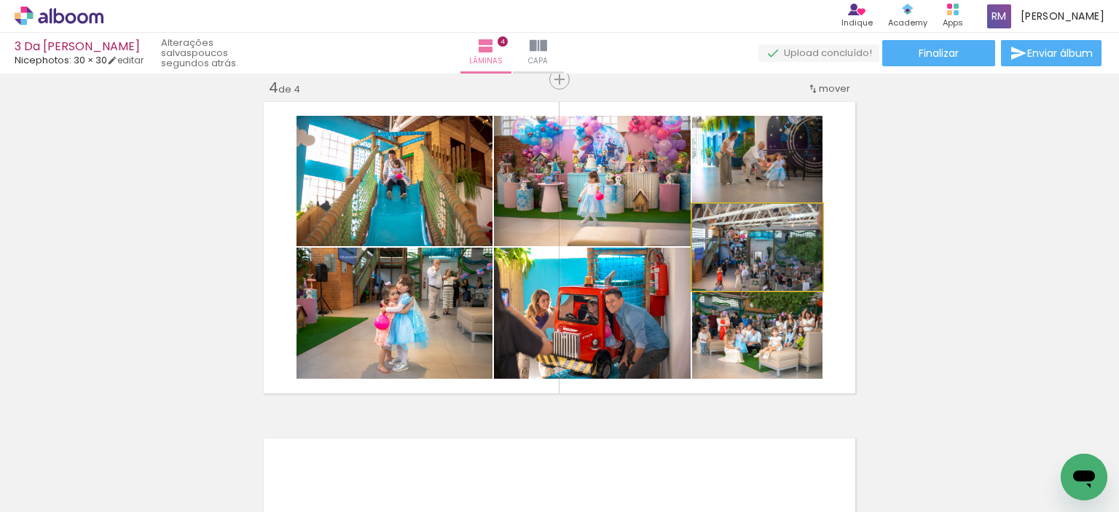
type paper-slider "100"
click at [720, 221] on div at bounding box center [725, 219] width 23 height 23
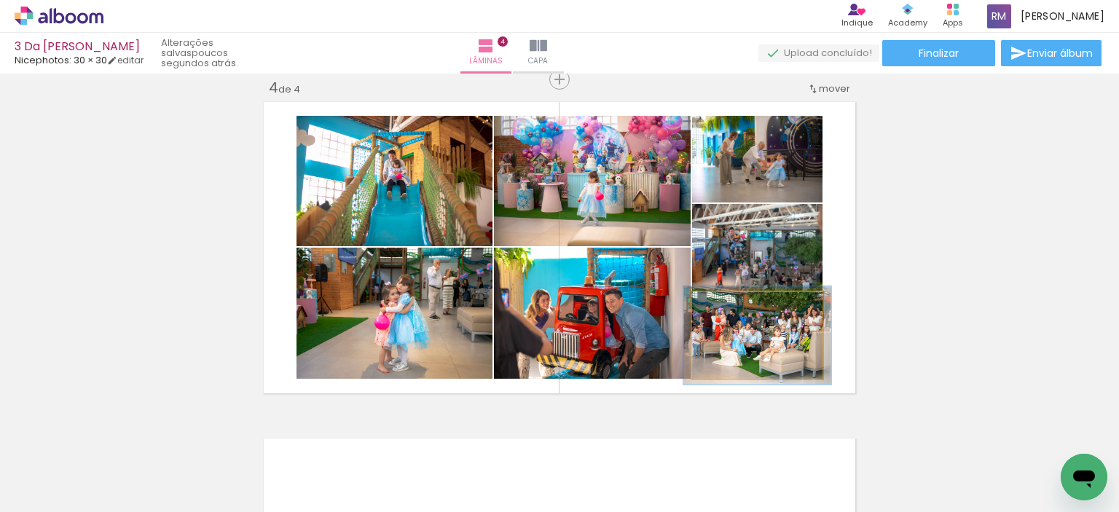
type paper-slider "113"
click at [730, 311] on div at bounding box center [732, 307] width 23 height 23
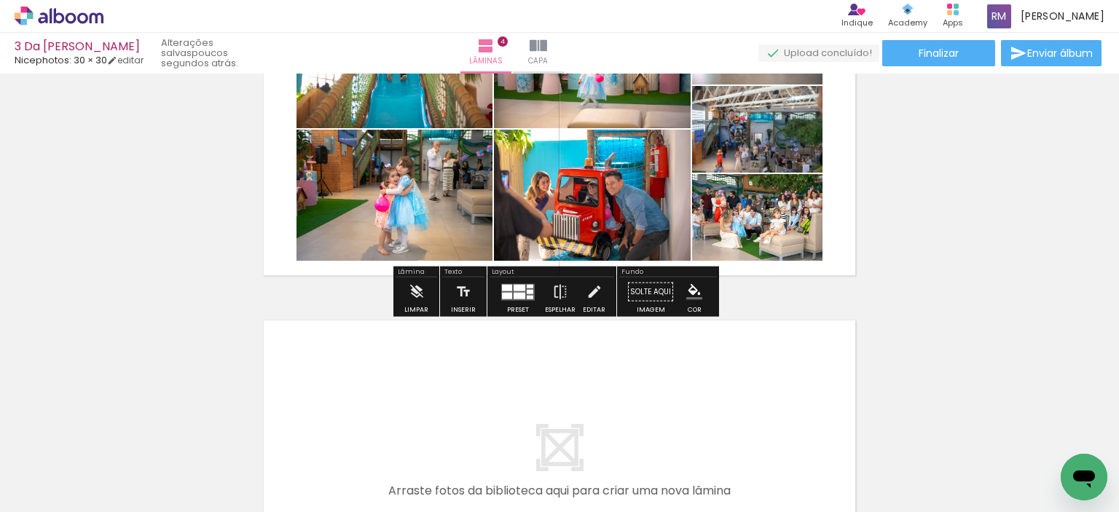
scroll to position [1173, 0]
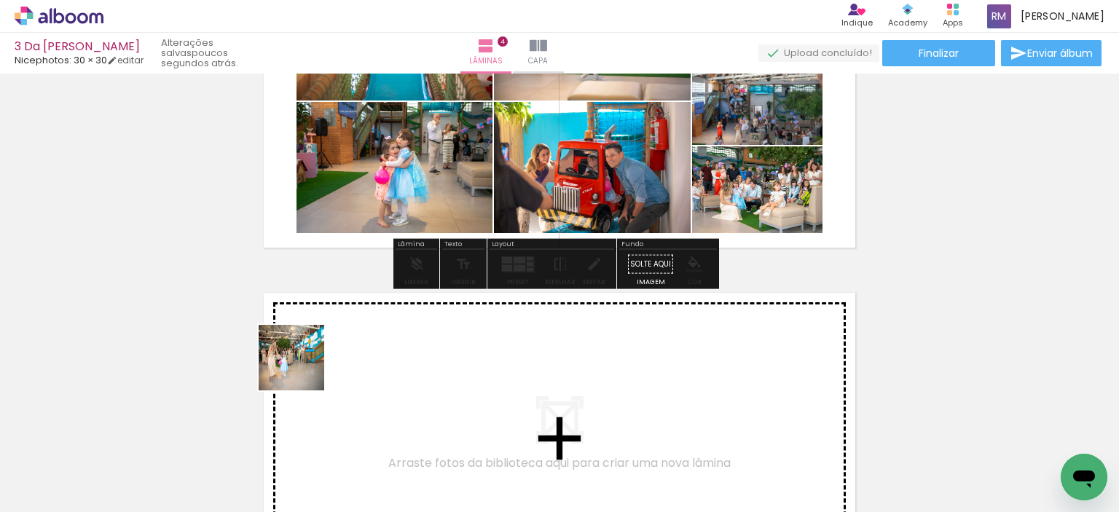
drag, startPoint x: 312, startPoint y: 470, endPoint x: 302, endPoint y: 368, distance: 101.7
click at [302, 368] on quentale-workspace at bounding box center [559, 256] width 1119 height 512
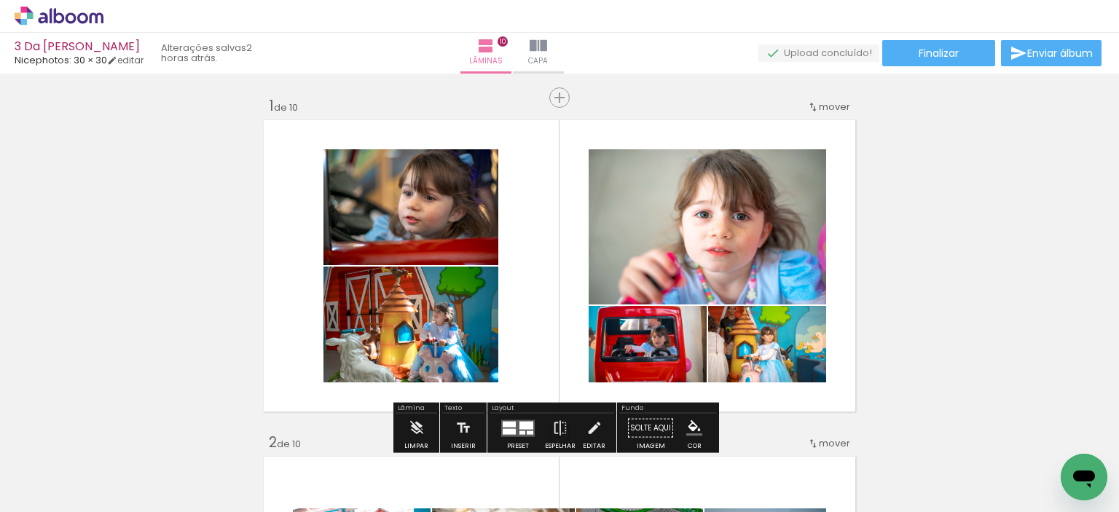
scroll to position [655, 0]
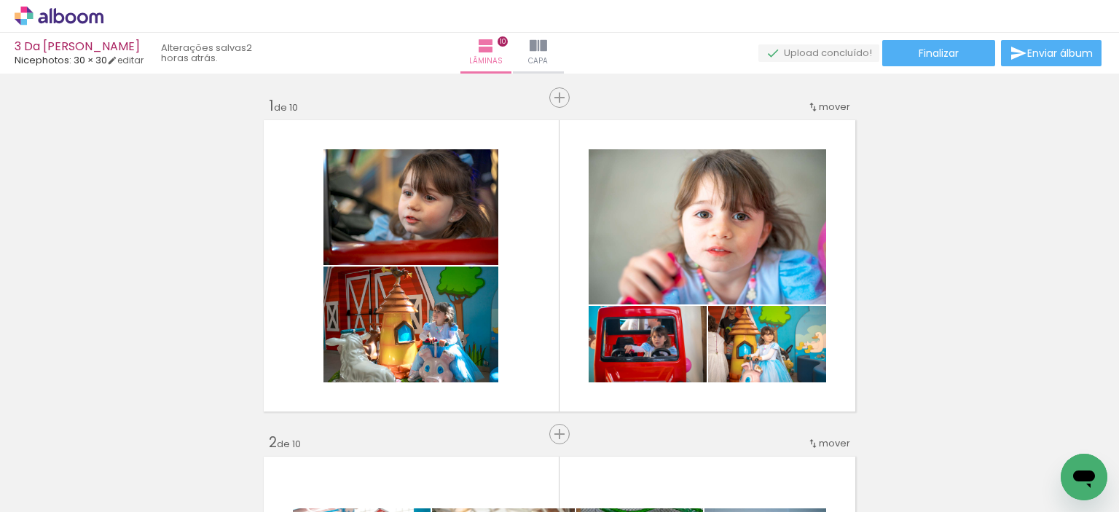
scroll to position [655, 0]
